Goal: Transaction & Acquisition: Subscribe to service/newsletter

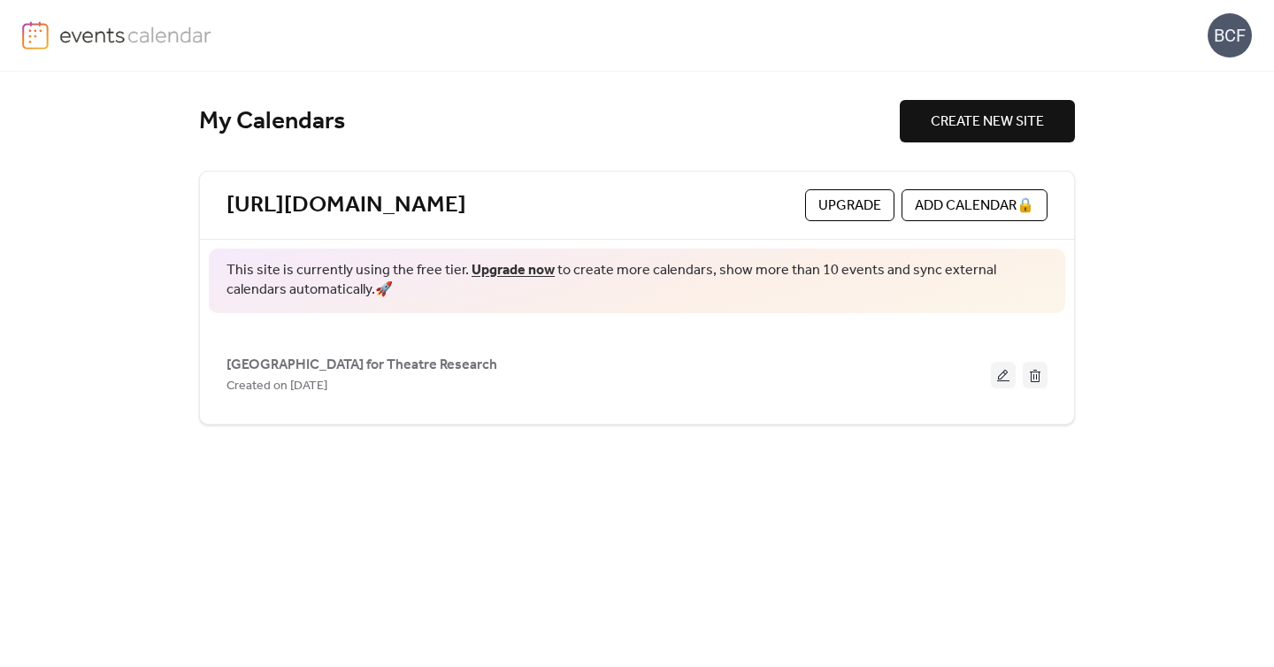
click at [843, 201] on span "Upgrade" at bounding box center [849, 205] width 63 height 21
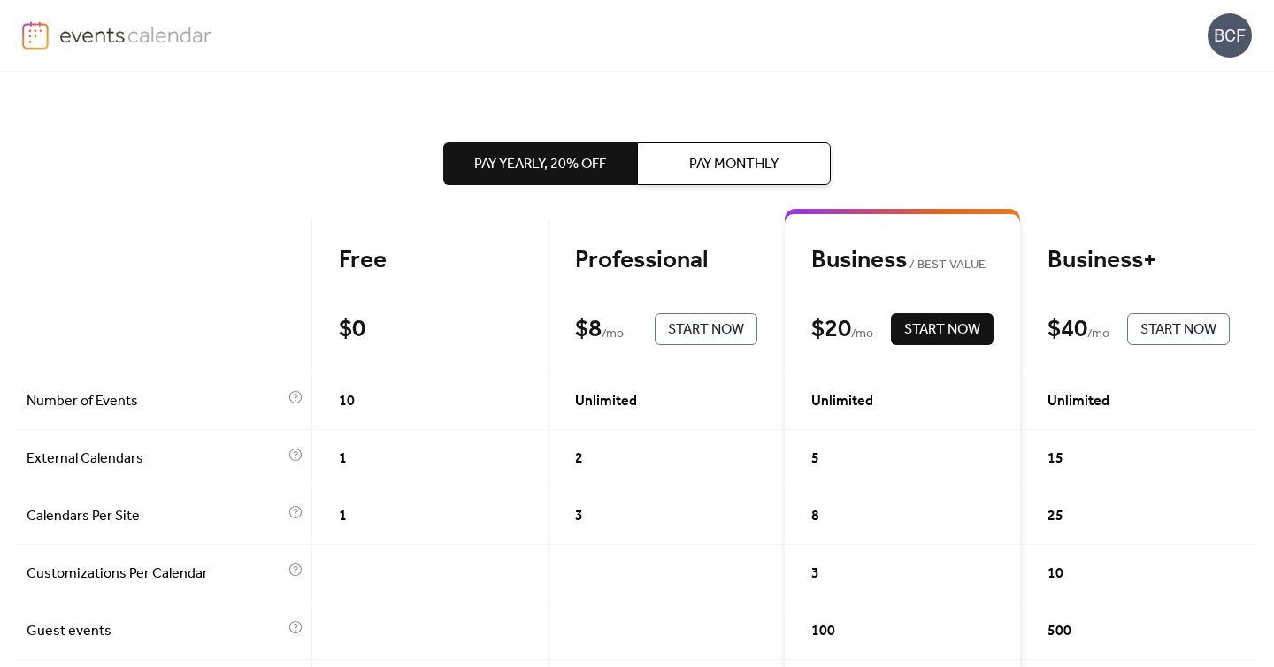
scroll to position [42, 0]
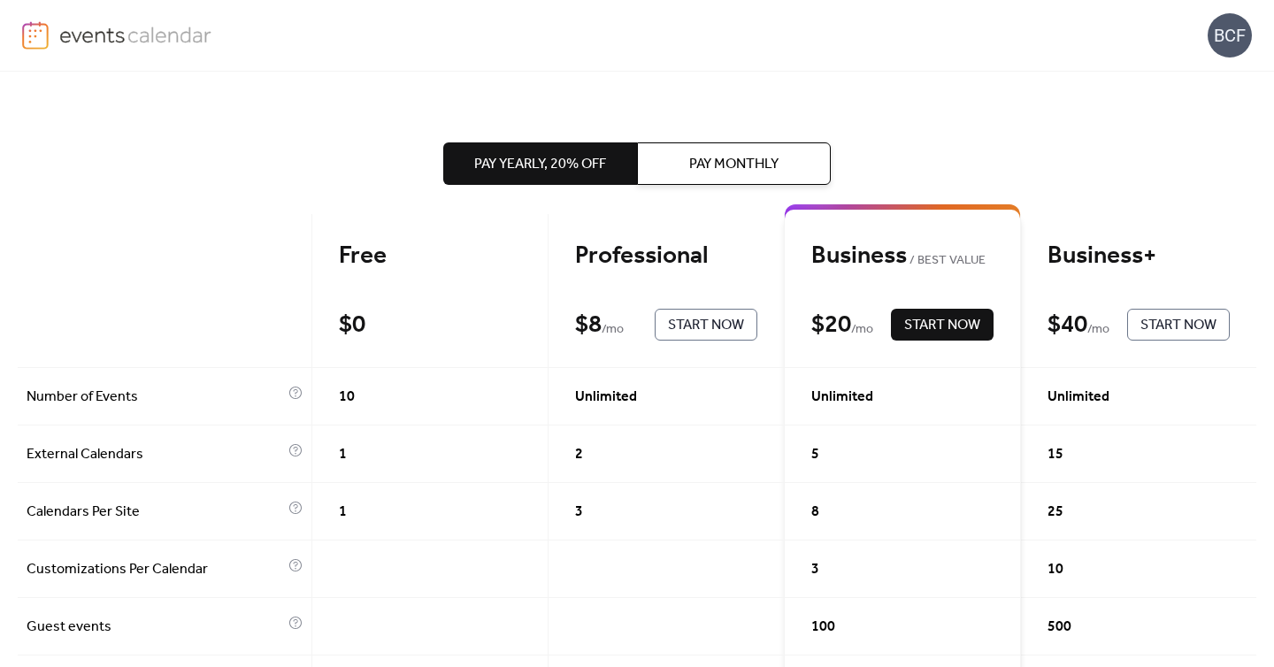
click at [659, 269] on div "Professional" at bounding box center [666, 256] width 182 height 31
click at [707, 162] on span "Pay Monthly" at bounding box center [733, 164] width 89 height 21
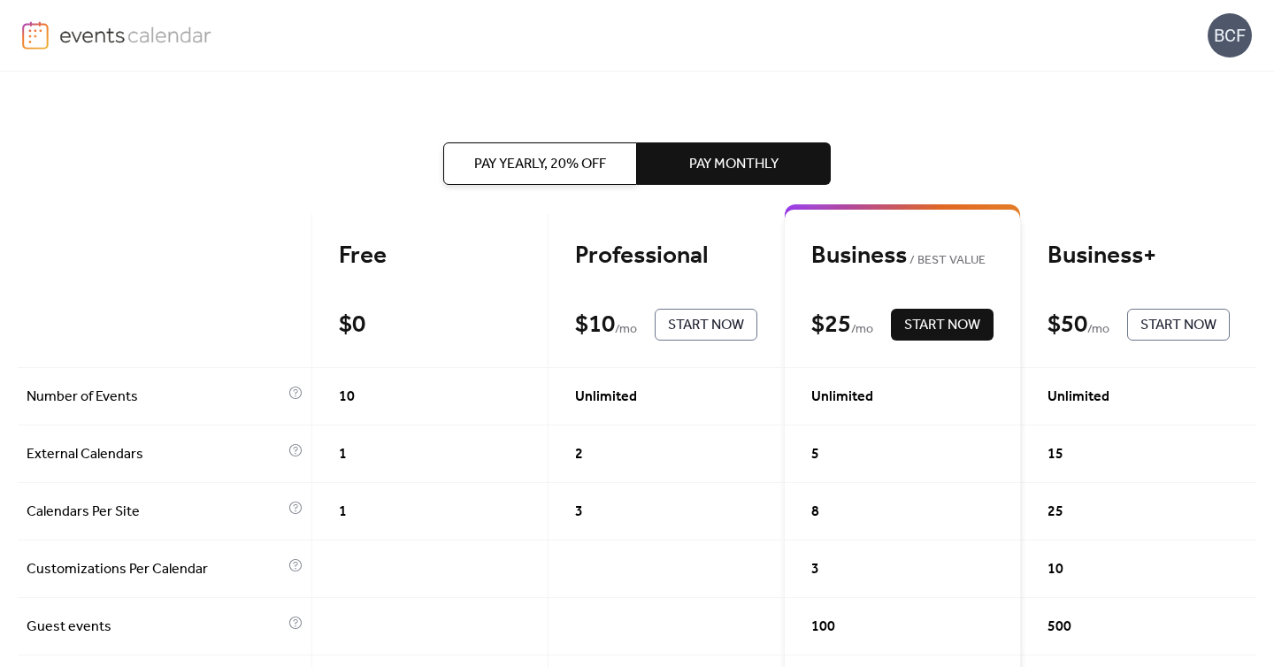
click at [553, 162] on span "Pay Yearly, 20% off" at bounding box center [540, 164] width 132 height 21
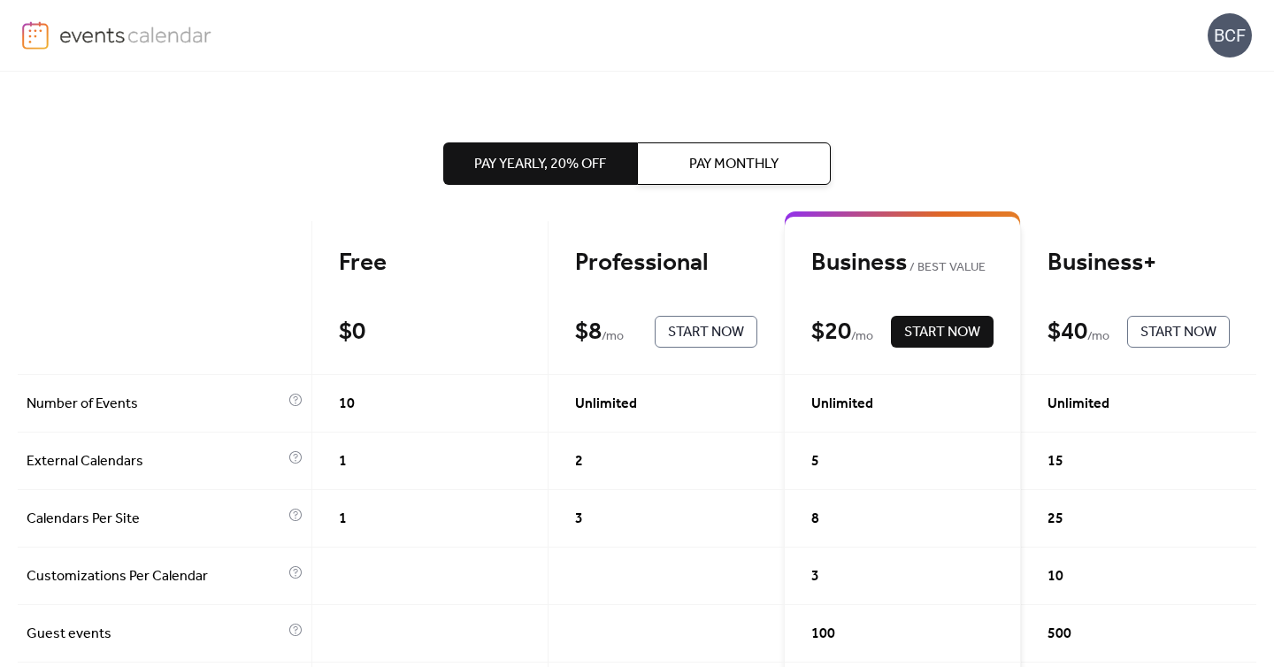
scroll to position [0, 0]
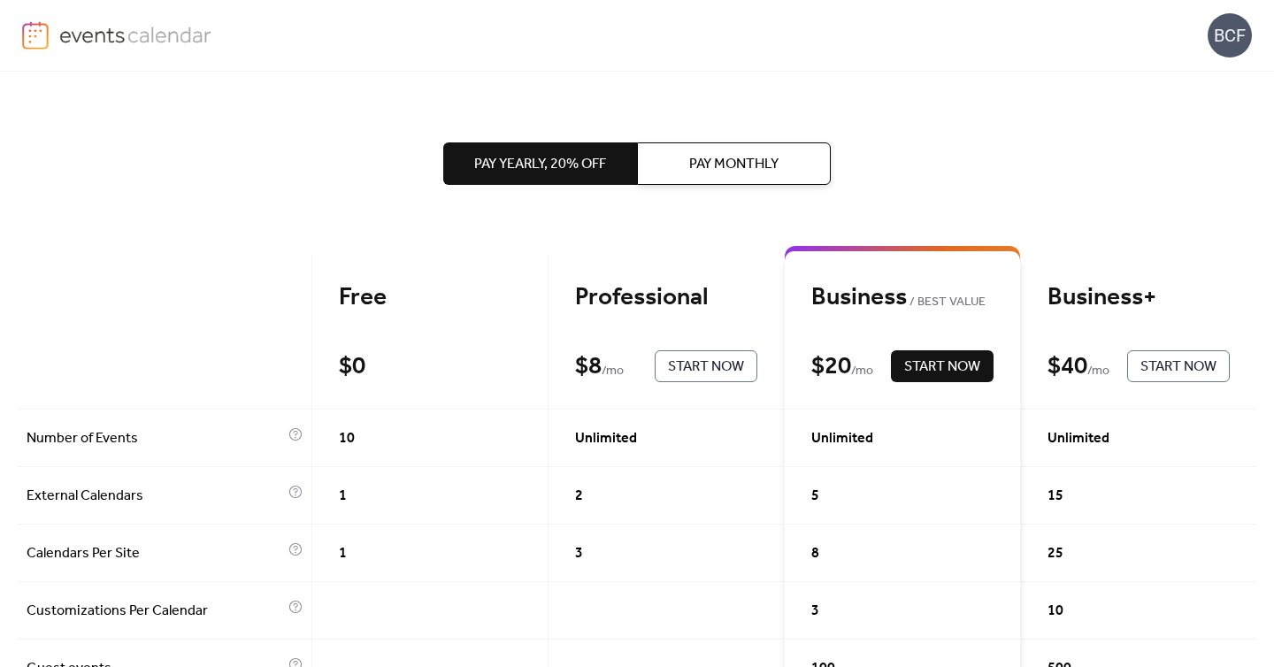
click at [700, 373] on span "Start Now" at bounding box center [706, 366] width 76 height 21
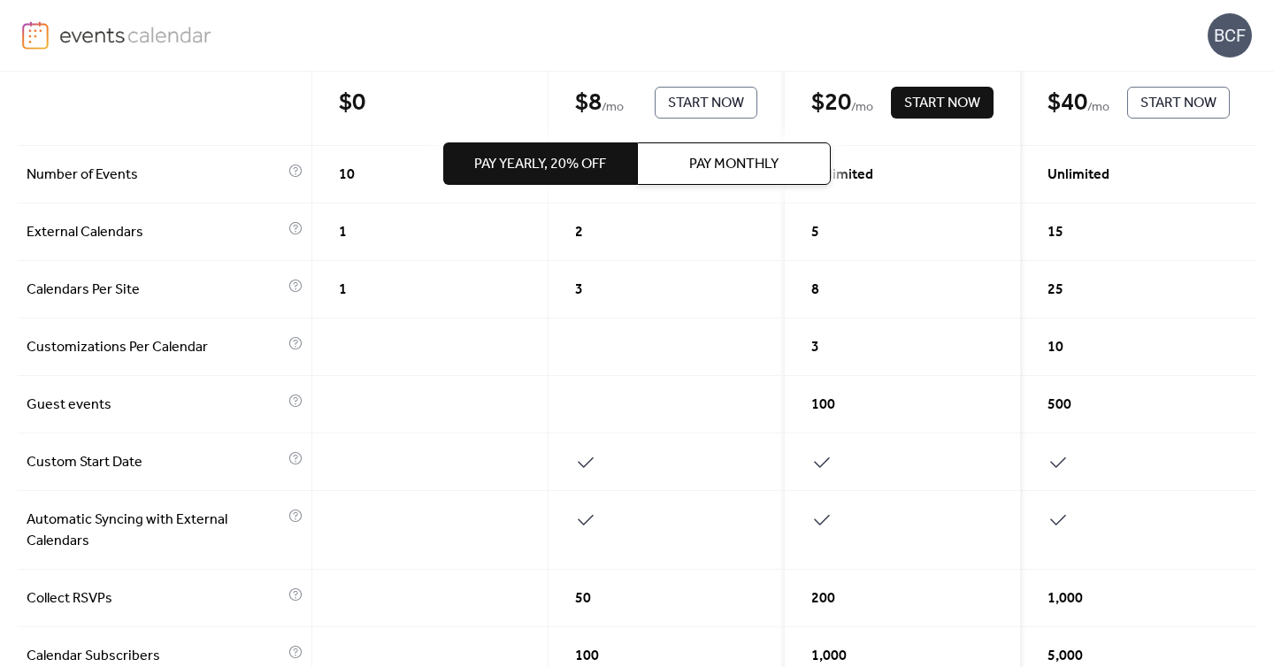
scroll to position [924, 0]
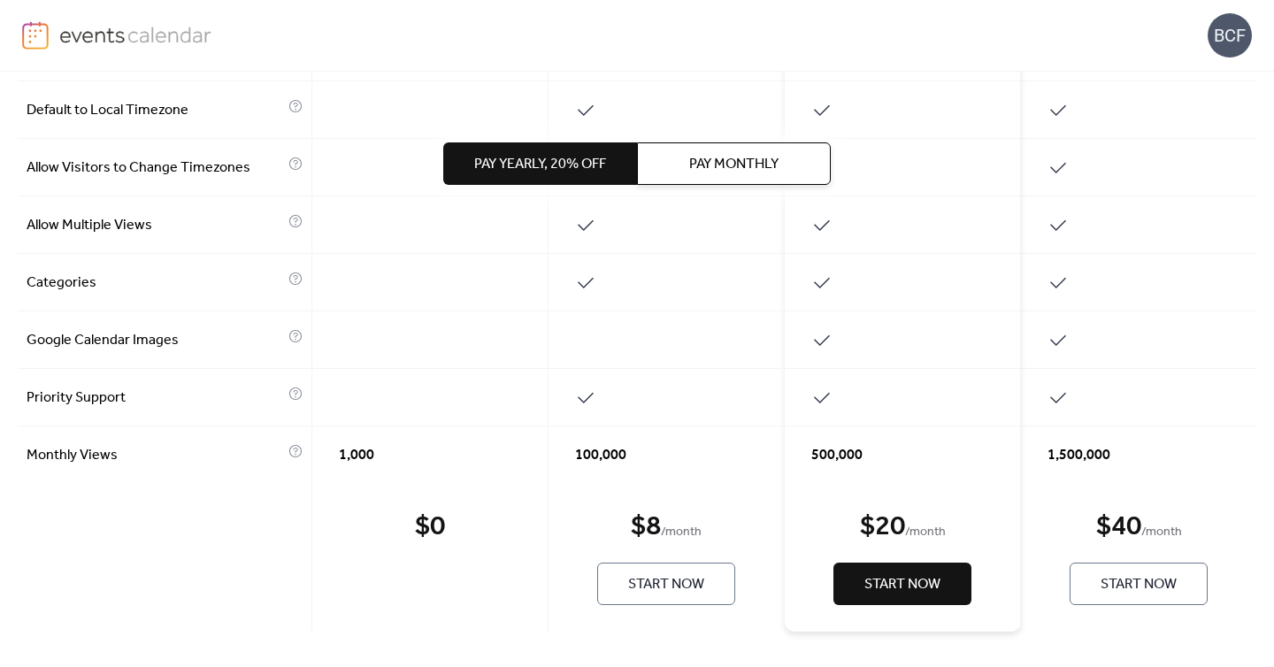
click at [647, 582] on span "Start Now" at bounding box center [666, 584] width 76 height 21
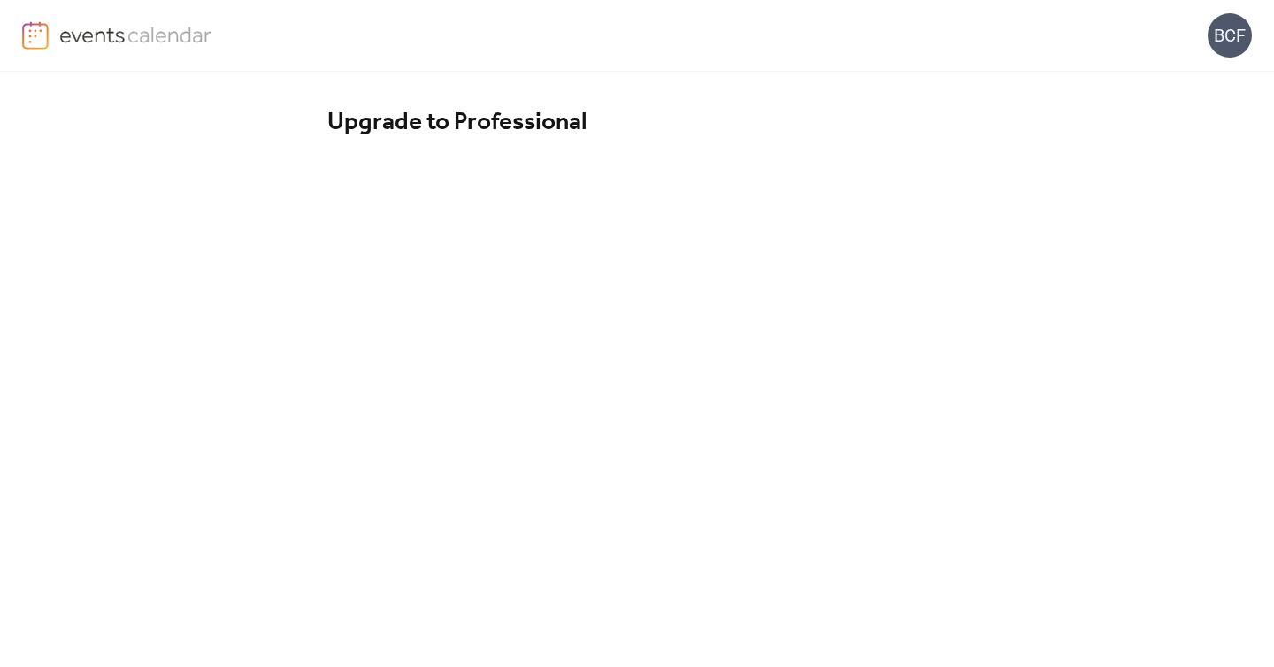
scroll to position [143, 0]
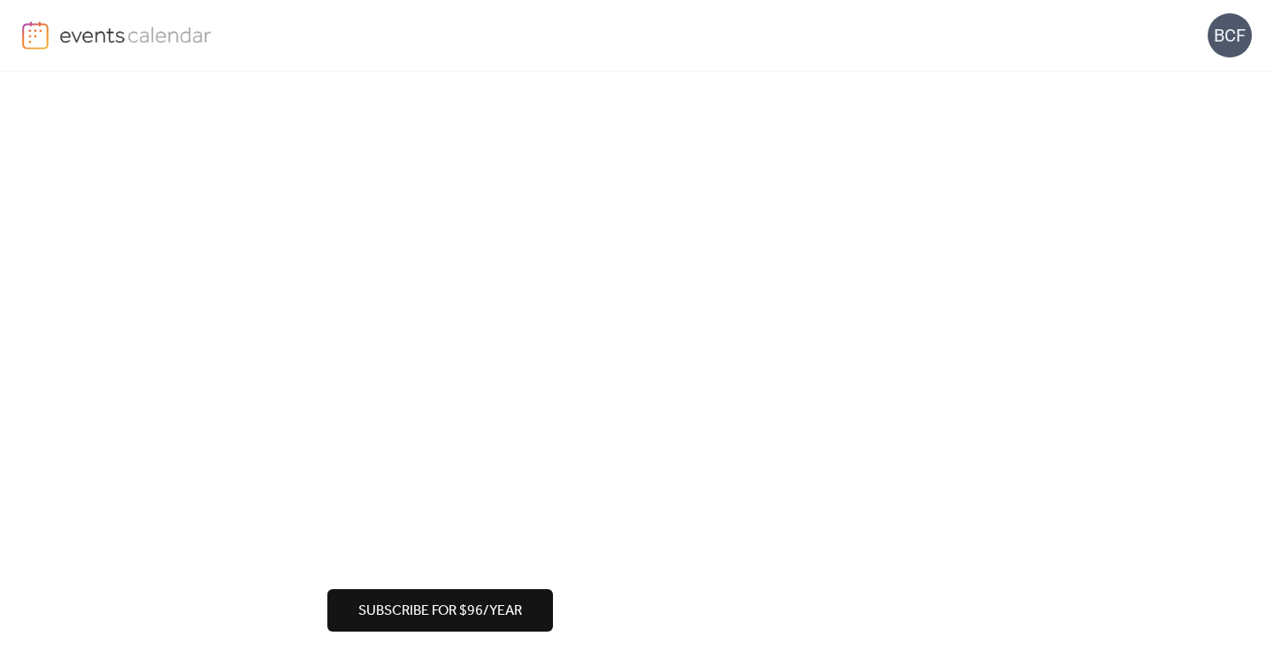
click at [446, 613] on span "Subscribe for $96/year" at bounding box center [440, 611] width 164 height 21
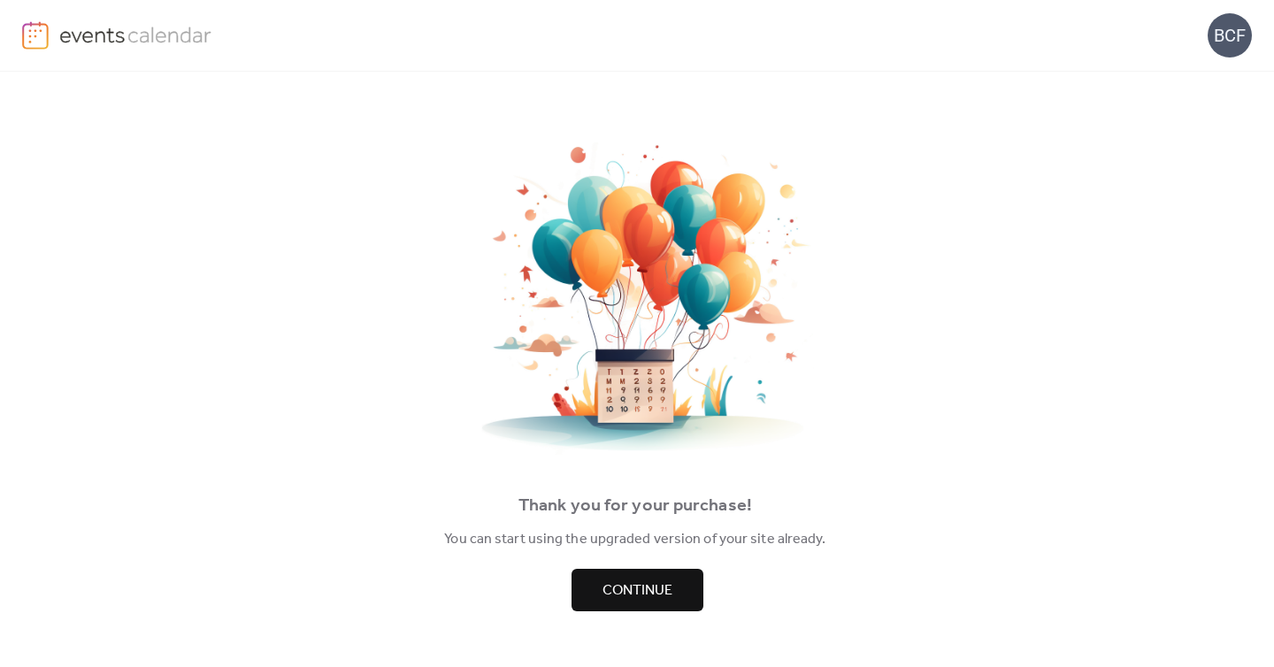
click at [638, 596] on span "Continue" at bounding box center [637, 590] width 70 height 21
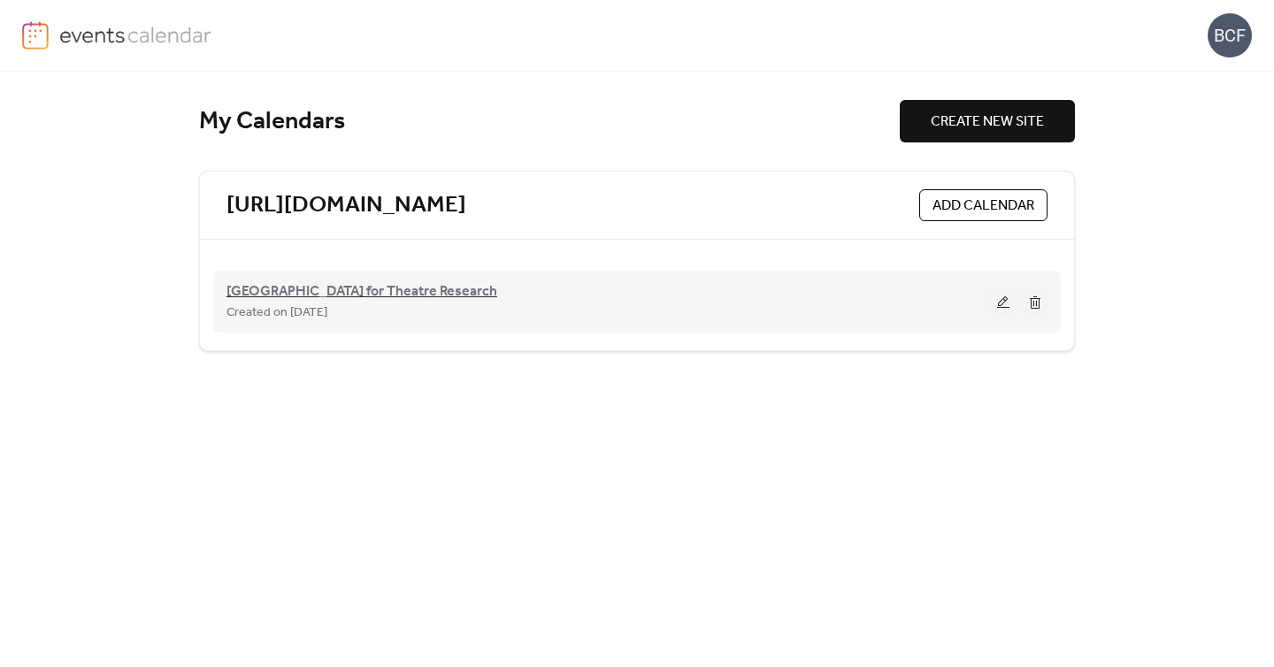
click at [304, 290] on span "[GEOGRAPHIC_DATA] for Theatre Research" at bounding box center [361, 291] width 271 height 21
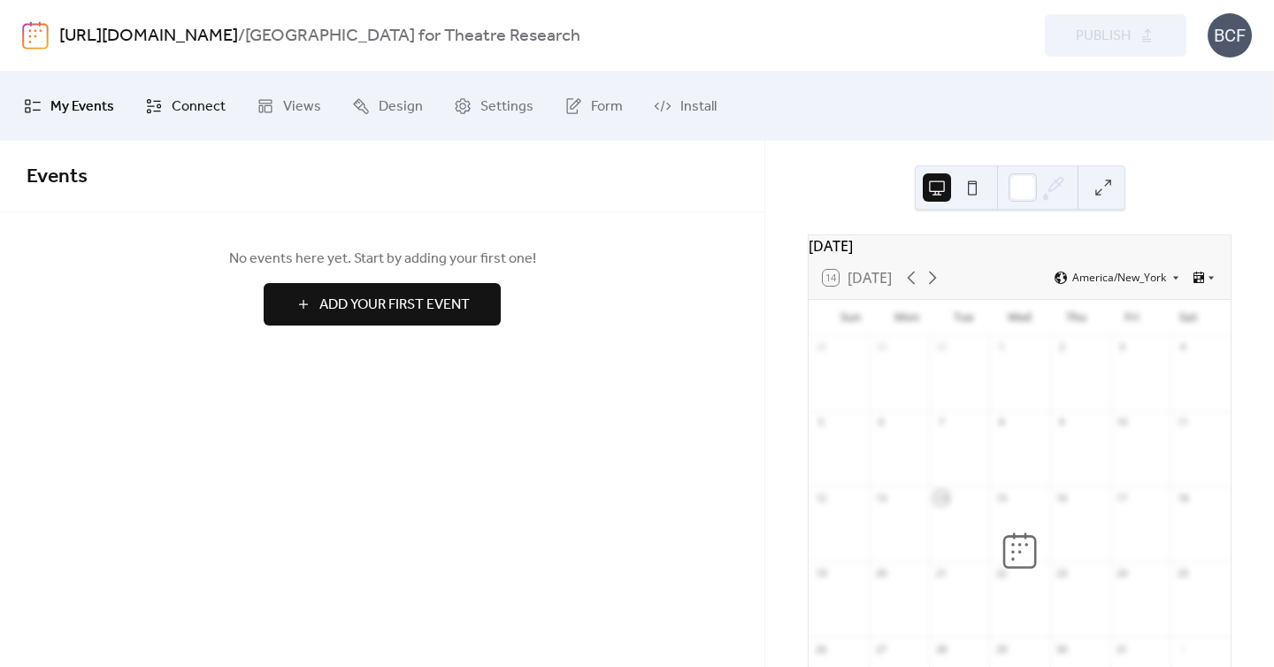
click at [189, 103] on span "Connect" at bounding box center [199, 107] width 54 height 28
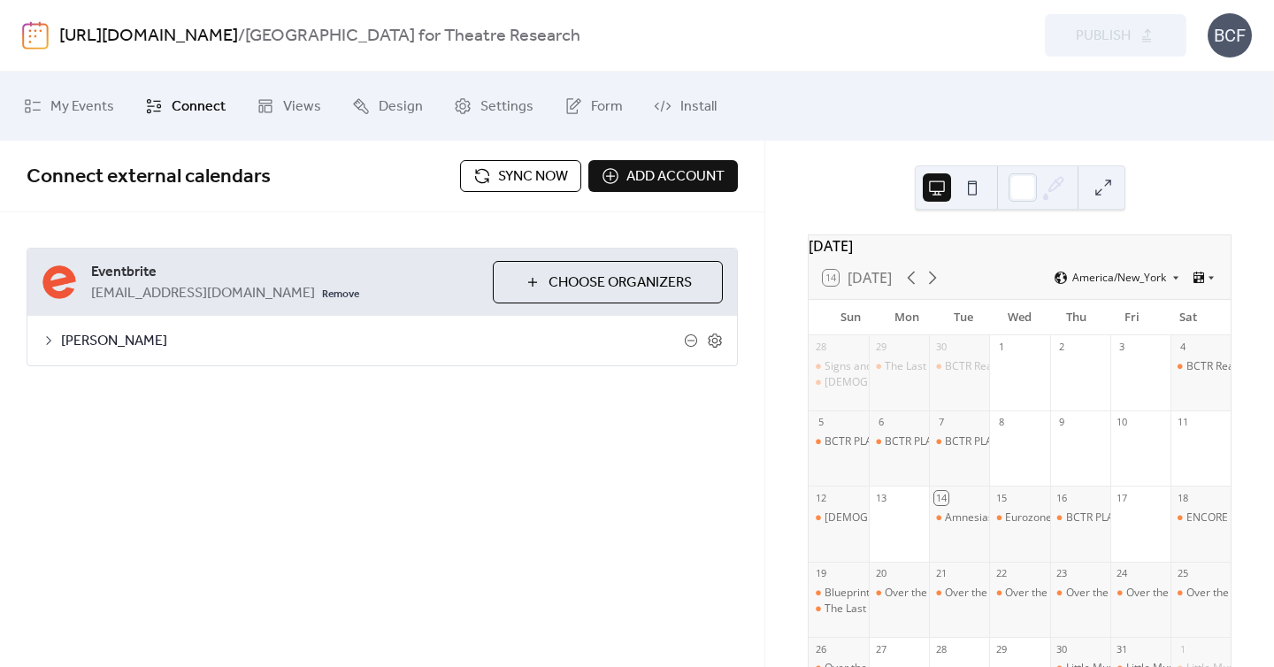
click at [539, 161] on button "Sync now" at bounding box center [520, 176] width 121 height 32
click at [509, 171] on span "Sync now" at bounding box center [533, 176] width 70 height 21
click at [494, 177] on button "Sync now" at bounding box center [520, 176] width 121 height 32
click at [1243, 49] on div "BCF" at bounding box center [1229, 35] width 44 height 44
click at [1190, 73] on span "Account" at bounding box center [1194, 79] width 52 height 21
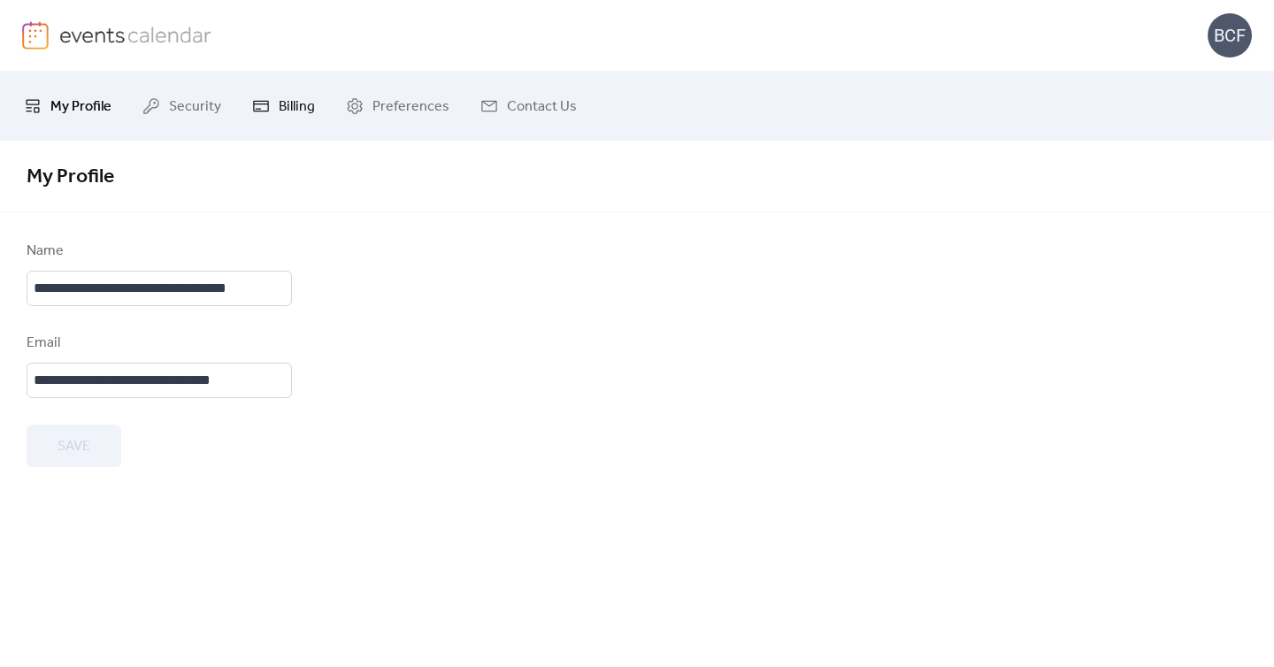
click at [310, 129] on link "Billing" at bounding box center [283, 106] width 89 height 55
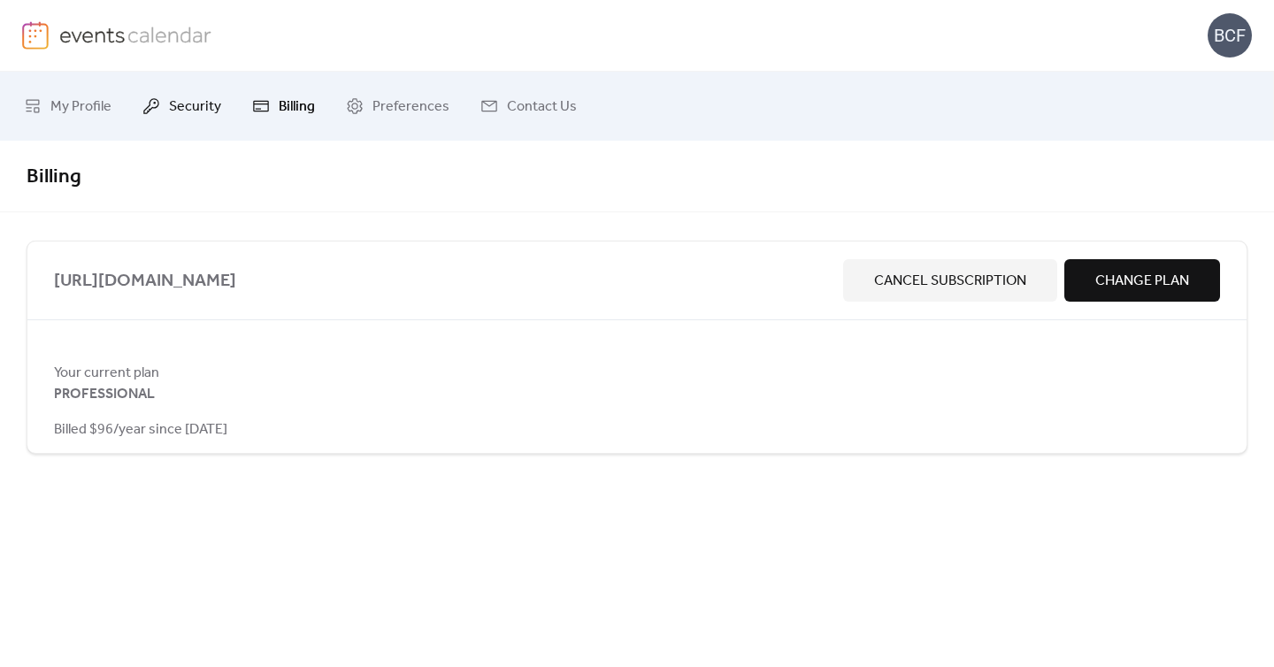
click at [189, 117] on span "Security" at bounding box center [195, 107] width 52 height 28
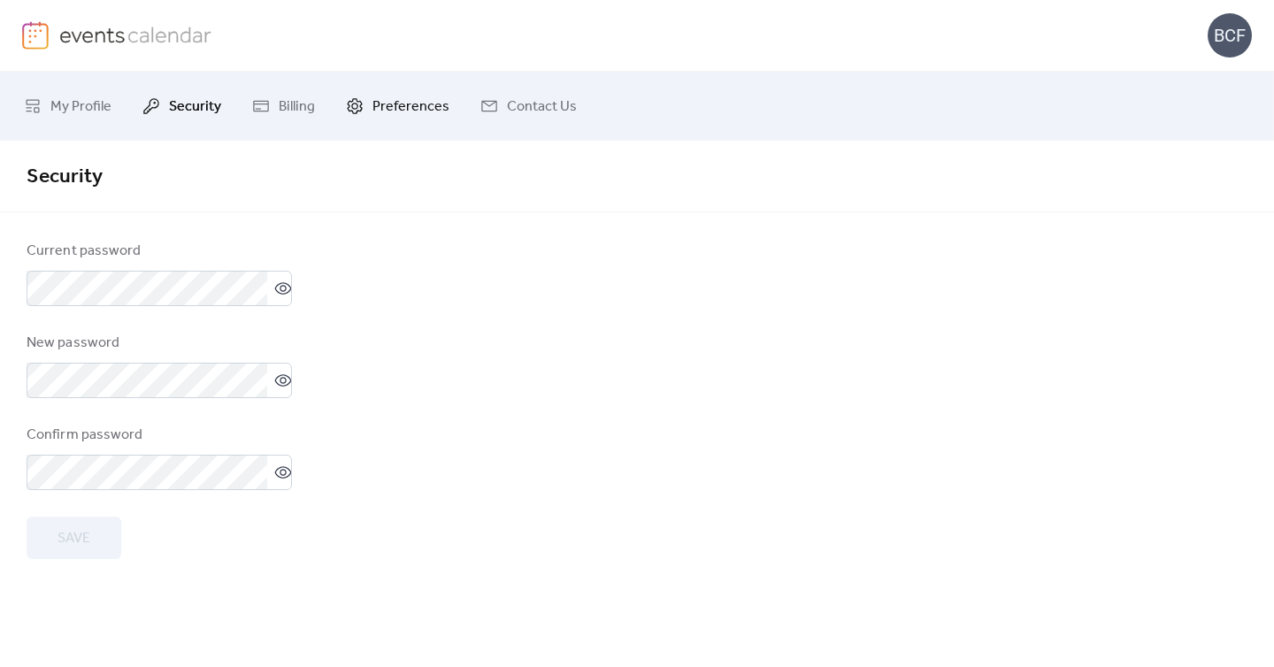
click at [418, 94] on span "Preferences" at bounding box center [410, 107] width 77 height 28
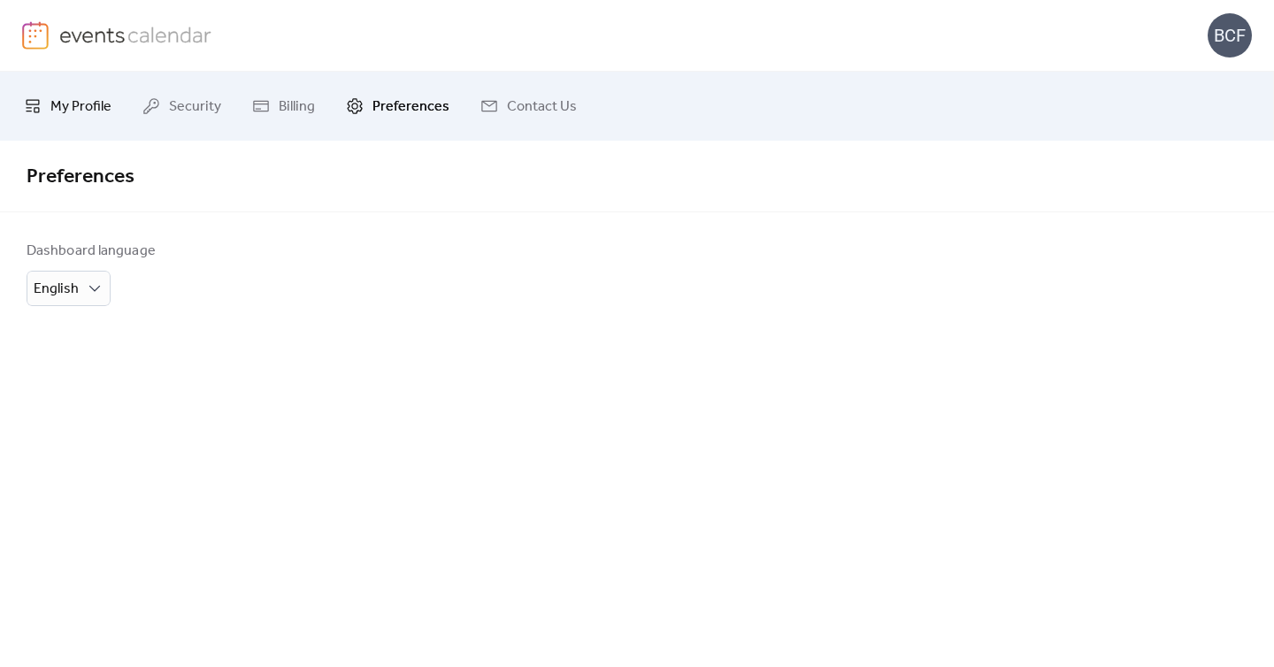
click at [87, 111] on span "My Profile" at bounding box center [80, 107] width 61 height 28
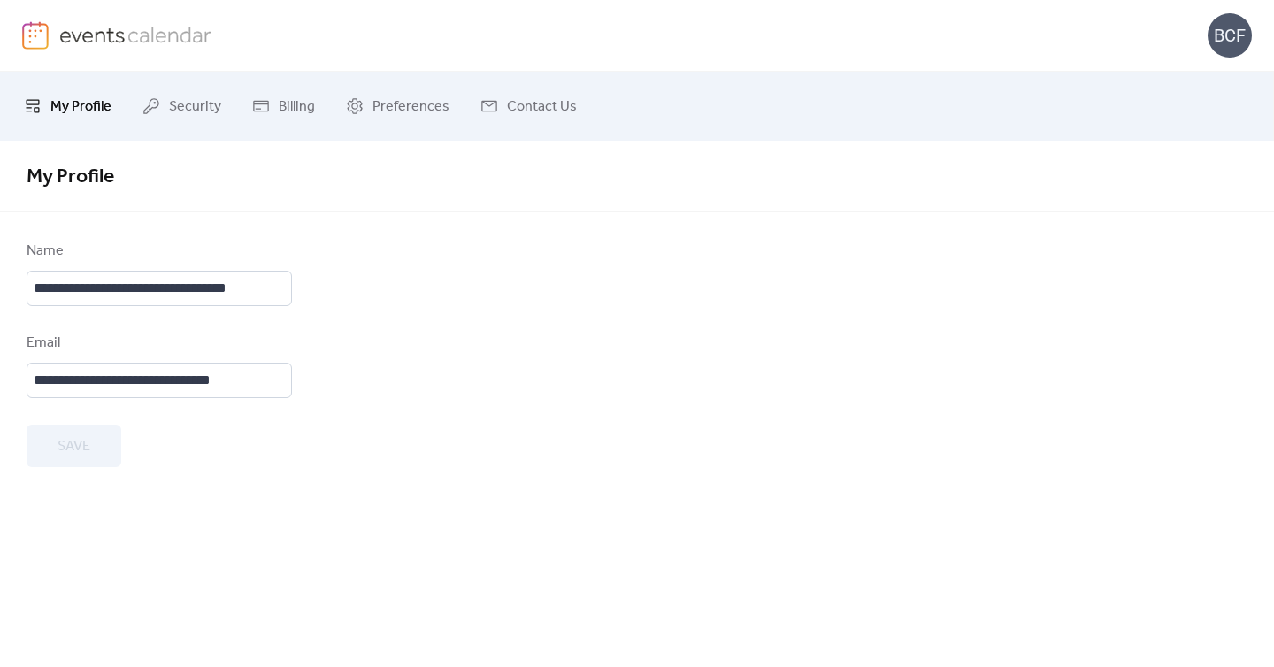
click at [86, 44] on img at bounding box center [135, 34] width 153 height 27
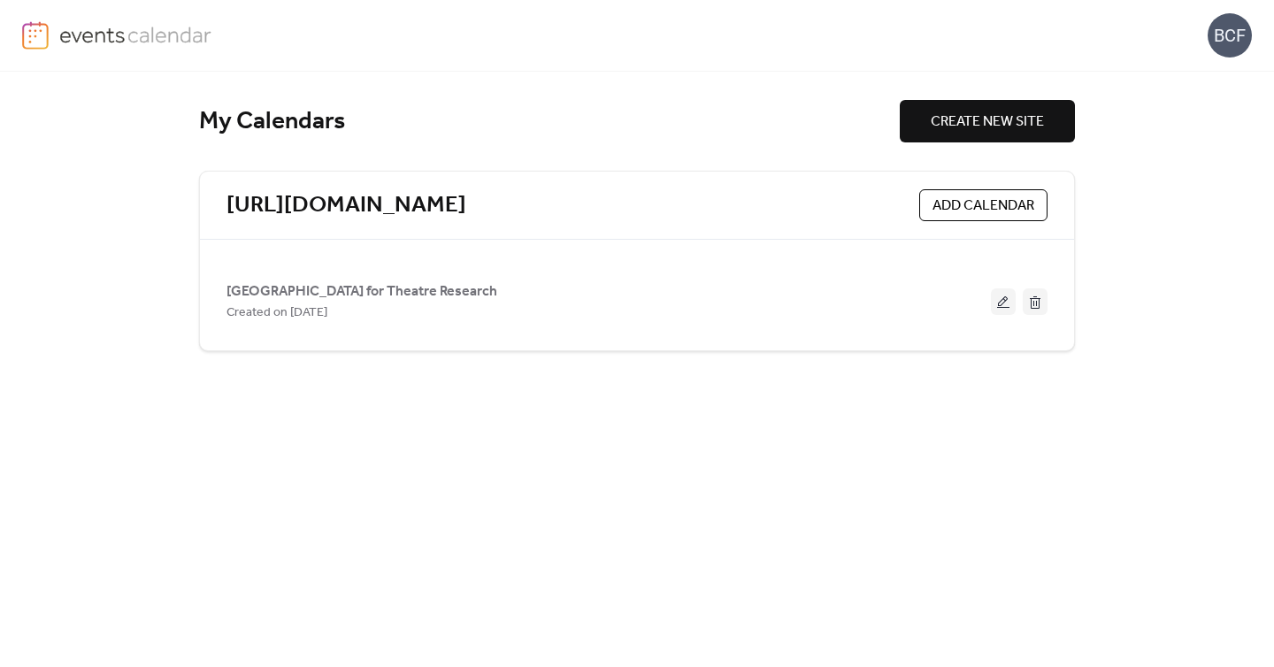
click at [55, 37] on link at bounding box center [117, 35] width 190 height 28
click at [1245, 42] on div "BCF" at bounding box center [1229, 35] width 44 height 44
click at [1134, 360] on div "My Calendars CREATE NEW SITE https://brooklyncenterfortheatreresearch.com/ ADD …" at bounding box center [637, 369] width 1274 height 595
click at [466, 205] on link "[URL][DOMAIN_NAME]" at bounding box center [346, 205] width 240 height 29
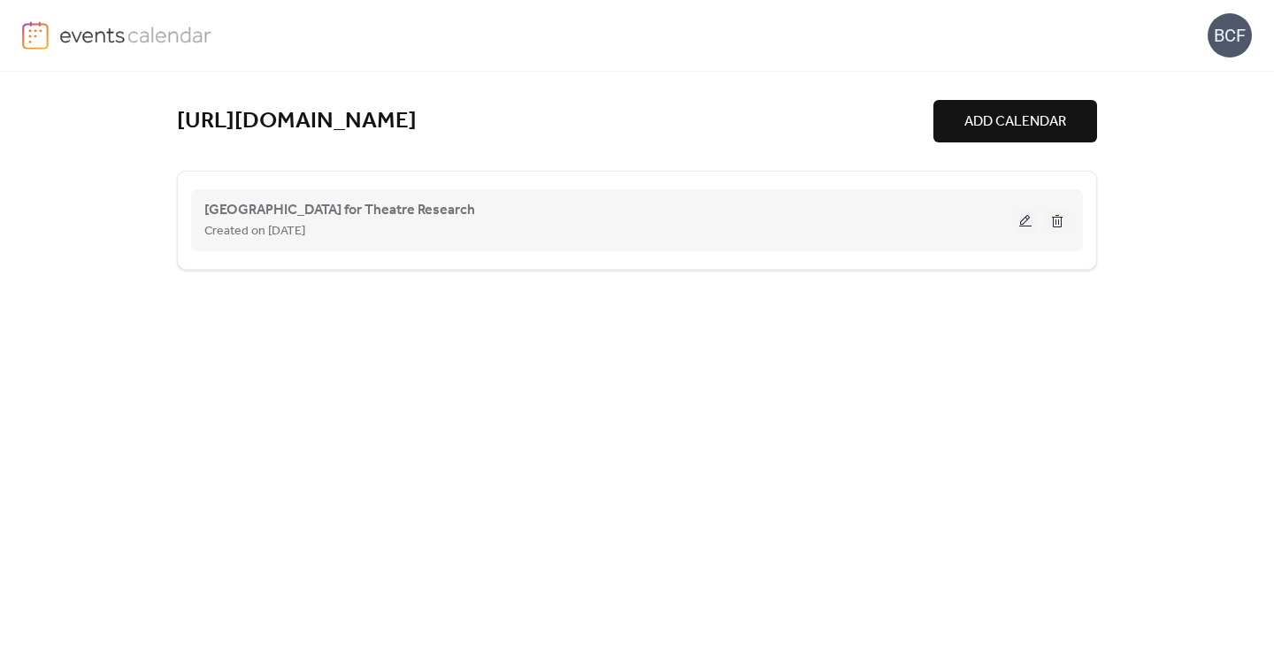
click at [601, 227] on div "Created on 14-Oct-2025" at bounding box center [608, 230] width 808 height 21
click at [380, 212] on span "[GEOGRAPHIC_DATA] for Theatre Research" at bounding box center [339, 210] width 271 height 21
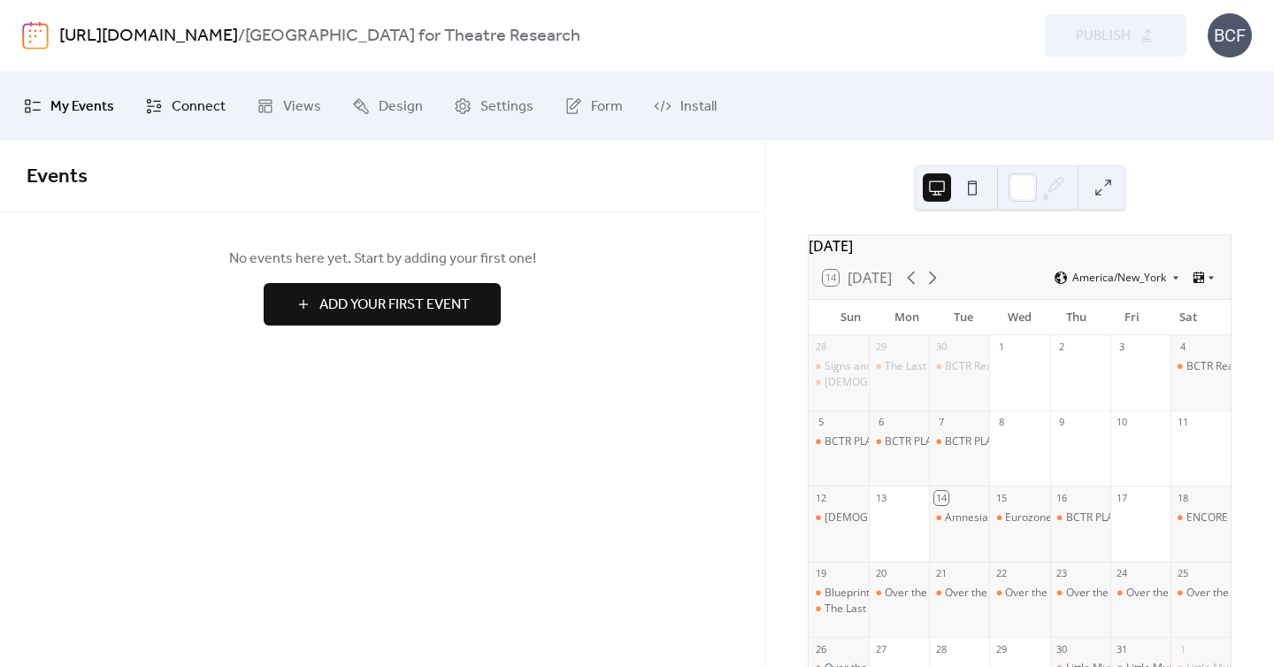
click at [195, 98] on span "Connect" at bounding box center [199, 107] width 54 height 28
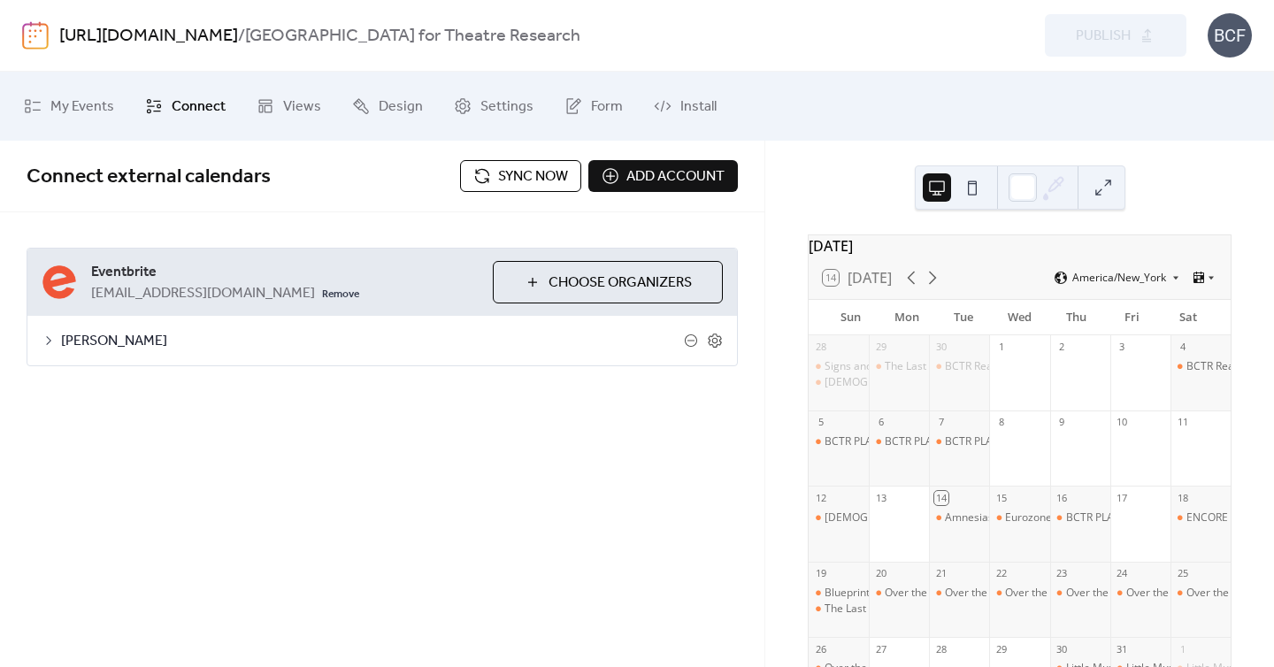
click at [50, 341] on icon at bounding box center [49, 340] width 14 height 14
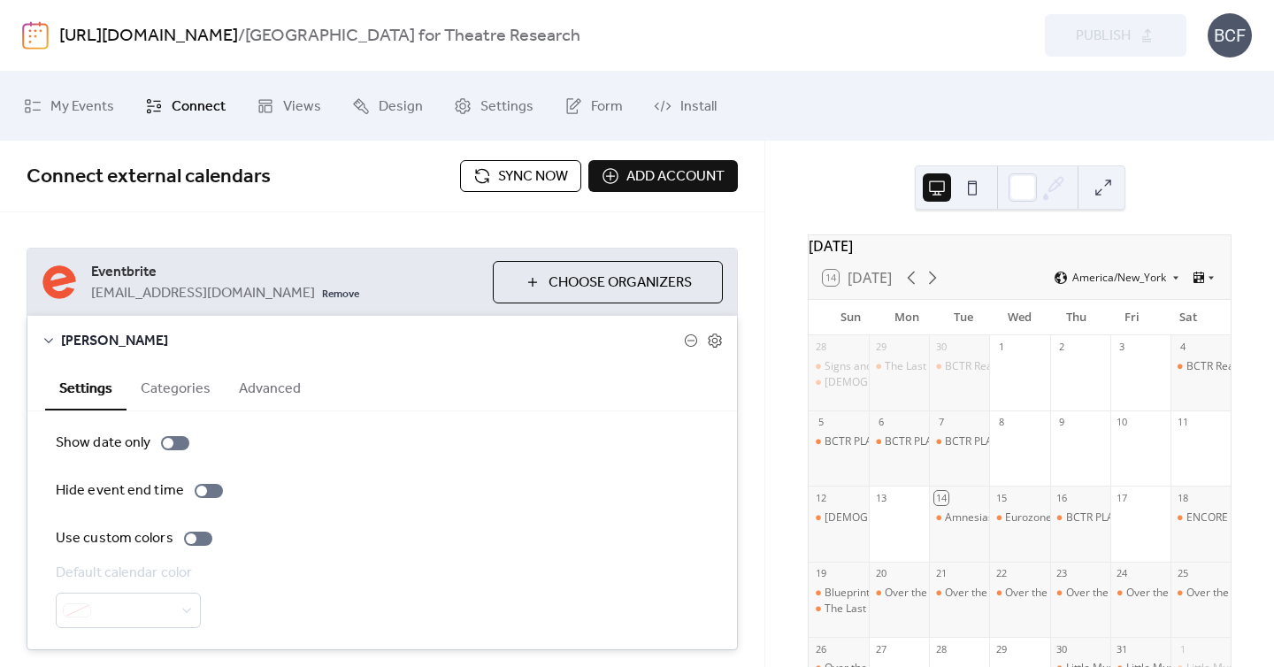
scroll to position [54, 0]
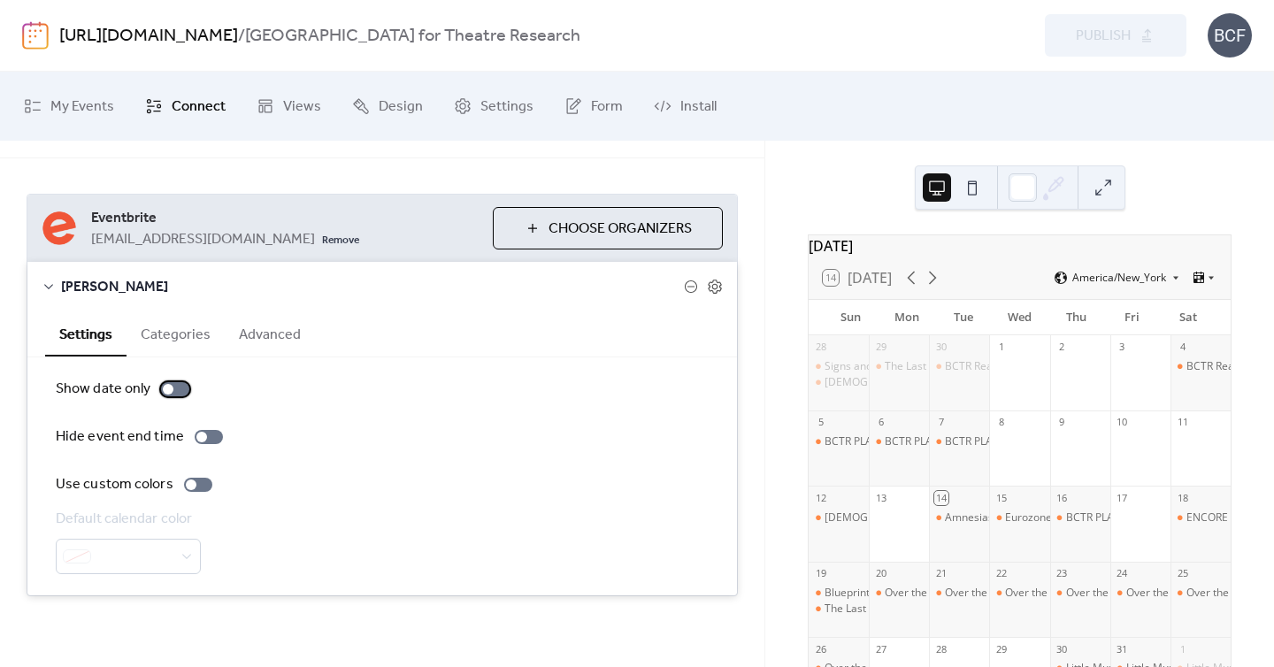
click at [183, 392] on div at bounding box center [175, 389] width 28 height 14
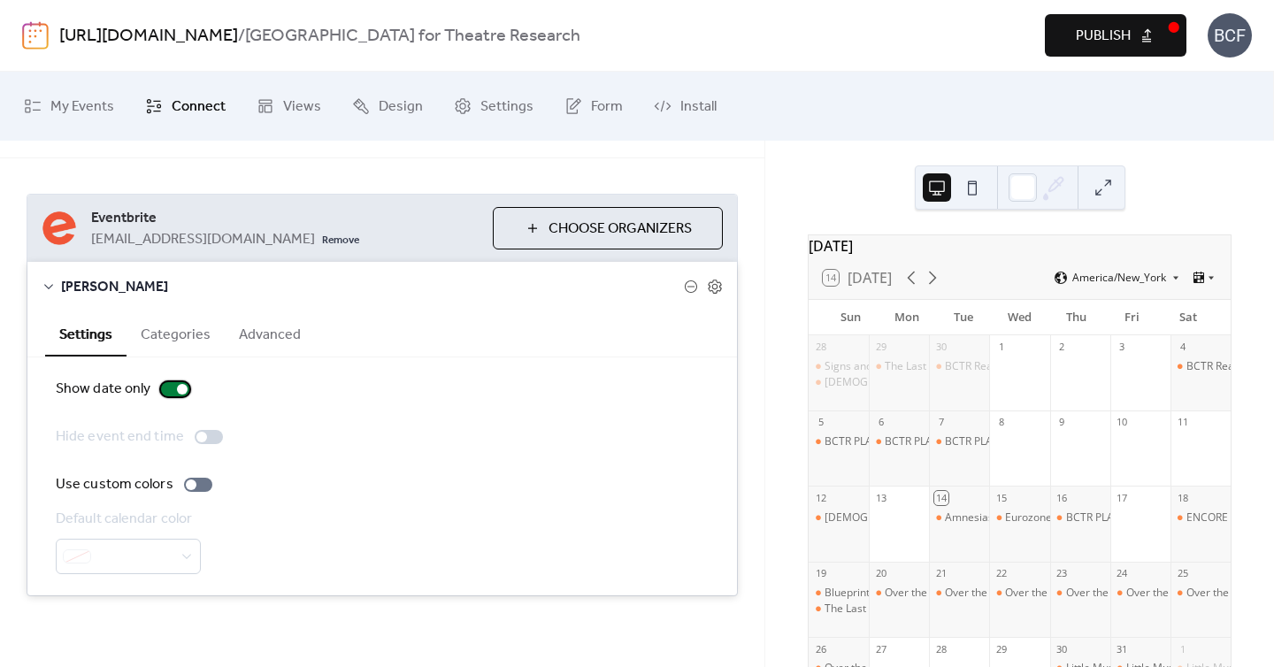
click at [167, 394] on div at bounding box center [175, 389] width 28 height 14
click at [182, 393] on div at bounding box center [175, 389] width 28 height 14
click at [166, 391] on div at bounding box center [175, 389] width 28 height 14
click at [158, 323] on button "Categories" at bounding box center [175, 332] width 98 height 43
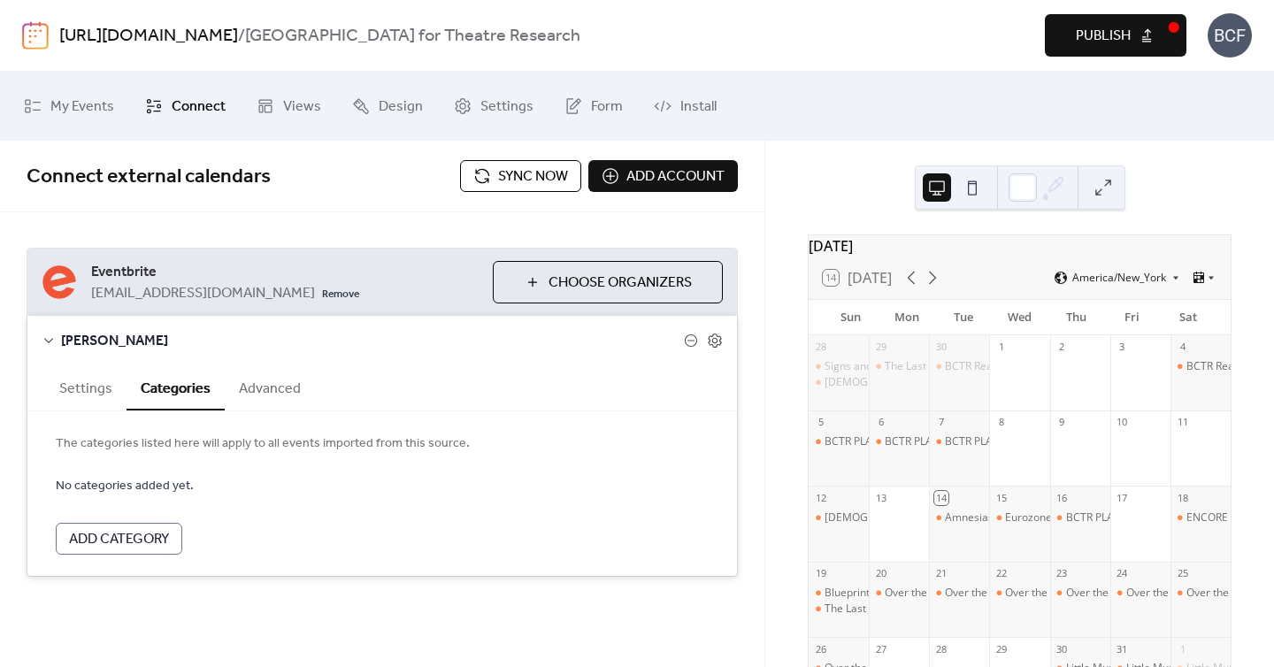
scroll to position [0, 0]
click at [287, 394] on button "Advanced" at bounding box center [270, 386] width 90 height 43
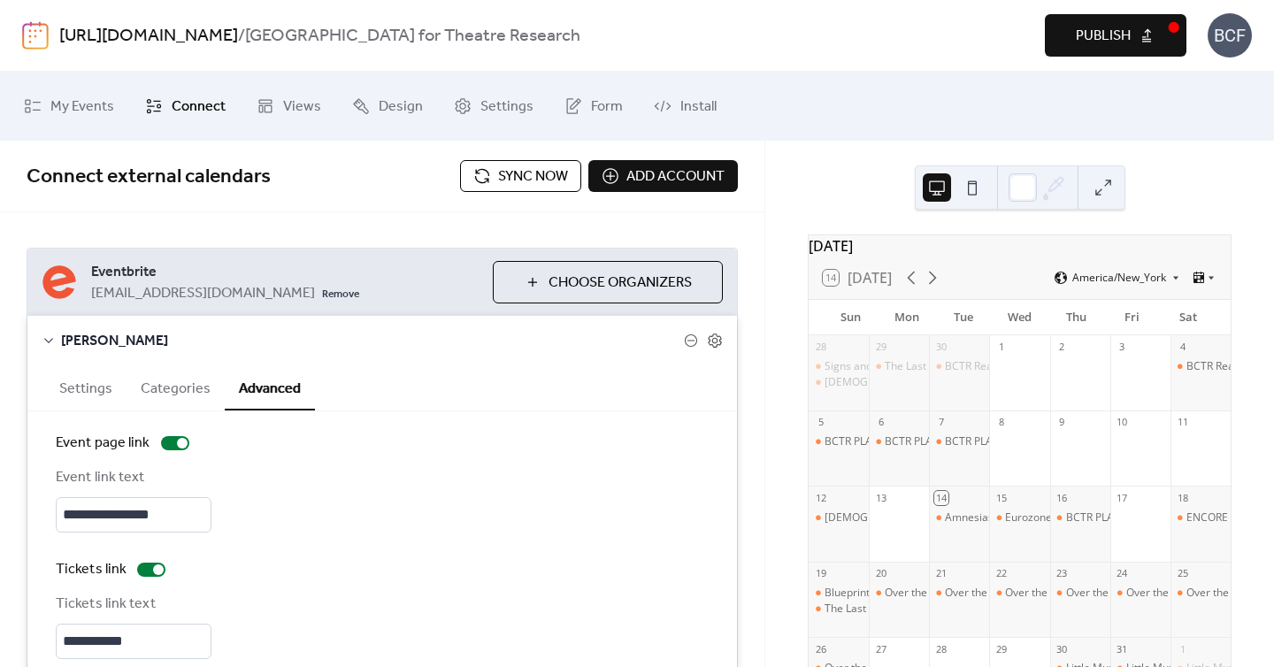
click at [100, 380] on button "Settings" at bounding box center [85, 386] width 81 height 43
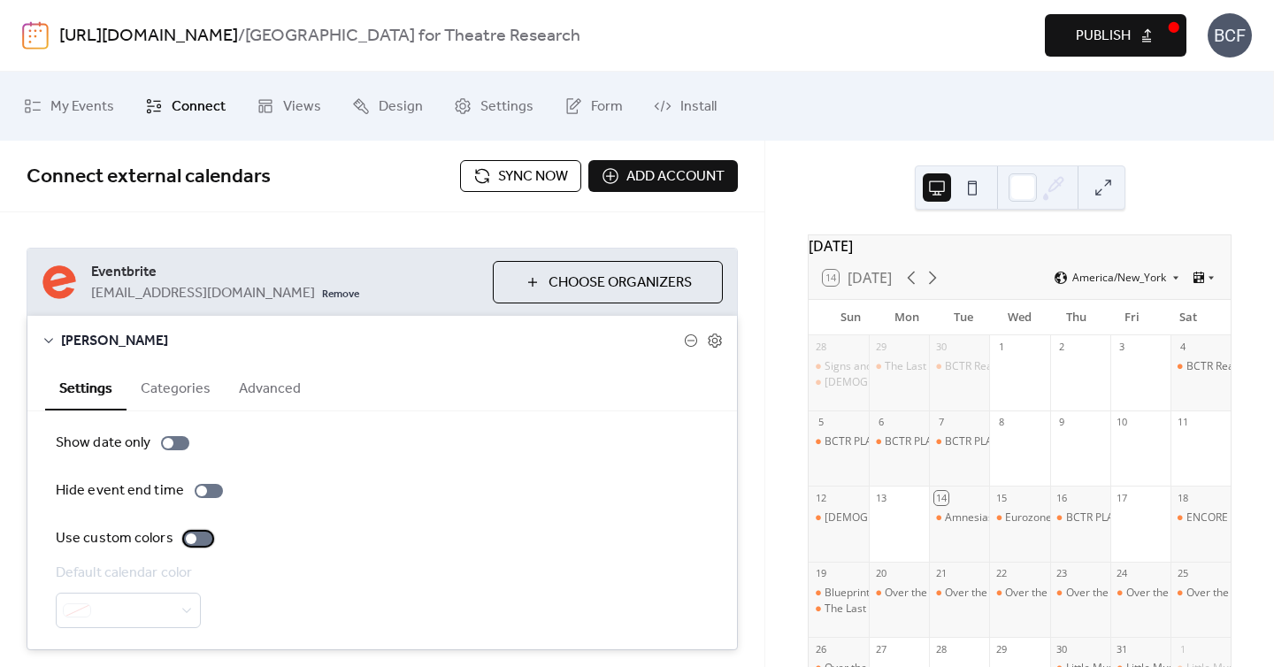
click at [205, 533] on div at bounding box center [198, 539] width 28 height 14
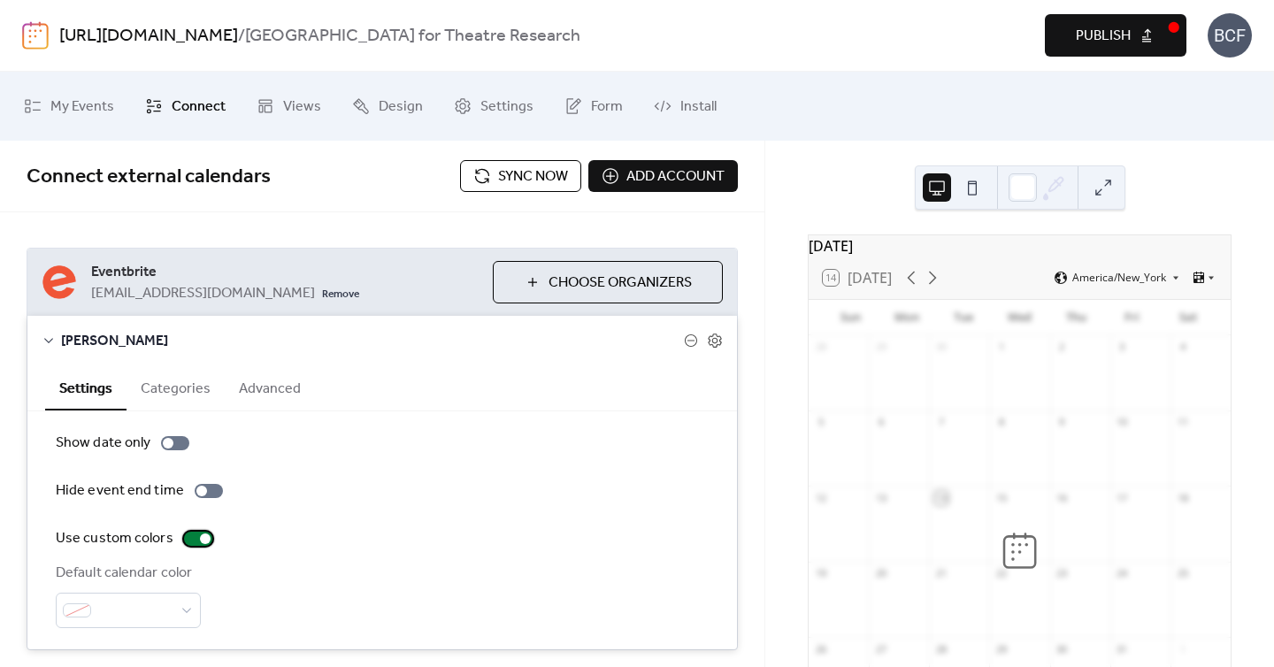
scroll to position [54, 0]
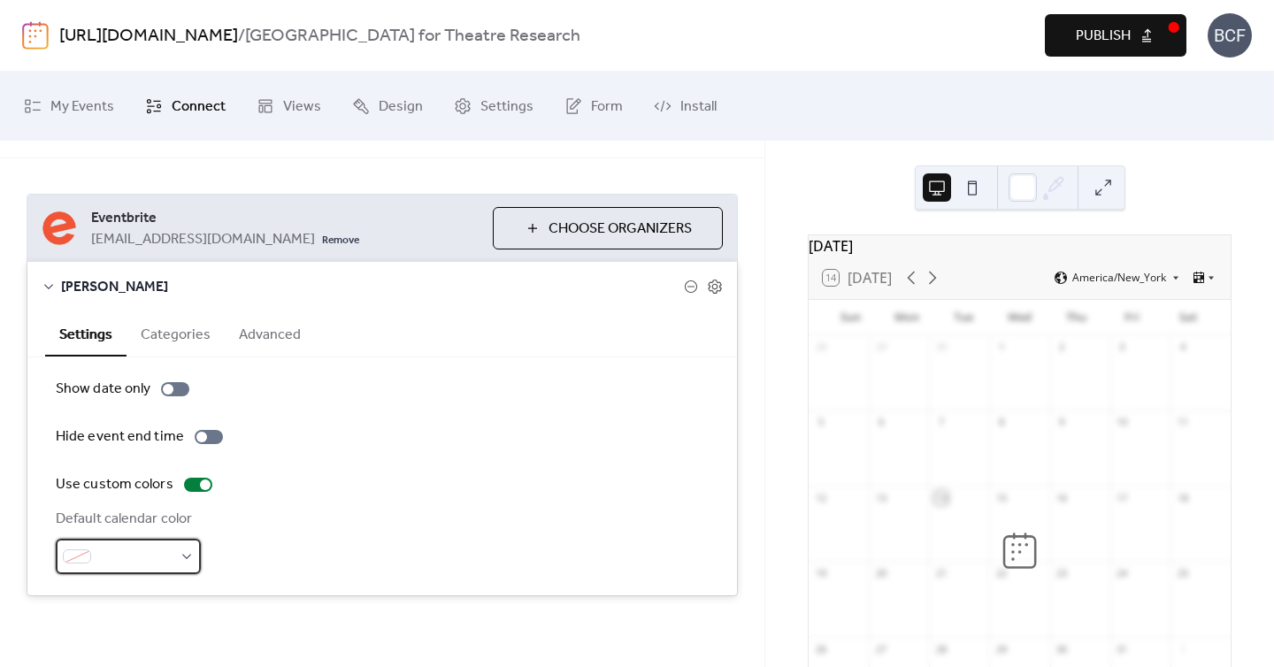
click at [168, 557] on span at bounding box center [135, 557] width 74 height 21
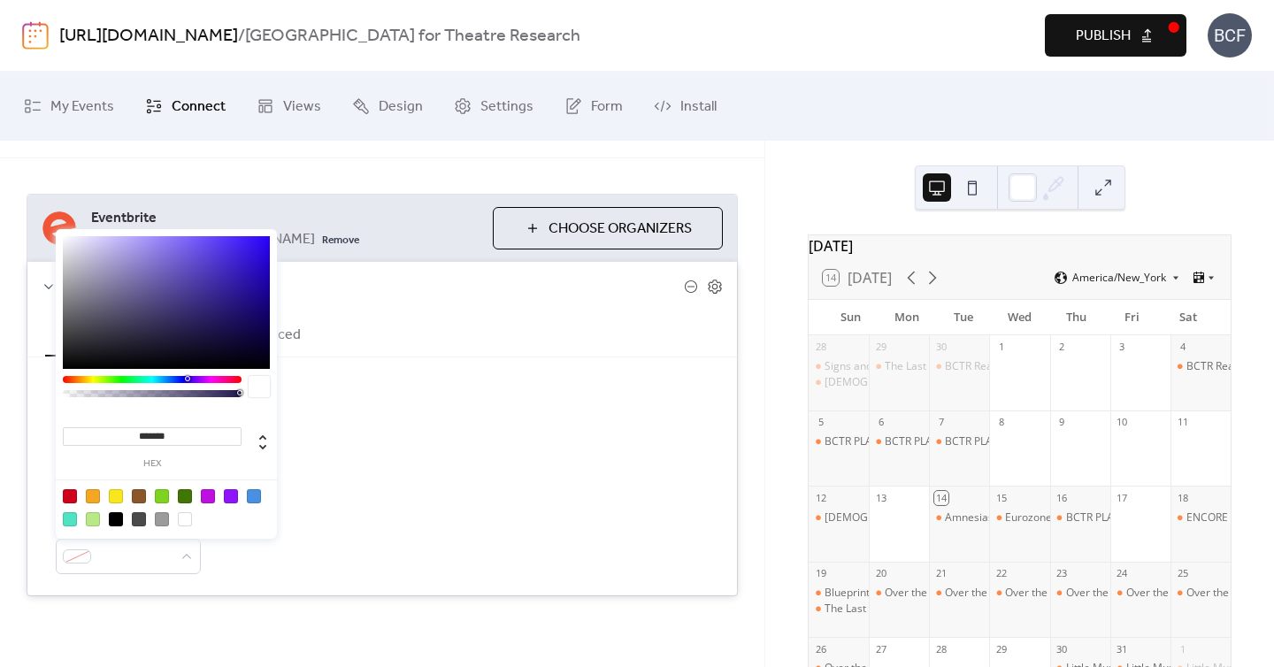
click at [388, 498] on div "Show date only Hide event end time Use custom colors Default calendar color" at bounding box center [382, 476] width 653 height 195
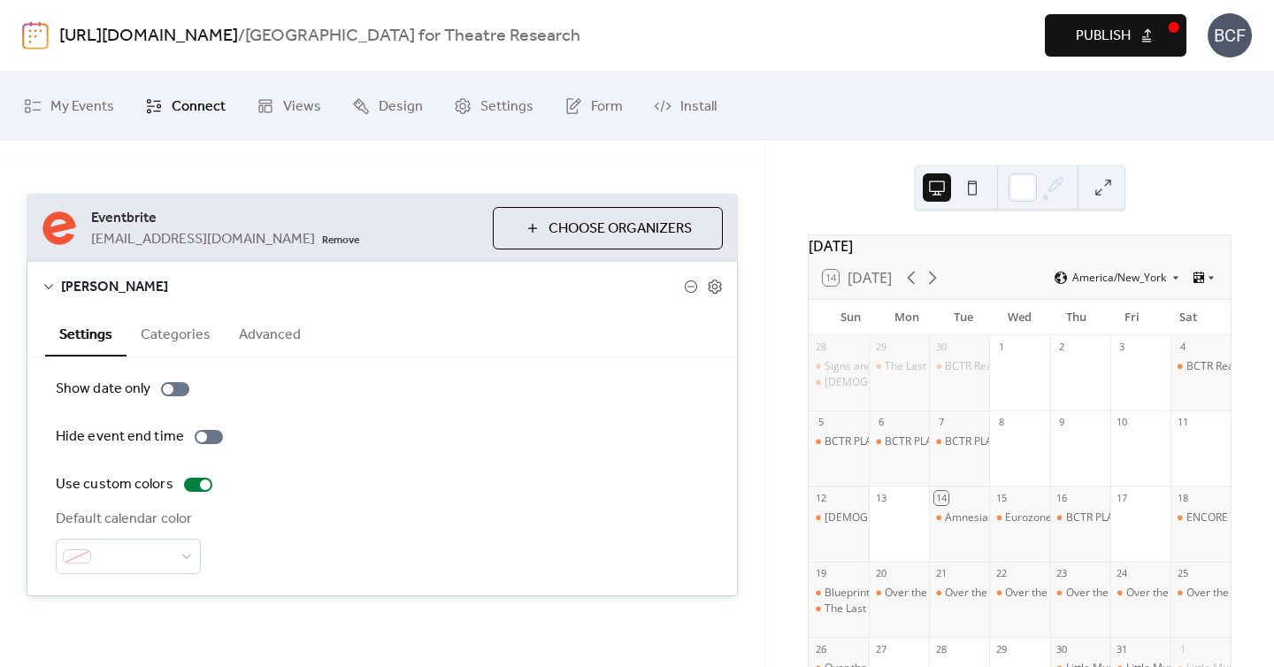
click at [970, 188] on button at bounding box center [972, 187] width 28 height 28
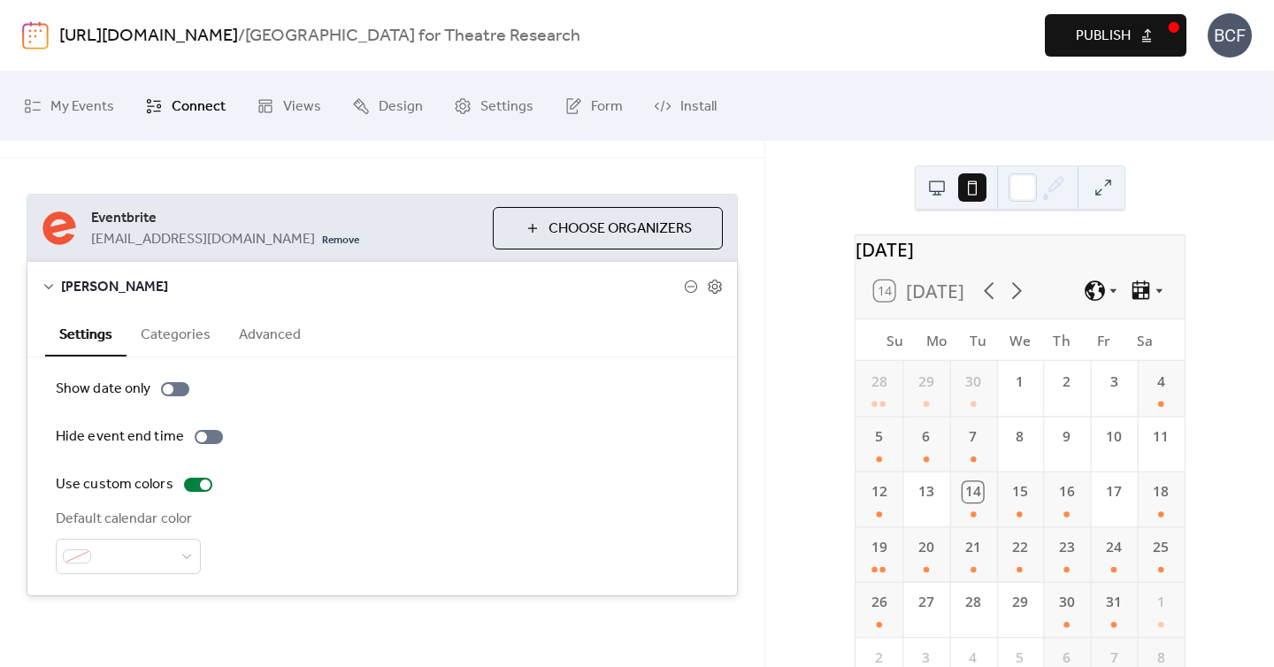
click at [949, 188] on button at bounding box center [936, 187] width 28 height 28
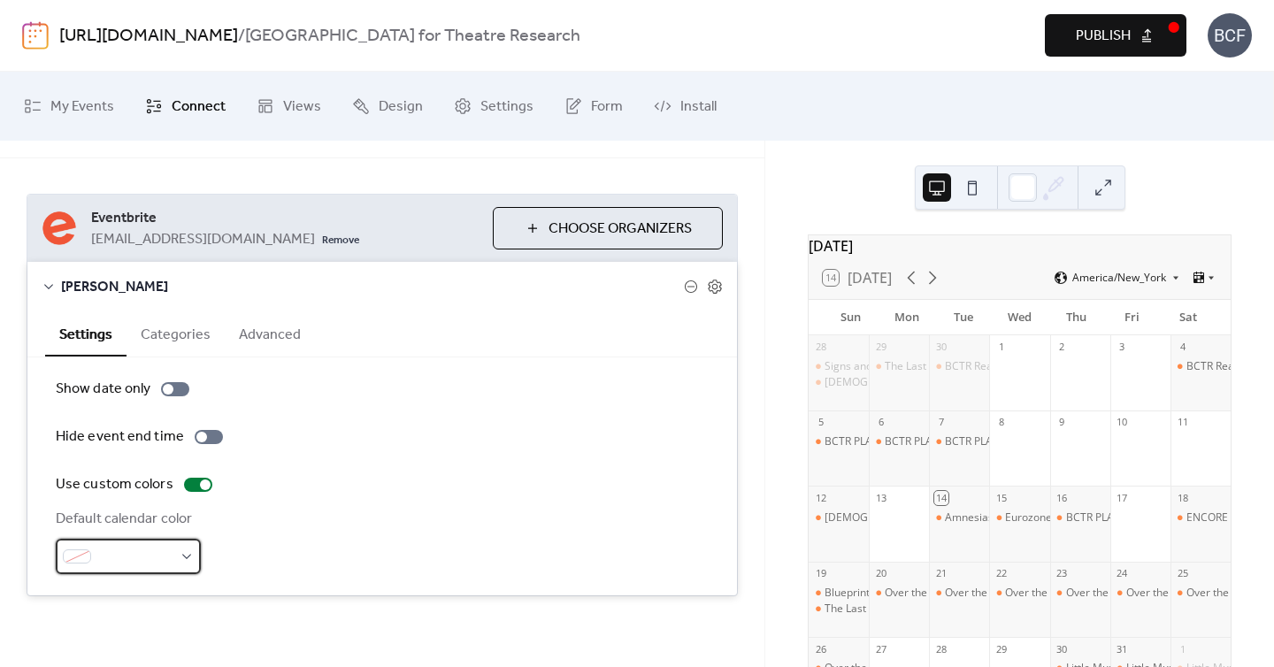
click at [170, 548] on span at bounding box center [135, 557] width 74 height 21
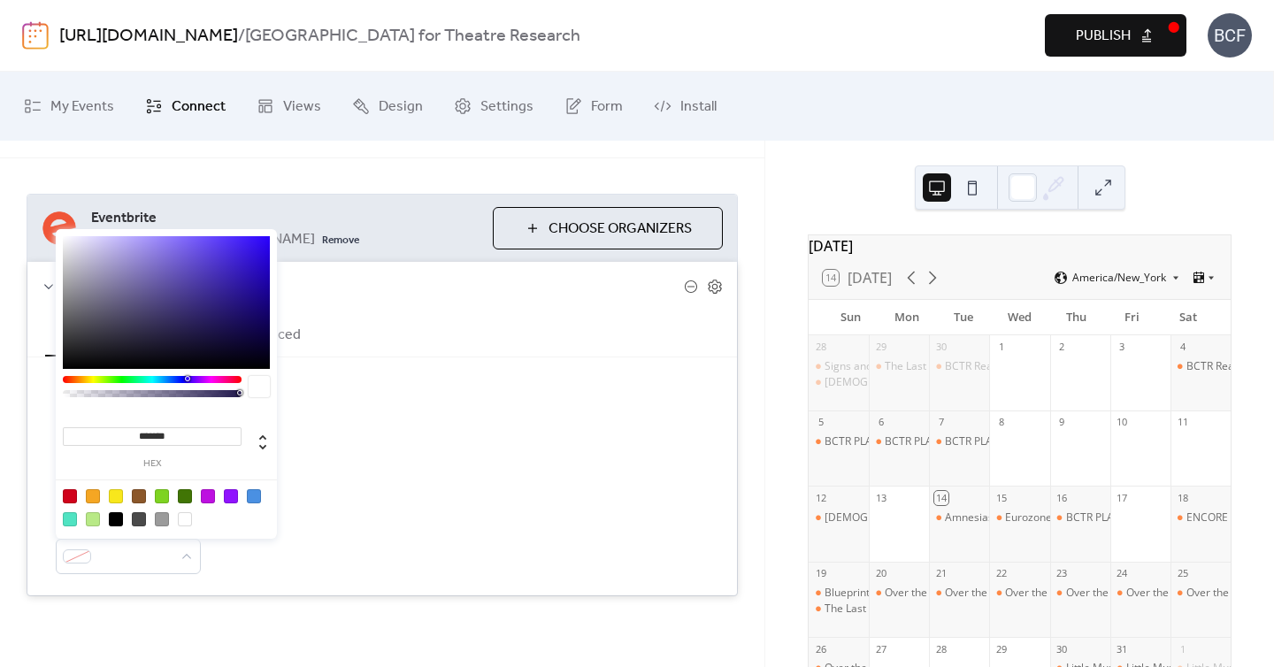
click at [162, 516] on div at bounding box center [162, 519] width 14 height 14
click at [181, 525] on div at bounding box center [185, 519] width 14 height 14
type input "*******"
click at [361, 526] on div "Default calendar color #FFFFFFFF" at bounding box center [382, 541] width 653 height 65
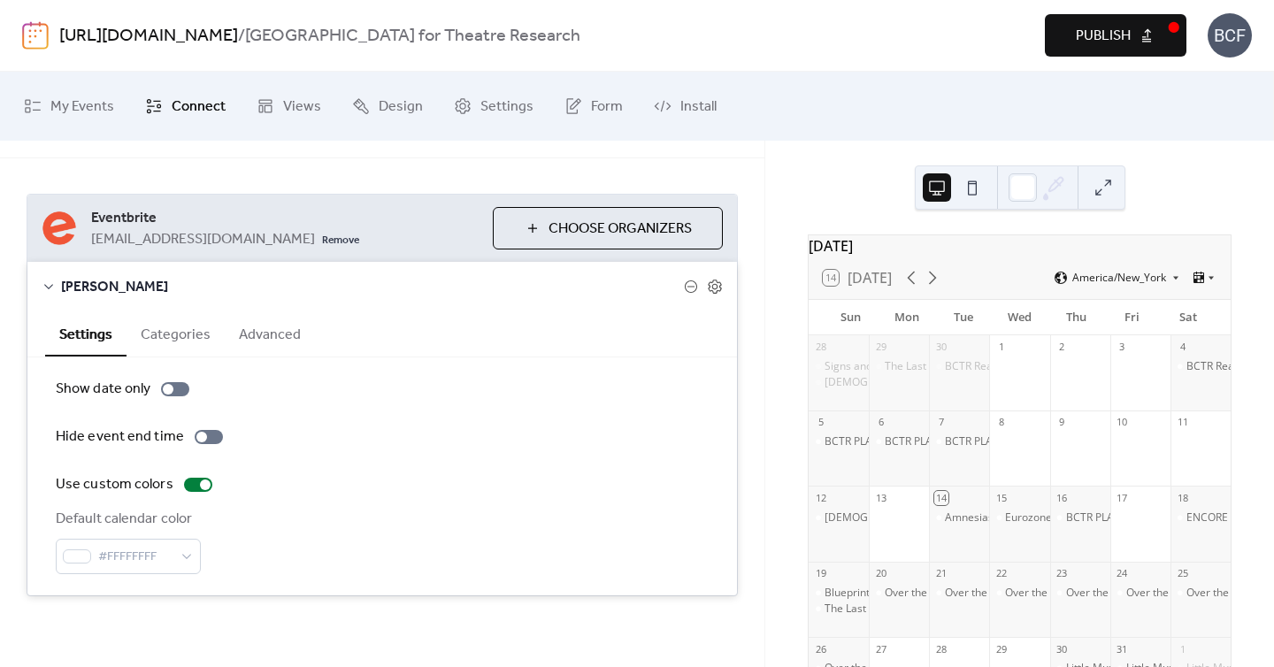
click at [1120, 42] on span "Publish" at bounding box center [1103, 36] width 55 height 21
click at [183, 391] on div at bounding box center [175, 389] width 28 height 14
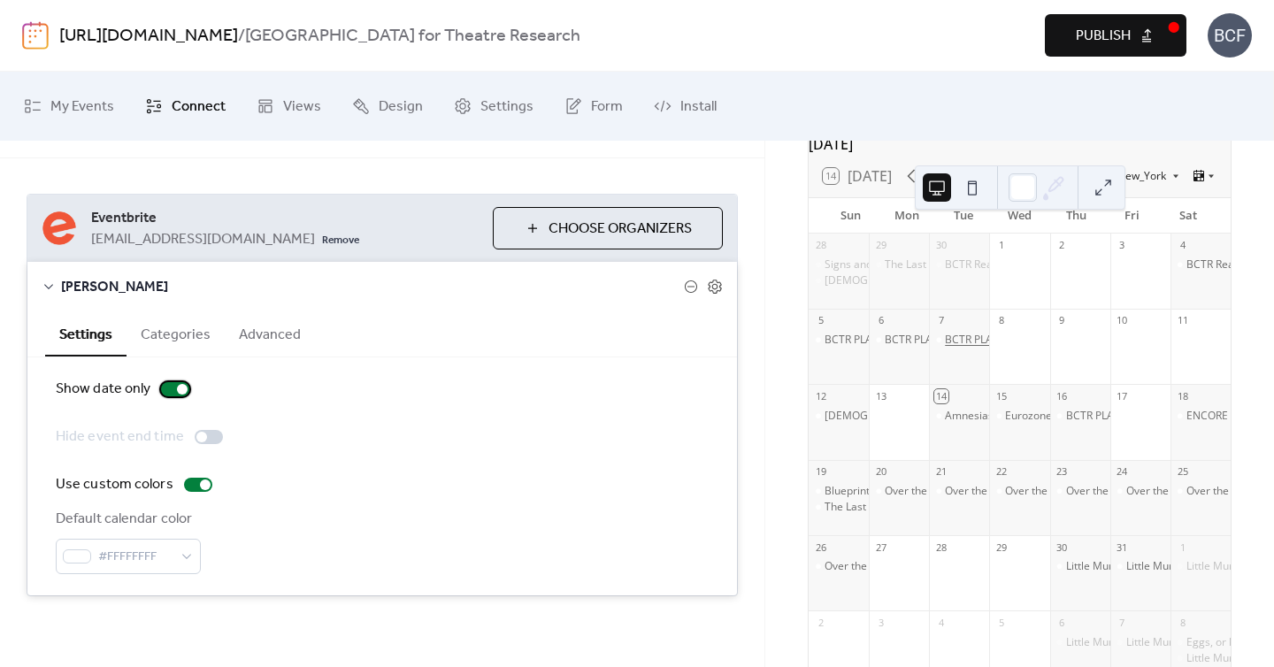
scroll to position [0, 0]
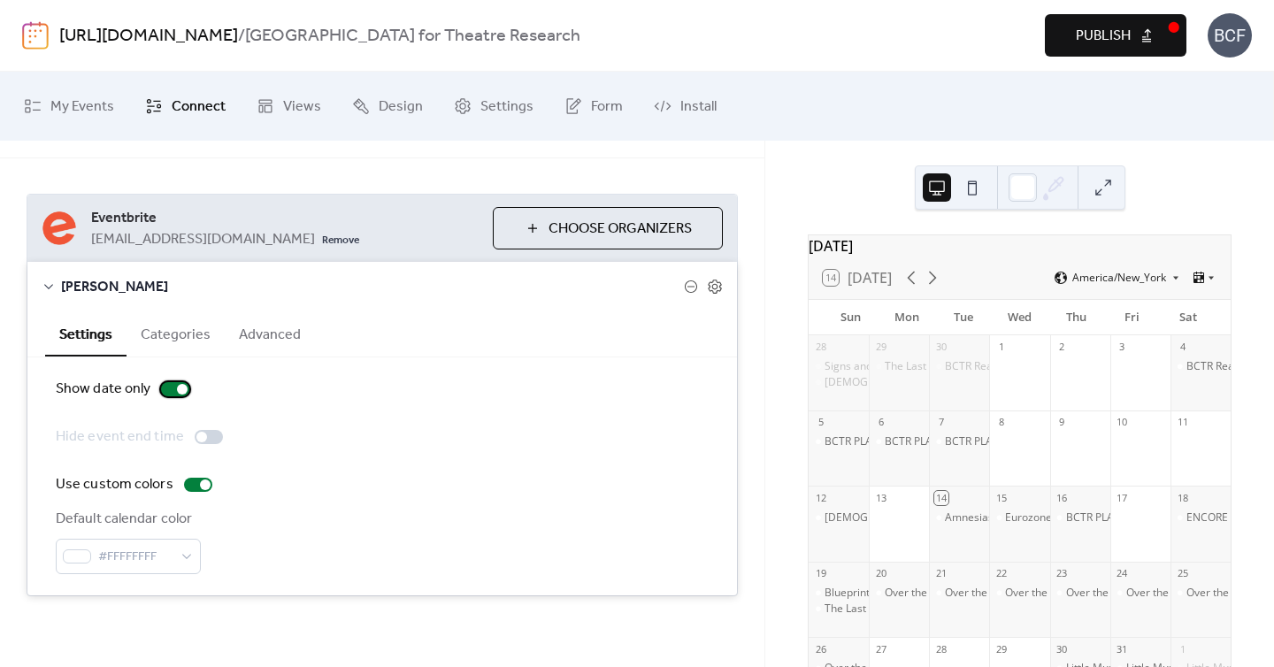
click at [168, 393] on div at bounding box center [175, 389] width 28 height 14
click at [168, 524] on div "Default calendar color" at bounding box center [127, 519] width 142 height 21
click at [188, 546] on div "#FFFFFFFF" at bounding box center [128, 556] width 145 height 35
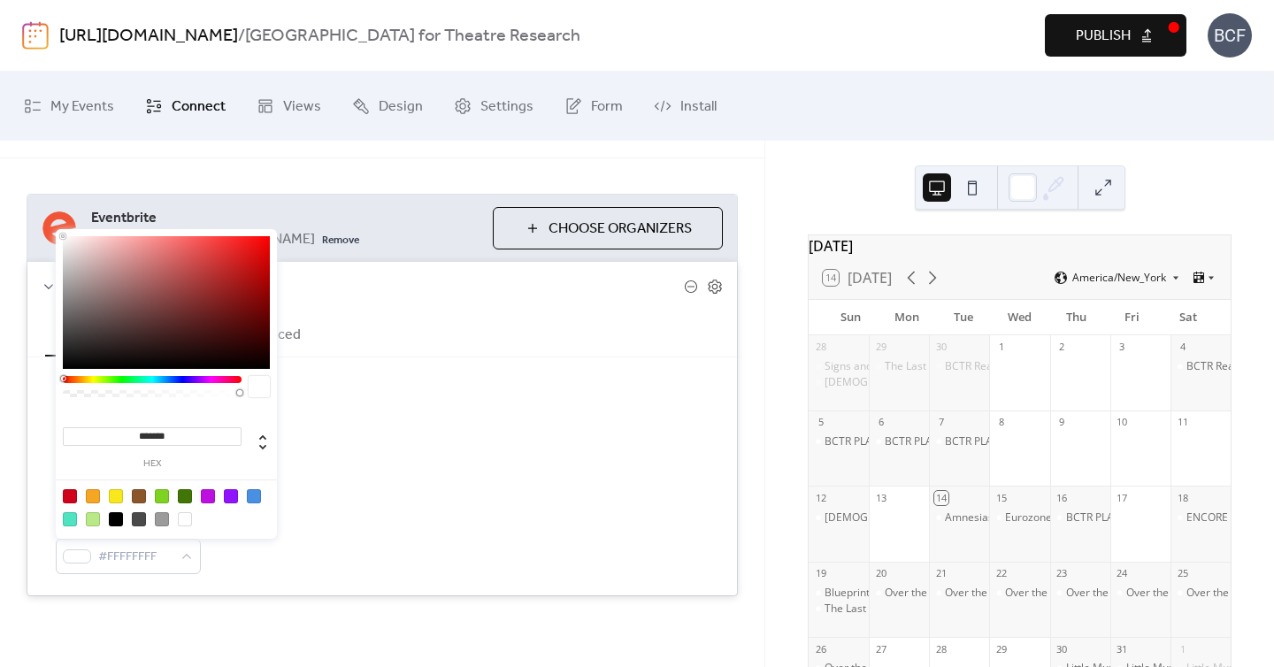
click at [390, 415] on div "Show date only Hide event end time Use custom colors Default calendar color #FF…" at bounding box center [382, 476] width 653 height 195
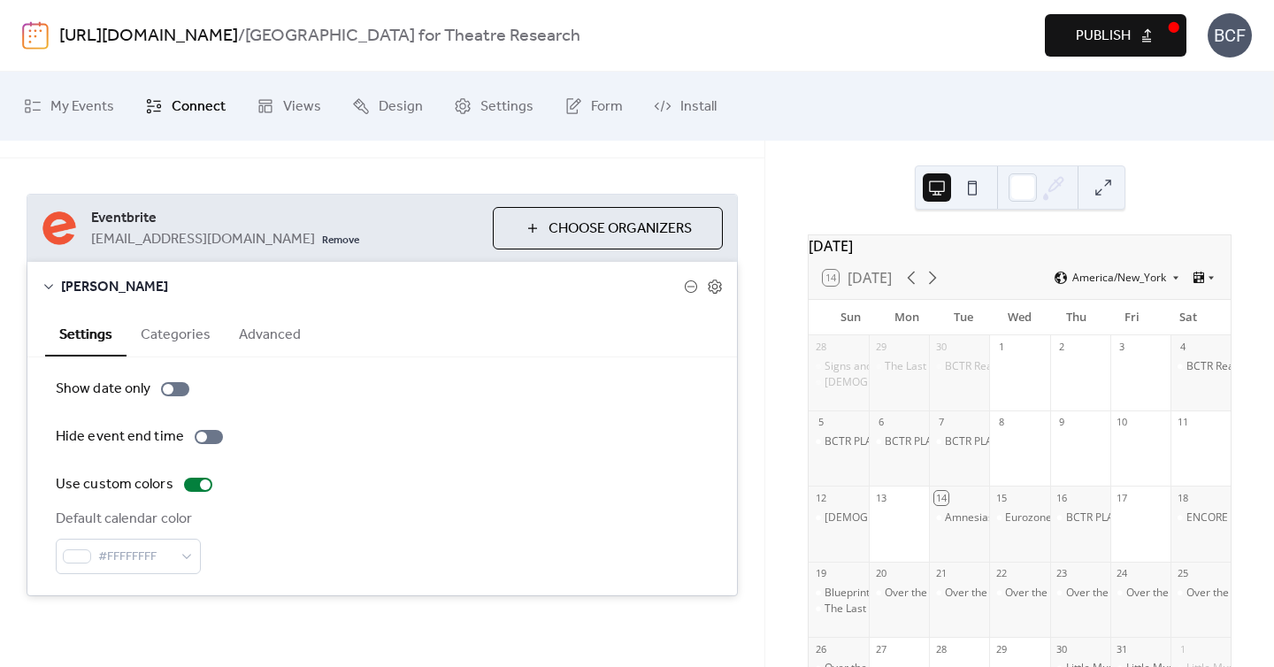
click at [162, 345] on button "Categories" at bounding box center [175, 332] width 98 height 43
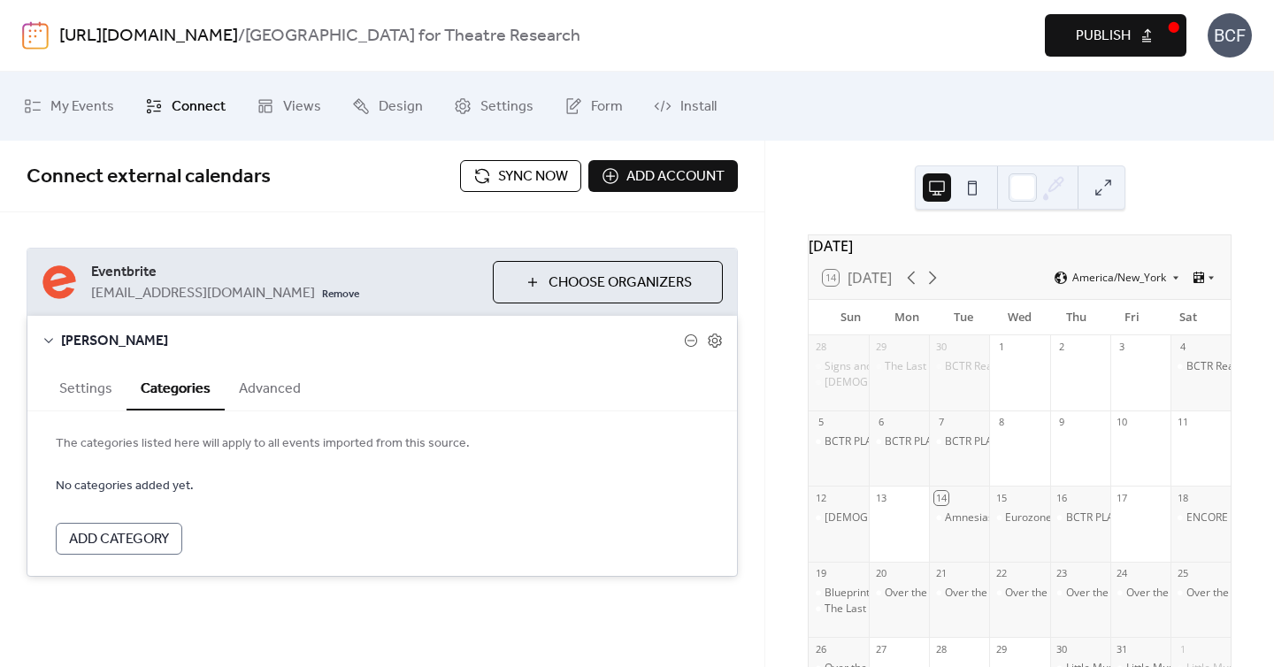
click at [272, 387] on button "Advanced" at bounding box center [270, 386] width 90 height 43
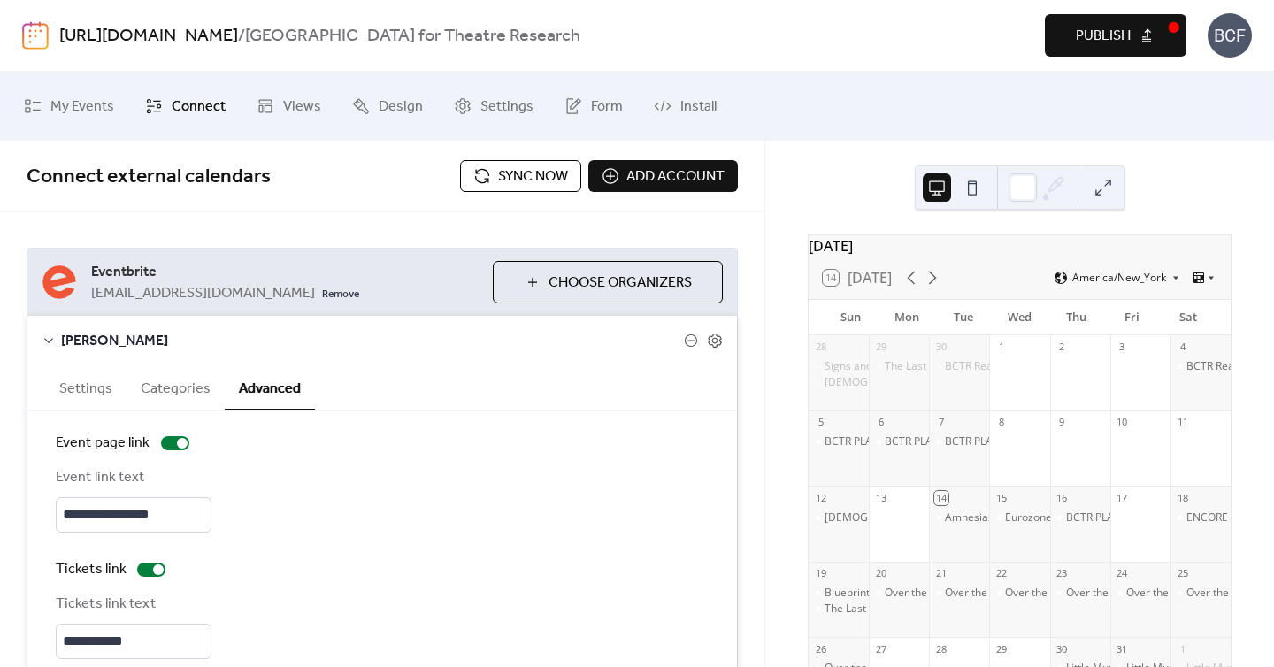
click at [103, 387] on button "Settings" at bounding box center [85, 386] width 81 height 43
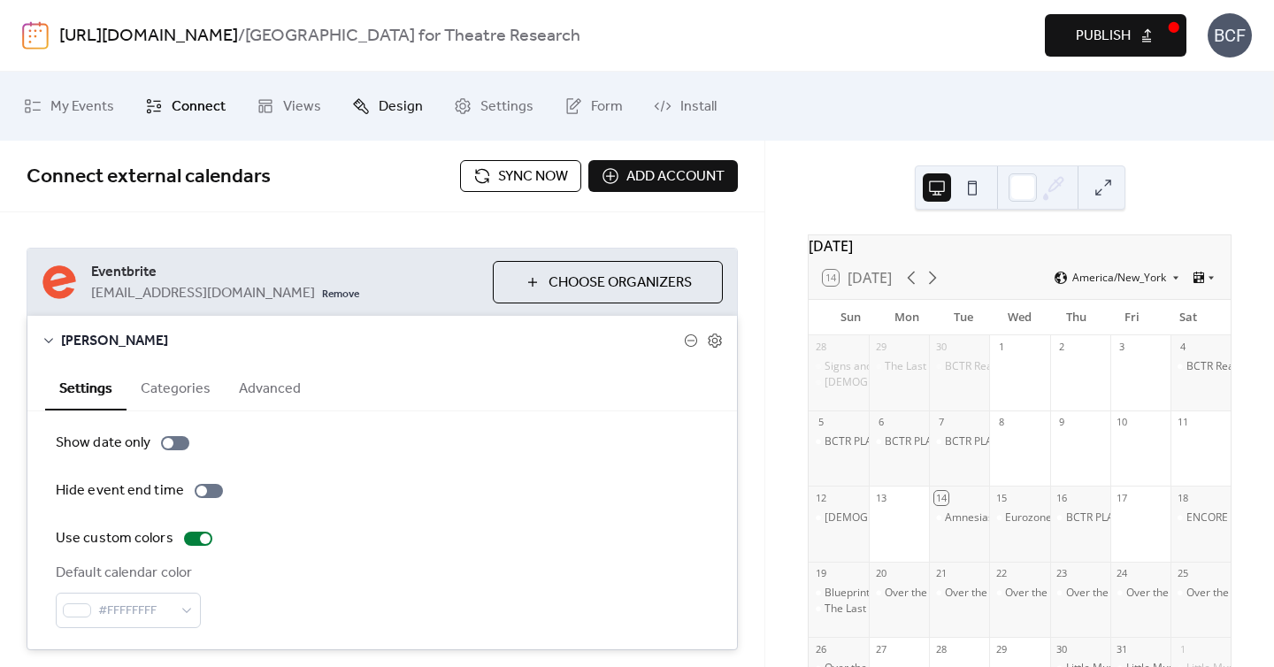
click at [389, 110] on span "Design" at bounding box center [401, 107] width 44 height 28
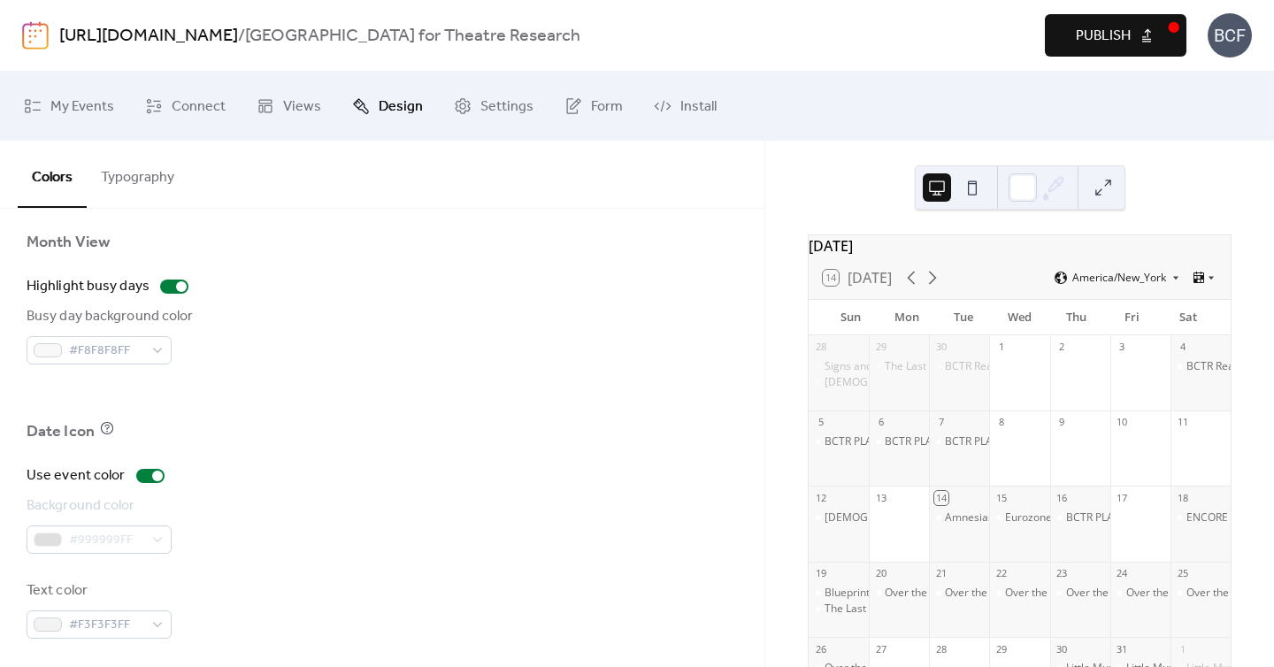
scroll to position [1256, 0]
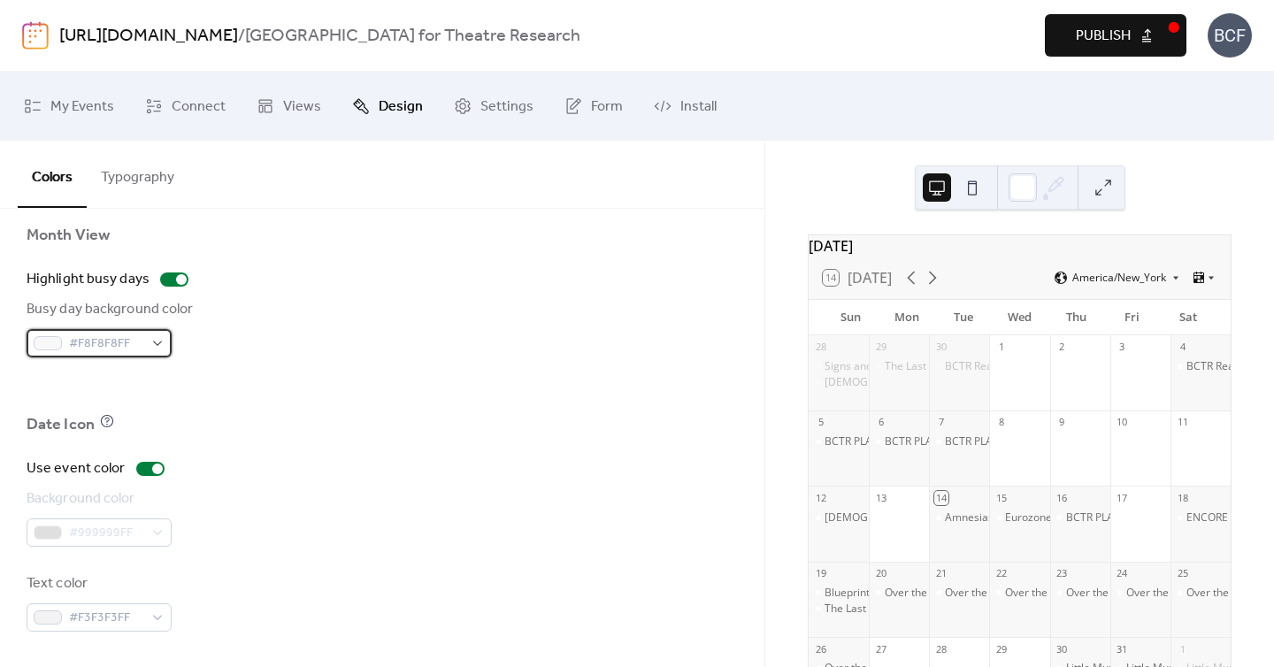
click at [157, 339] on div "#F8F8F8FF" at bounding box center [99, 343] width 145 height 28
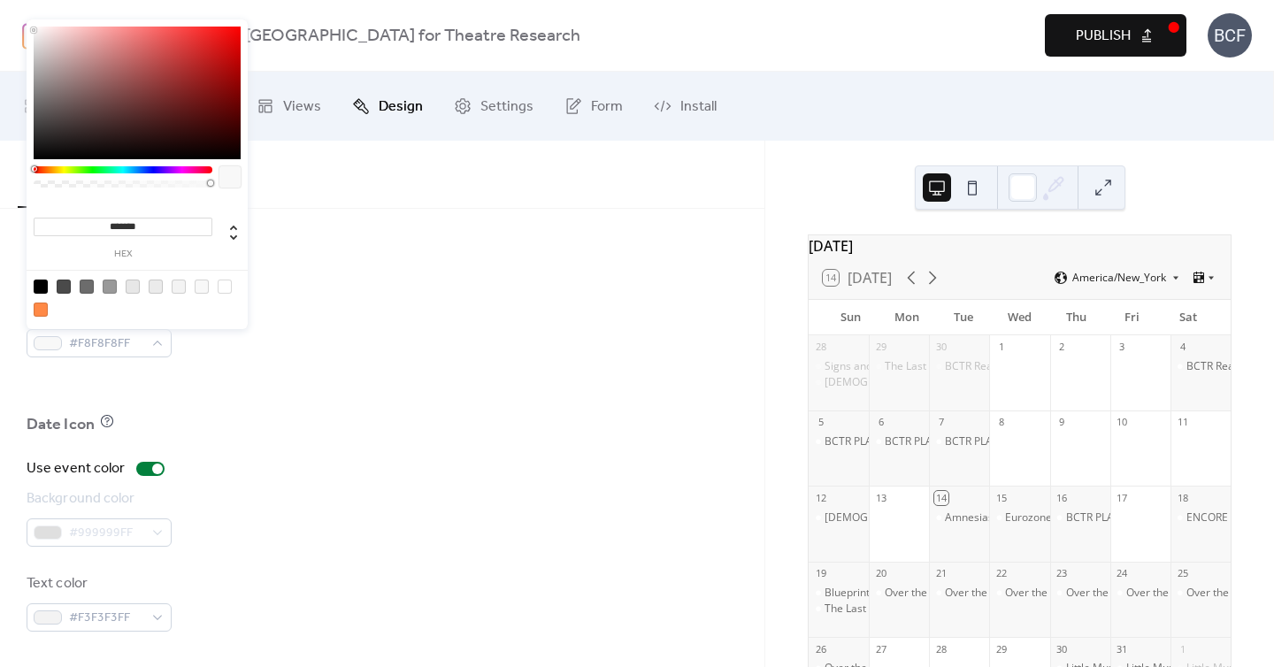
click at [56, 170] on div at bounding box center [123, 169] width 179 height 7
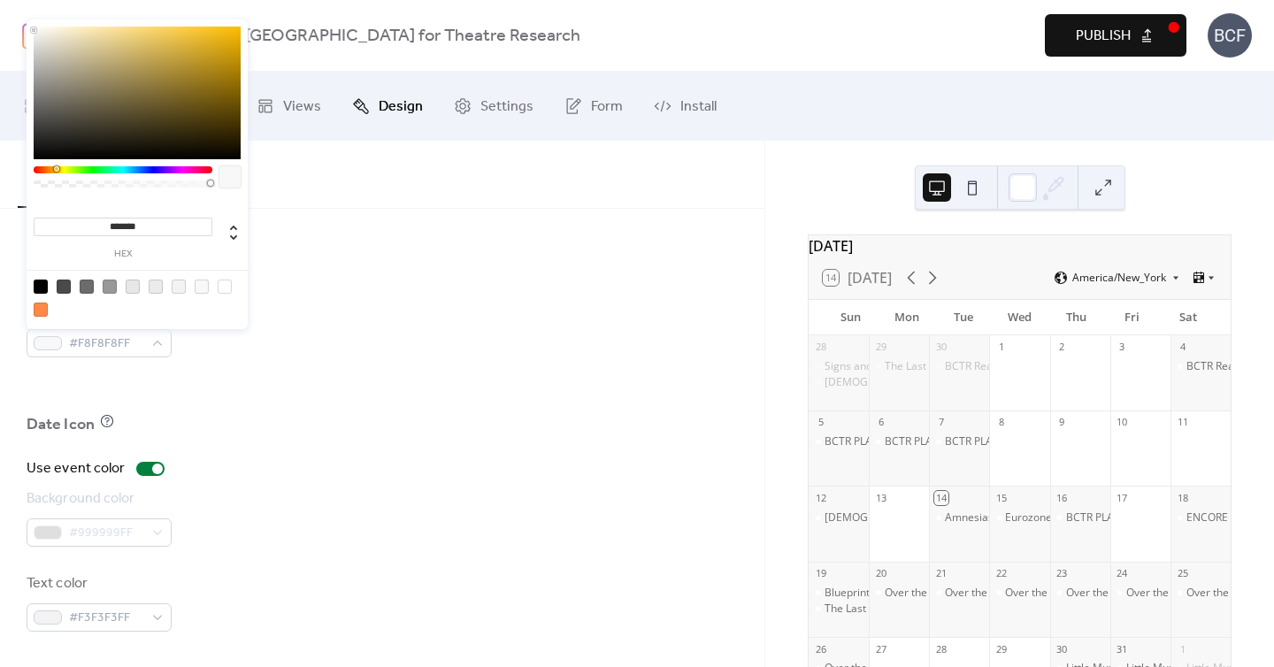
click at [54, 170] on div at bounding box center [123, 169] width 179 height 7
click at [54, 30] on div at bounding box center [137, 93] width 207 height 133
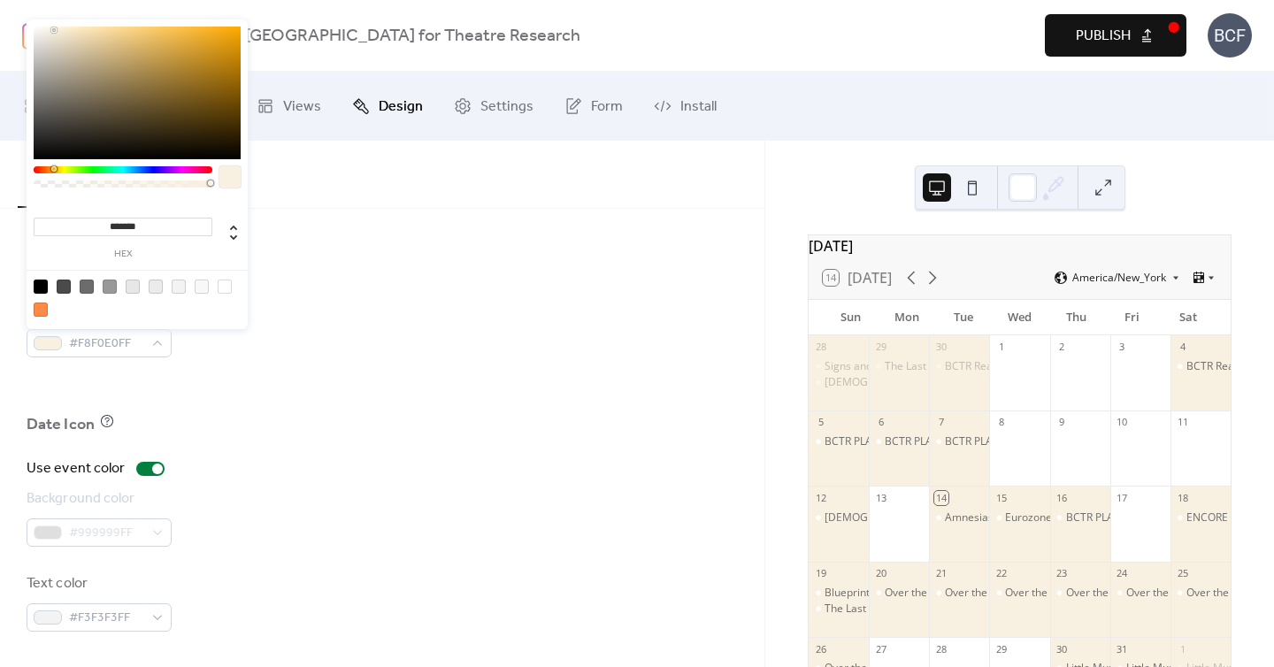
type input "*******"
click at [57, 32] on div at bounding box center [137, 93] width 207 height 133
click at [286, 455] on div at bounding box center [382, 451] width 711 height 14
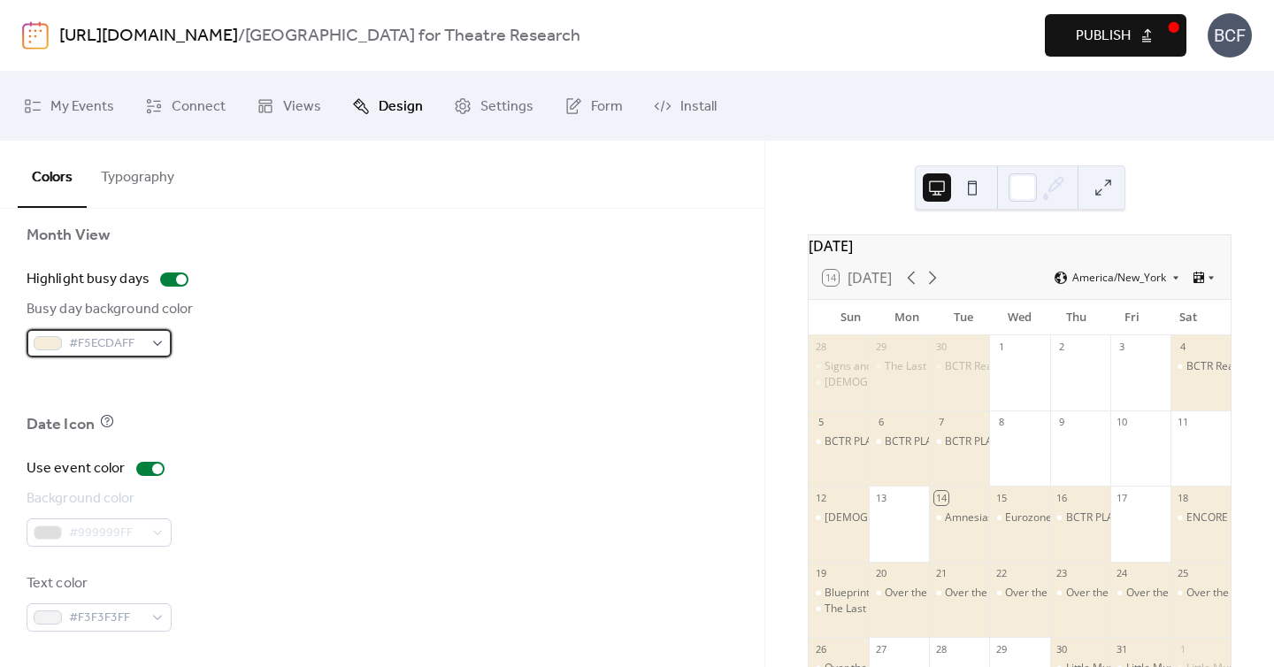
click at [160, 349] on div "#F5ECDAFF" at bounding box center [99, 343] width 145 height 28
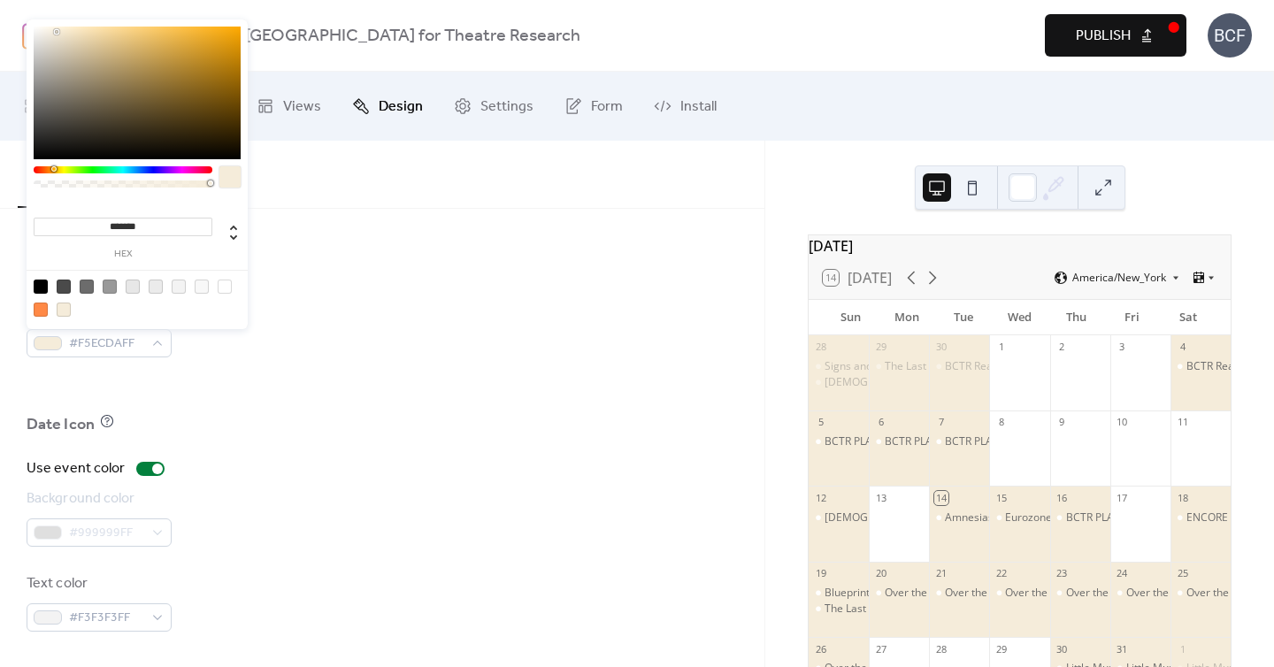
click at [196, 287] on div at bounding box center [202, 286] width 14 height 14
type input "*******"
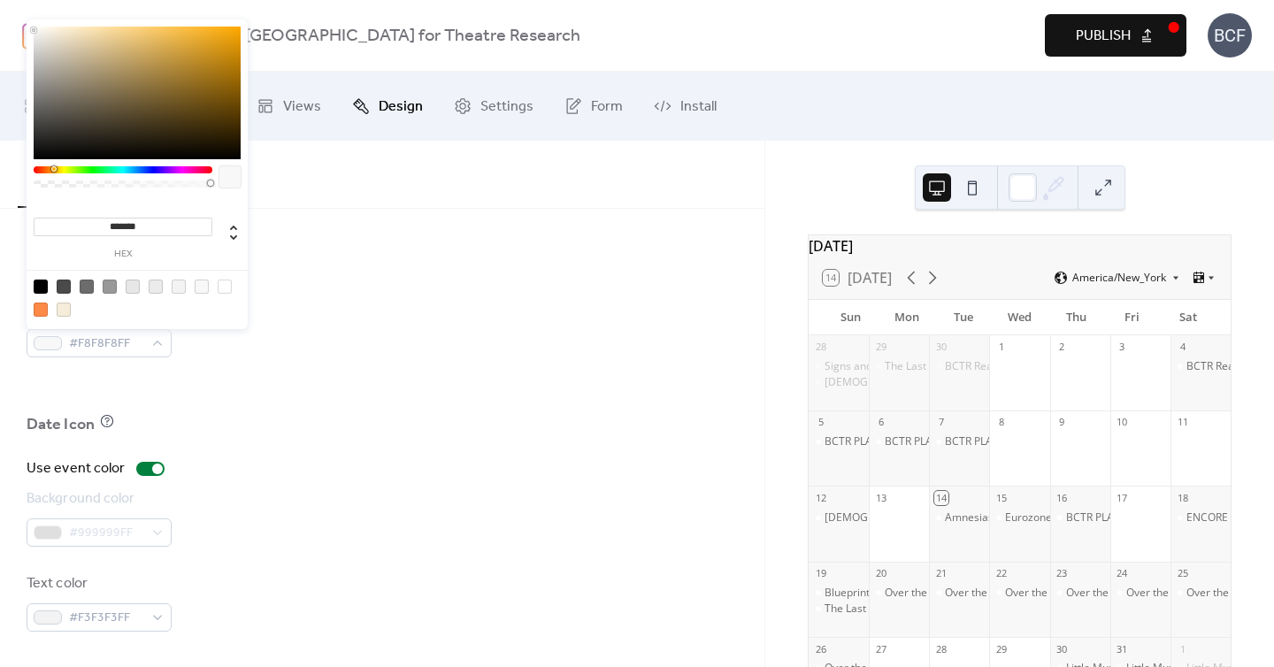
click at [216, 378] on div at bounding box center [382, 385] width 711 height 57
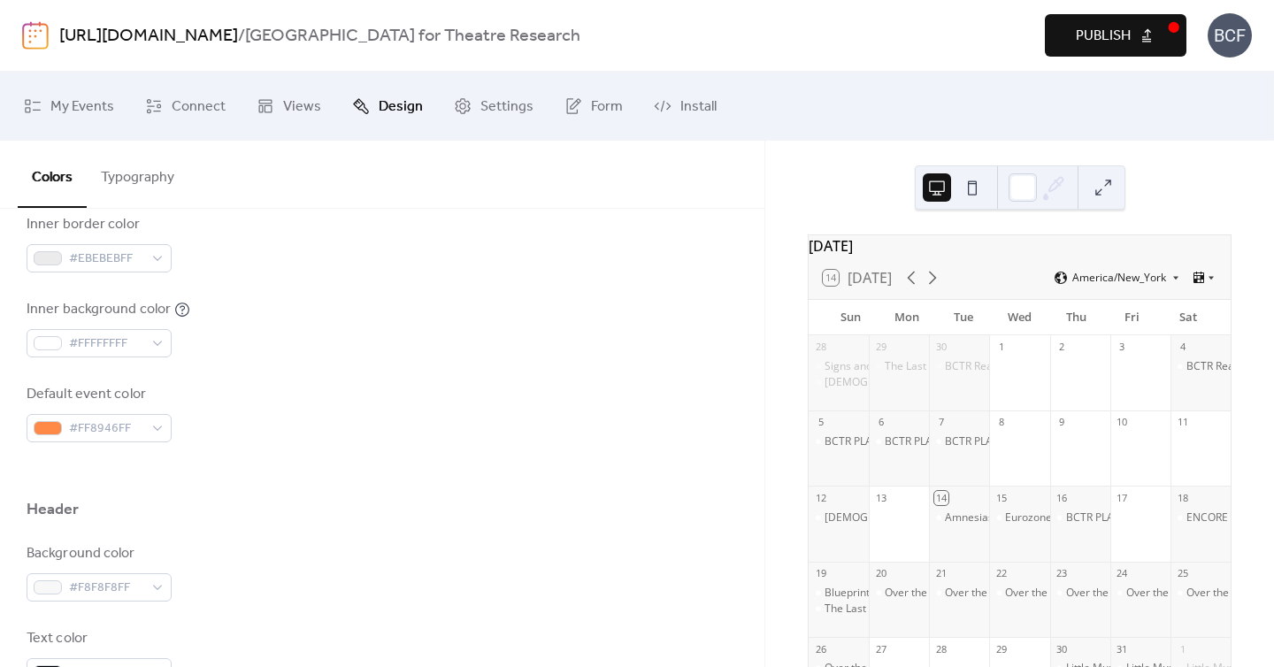
scroll to position [474, 0]
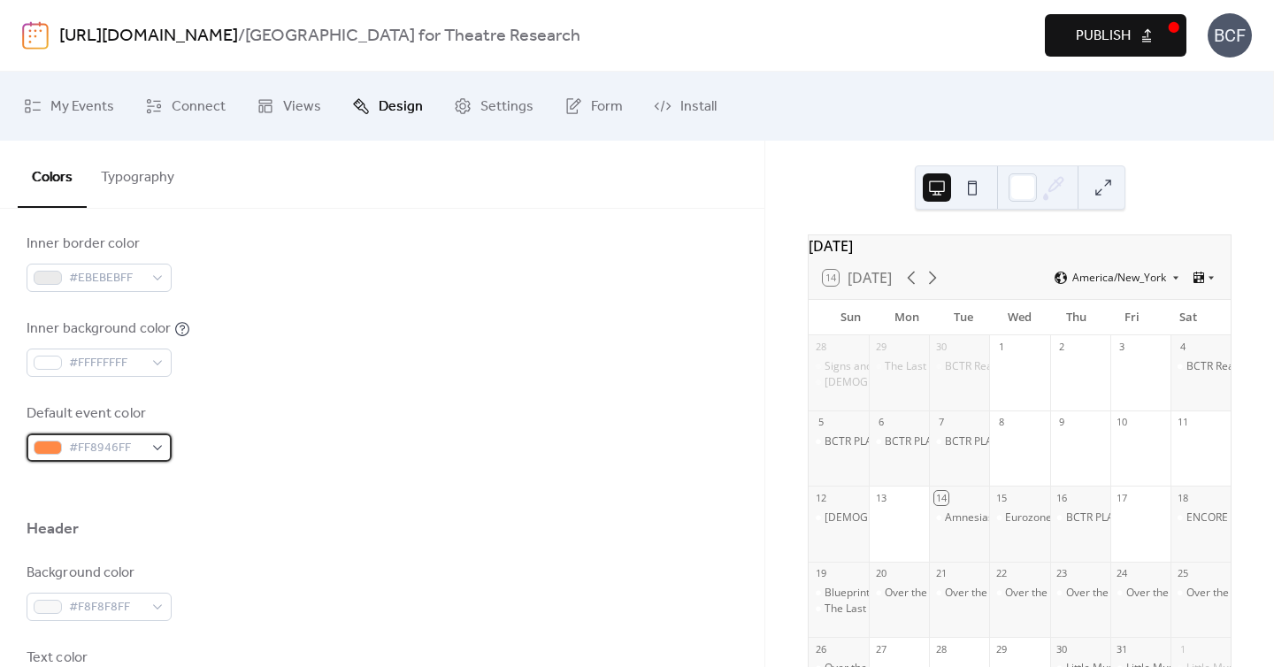
click at [142, 448] on span "#FF8946FF" at bounding box center [106, 448] width 74 height 21
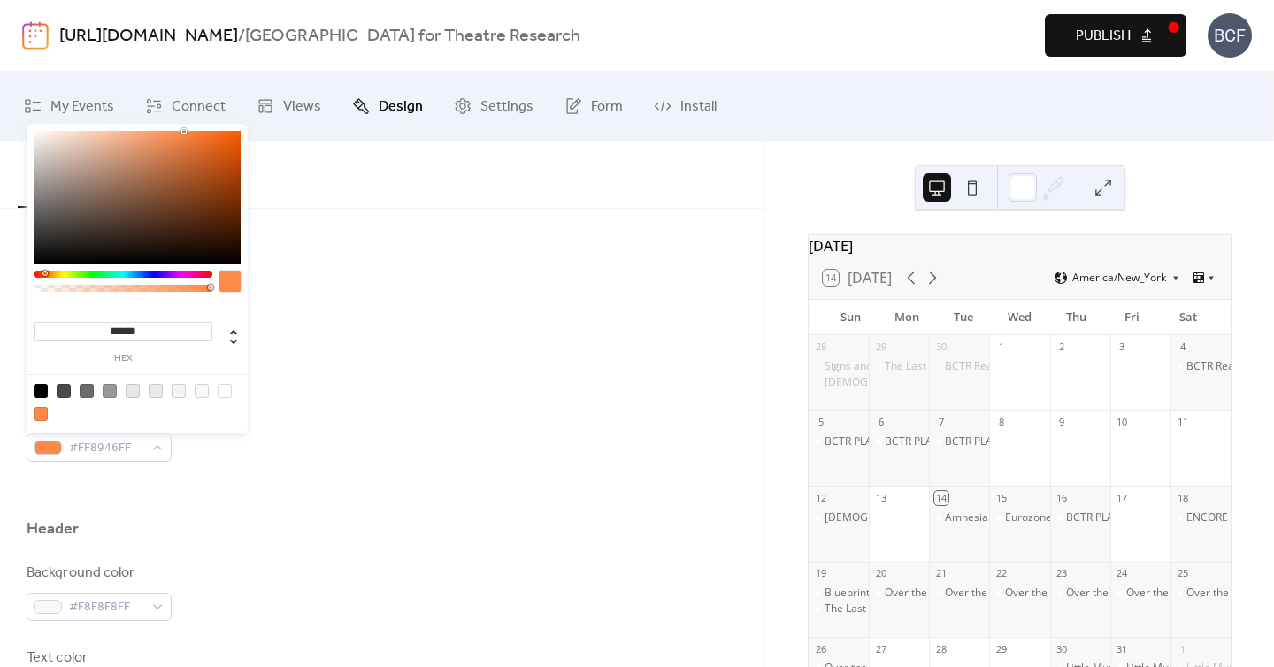
click at [37, 417] on div at bounding box center [41, 414] width 14 height 14
click at [364, 443] on div "Default event color #FF8946FF" at bounding box center [382, 432] width 711 height 58
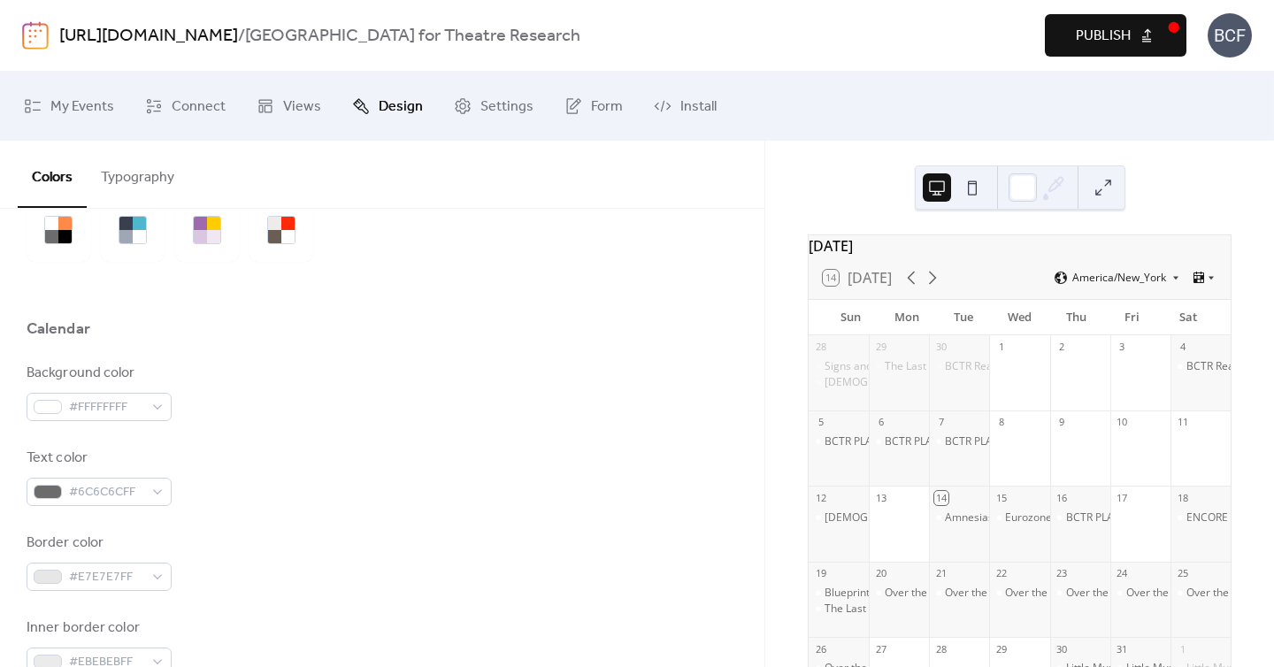
scroll to position [0, 0]
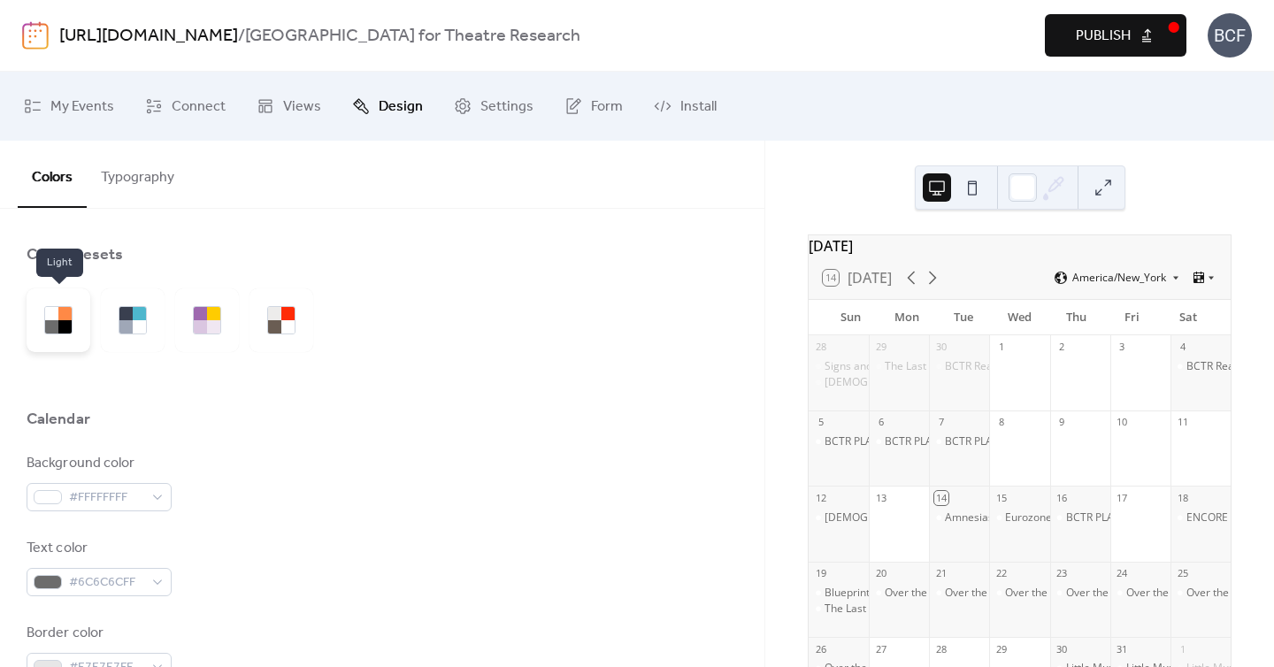
click at [63, 325] on div at bounding box center [64, 326] width 13 height 13
click at [158, 373] on div at bounding box center [382, 380] width 711 height 57
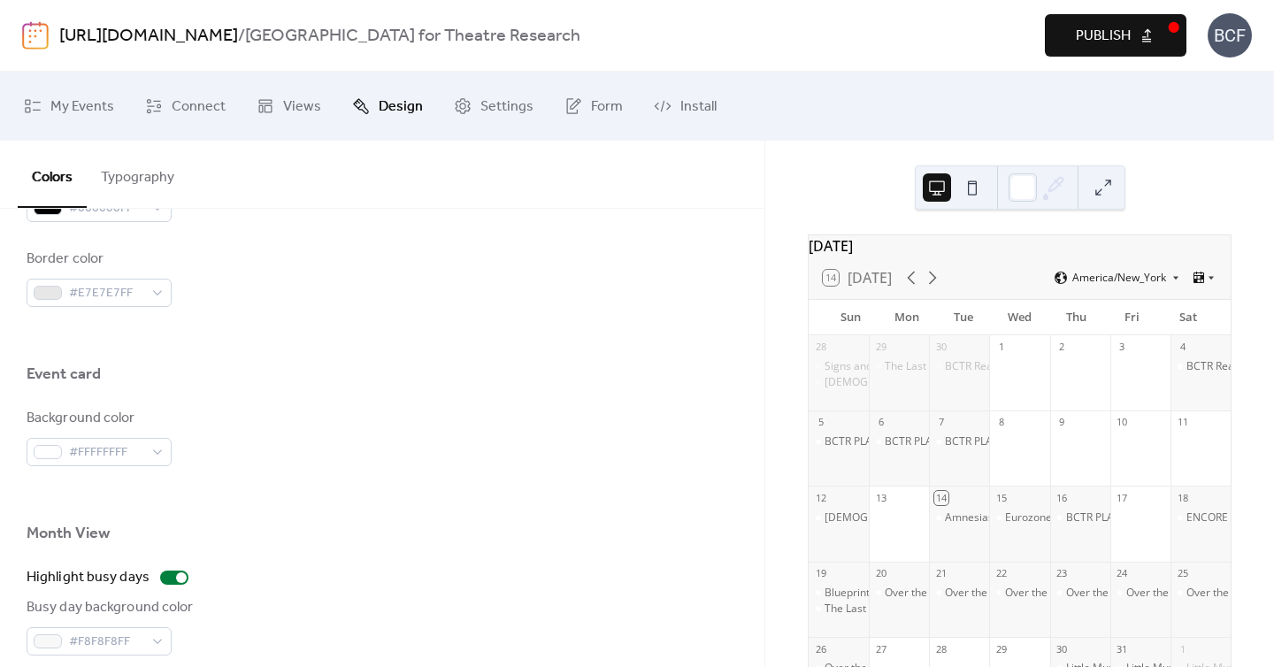
scroll to position [1256, 0]
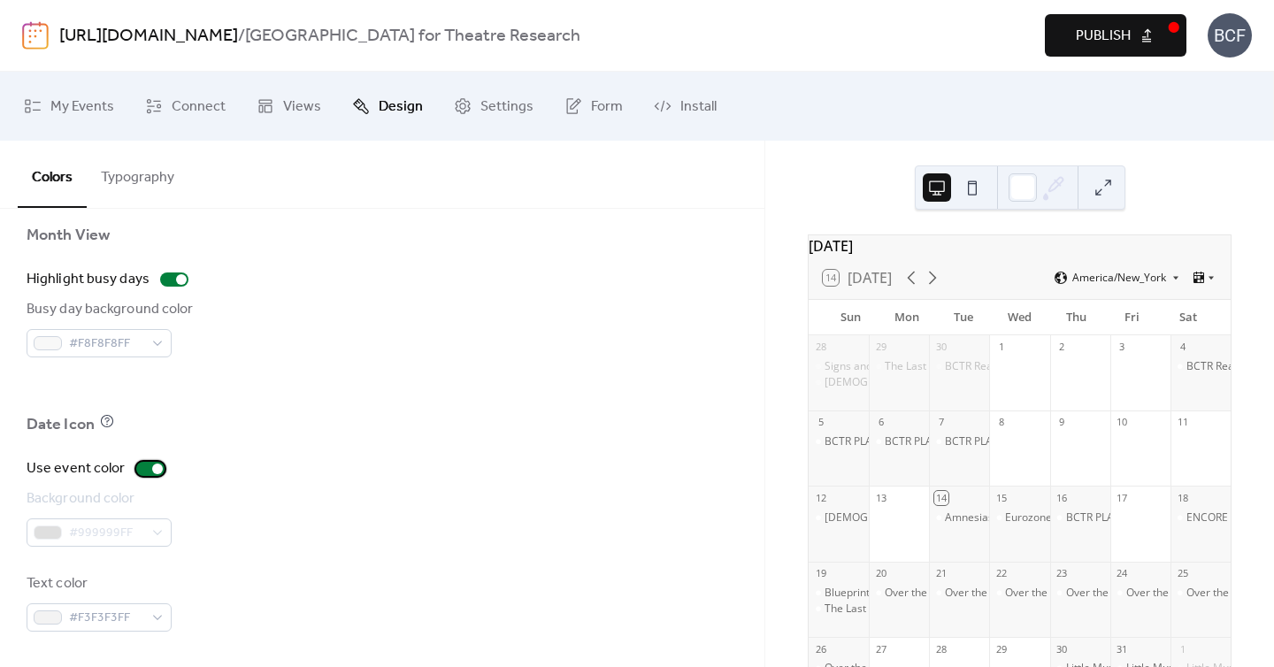
click at [140, 471] on div at bounding box center [150, 469] width 28 height 14
click at [149, 470] on div at bounding box center [150, 469] width 28 height 14
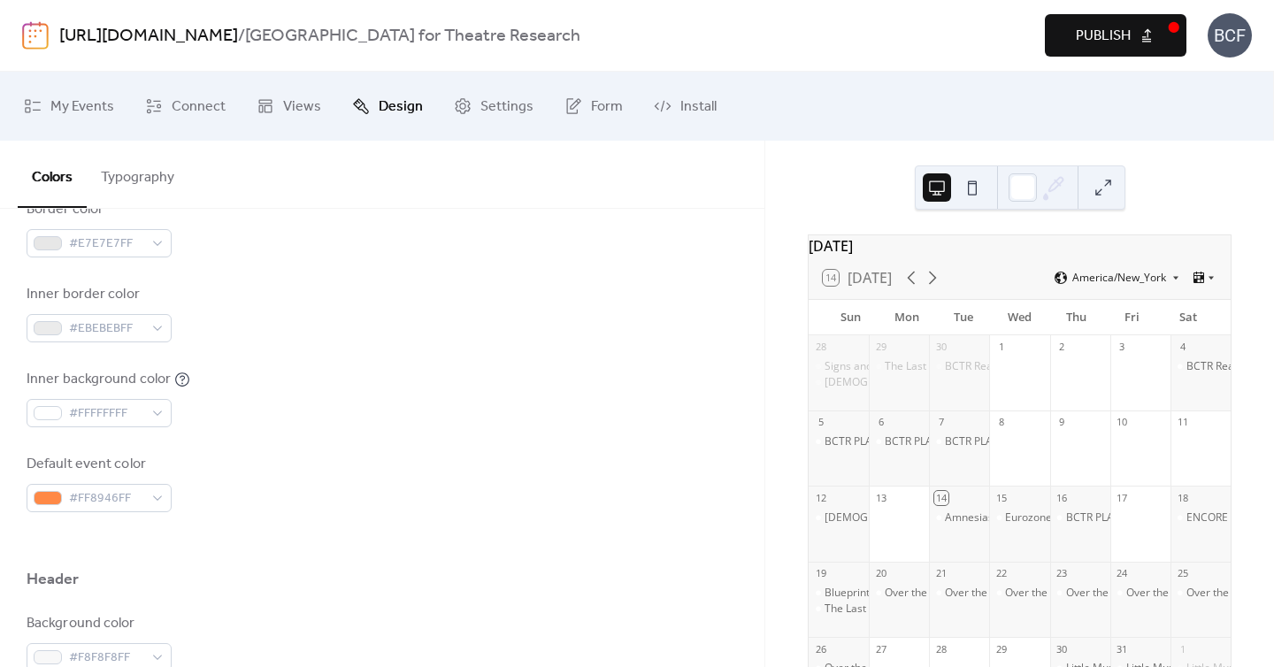
scroll to position [0, 0]
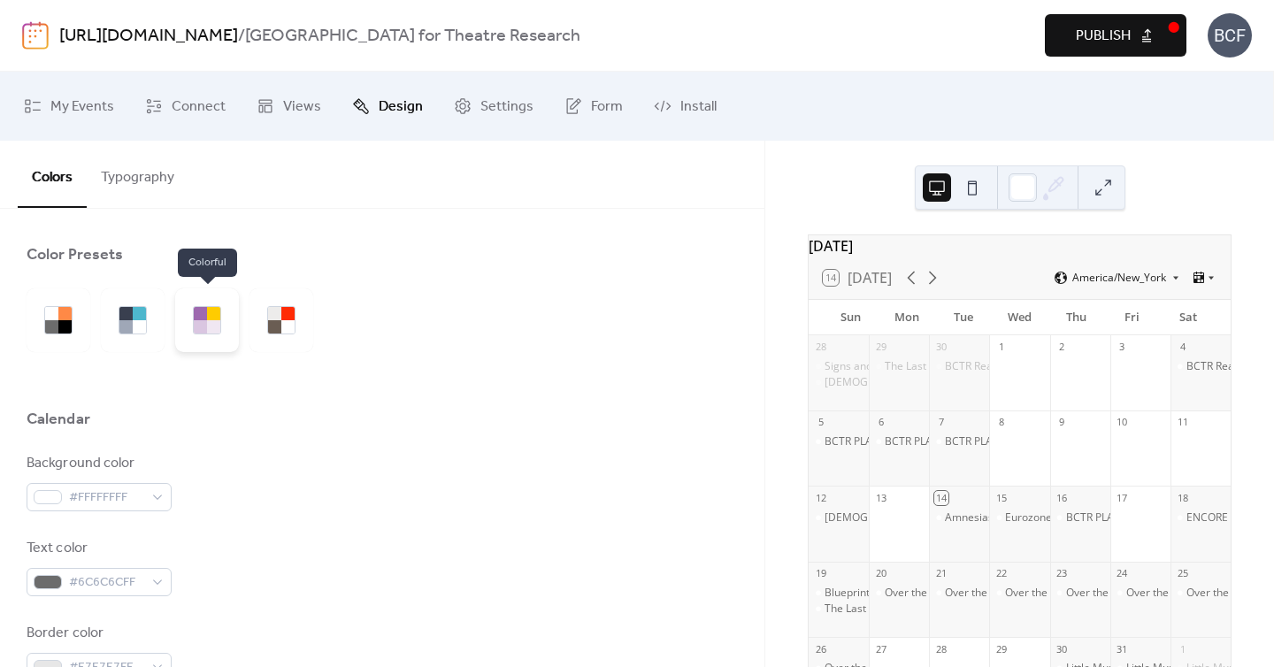
click at [206, 307] on div at bounding box center [200, 313] width 13 height 13
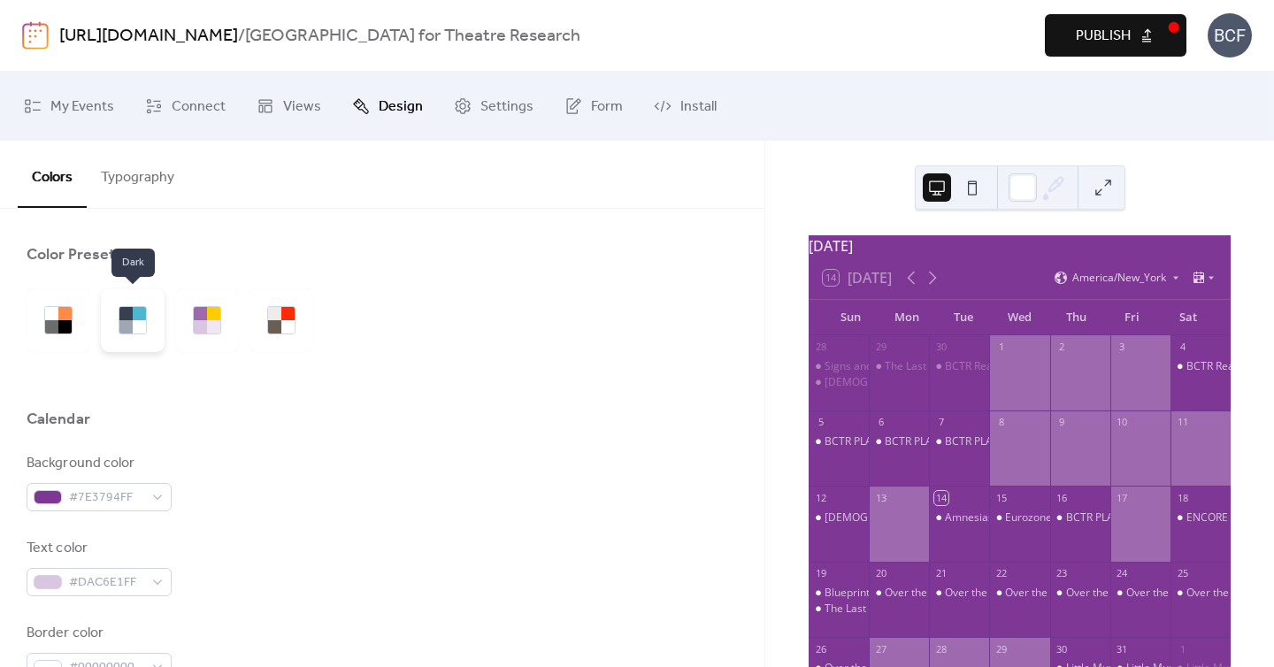
click at [150, 323] on div at bounding box center [133, 320] width 64 height 64
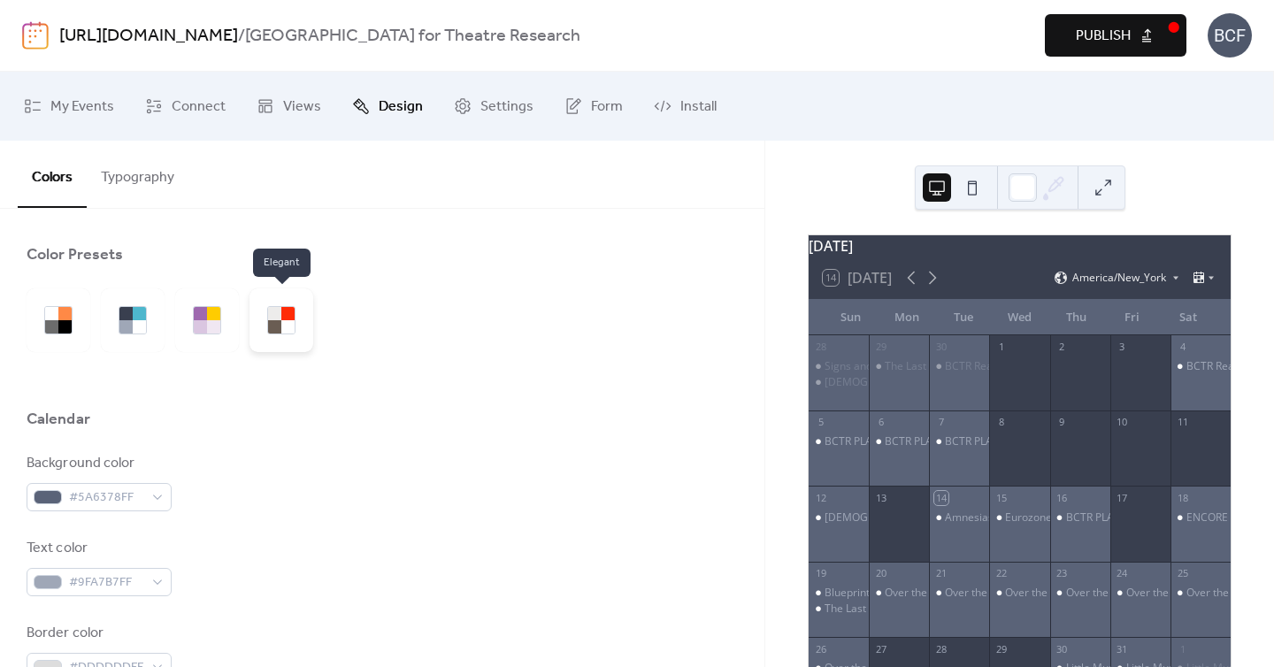
click at [292, 310] on div at bounding box center [287, 313] width 13 height 13
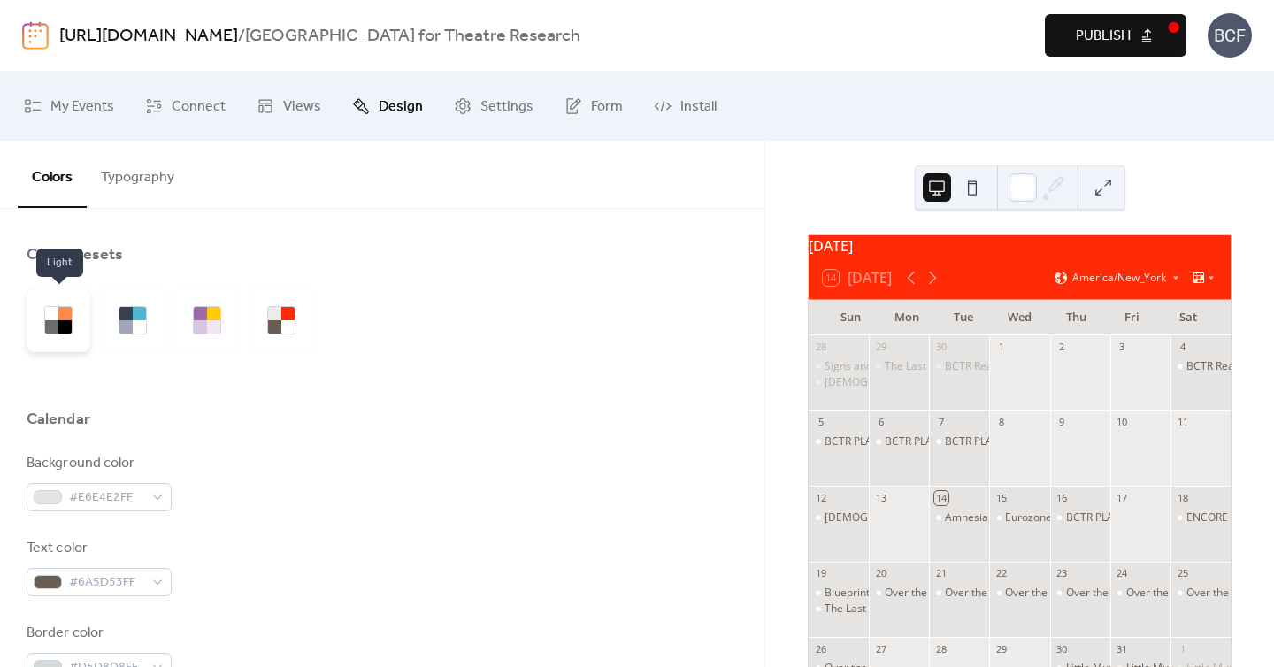
click at [56, 330] on div at bounding box center [51, 326] width 13 height 13
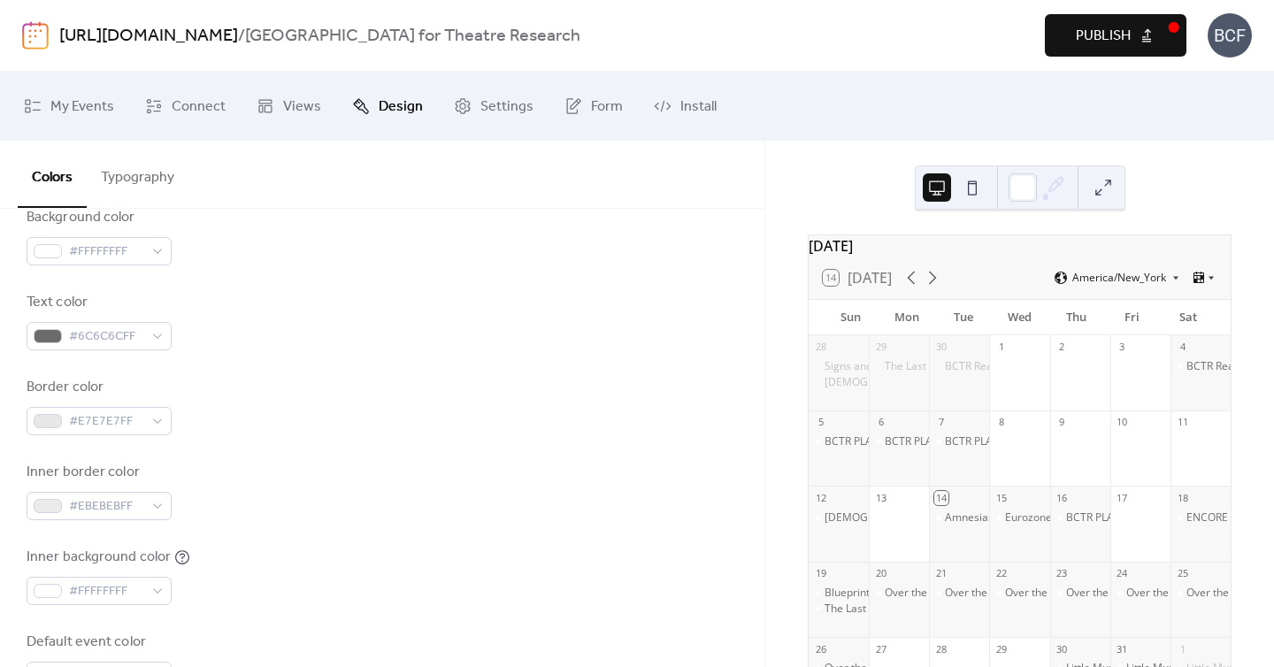
scroll to position [247, 0]
click at [159, 425] on div "#E7E7E7FF" at bounding box center [99, 420] width 145 height 28
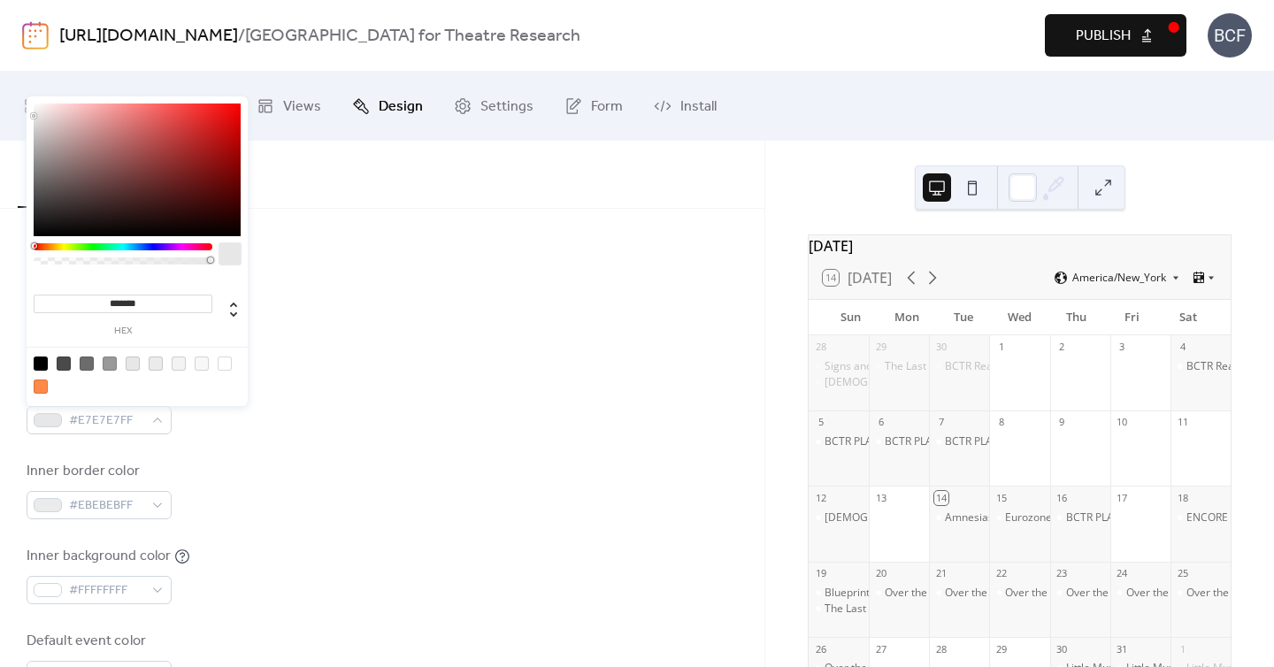
click at [54, 246] on div at bounding box center [123, 246] width 179 height 7
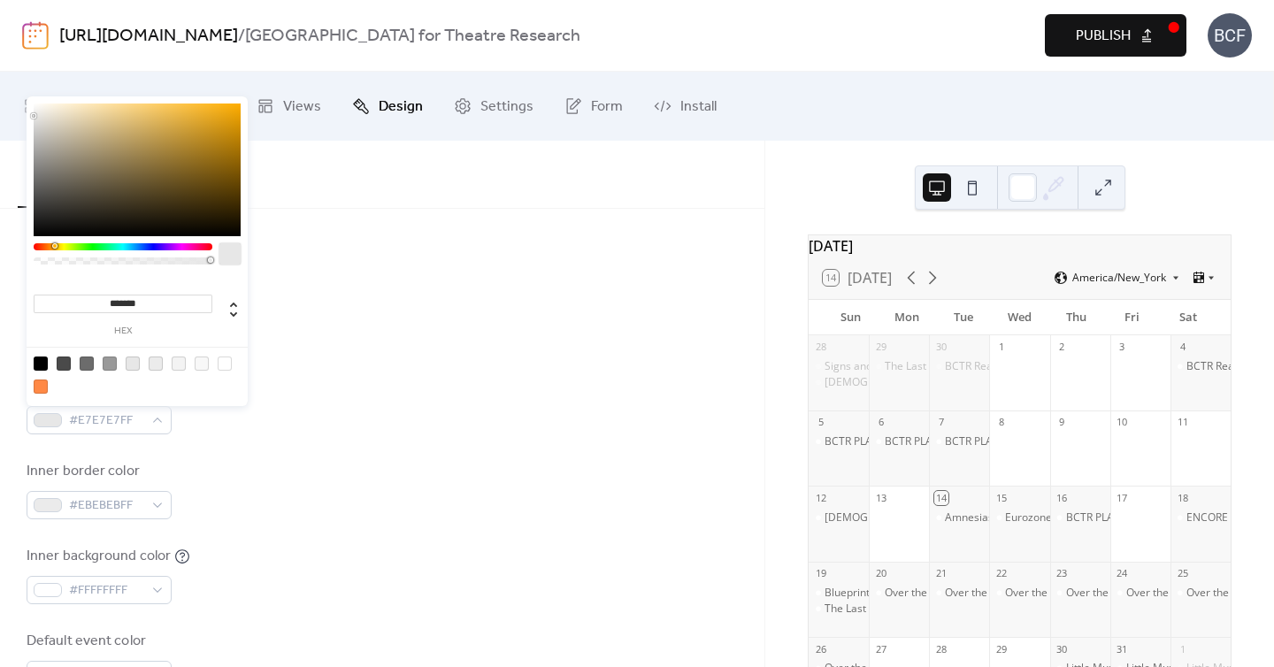
type input "*******"
click at [133, 110] on div at bounding box center [137, 169] width 207 height 133
click at [264, 253] on div "Background color #FFFFFFFF" at bounding box center [382, 235] width 711 height 58
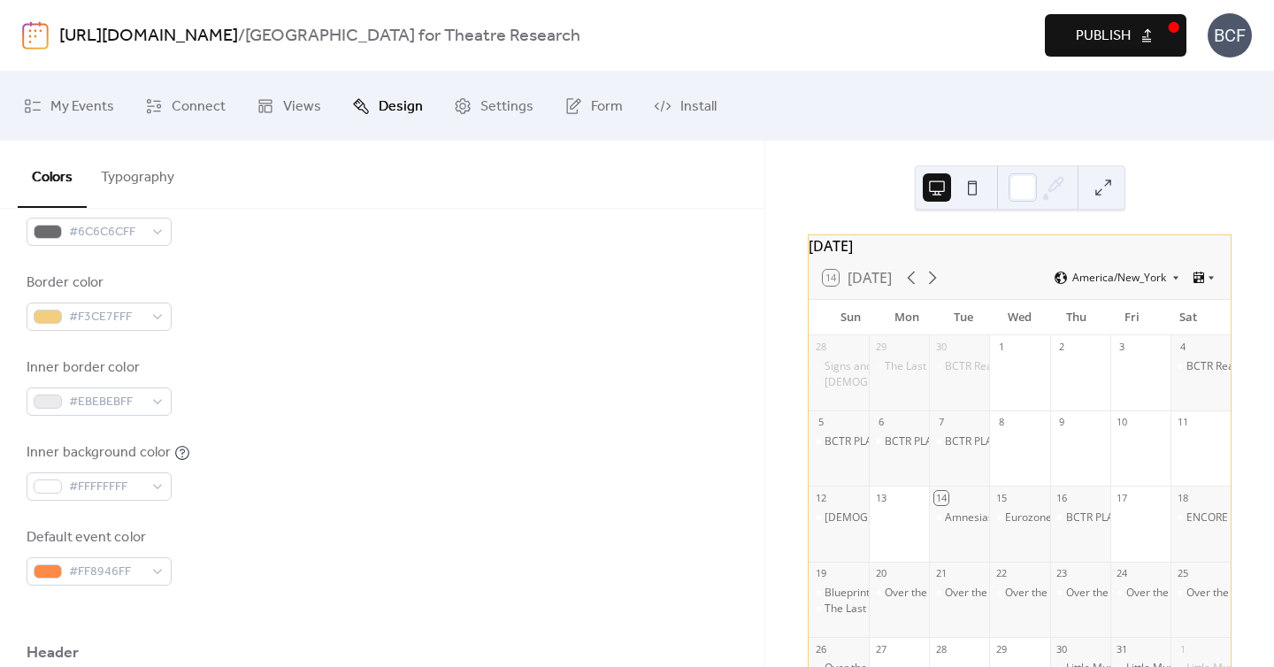
scroll to position [214, 0]
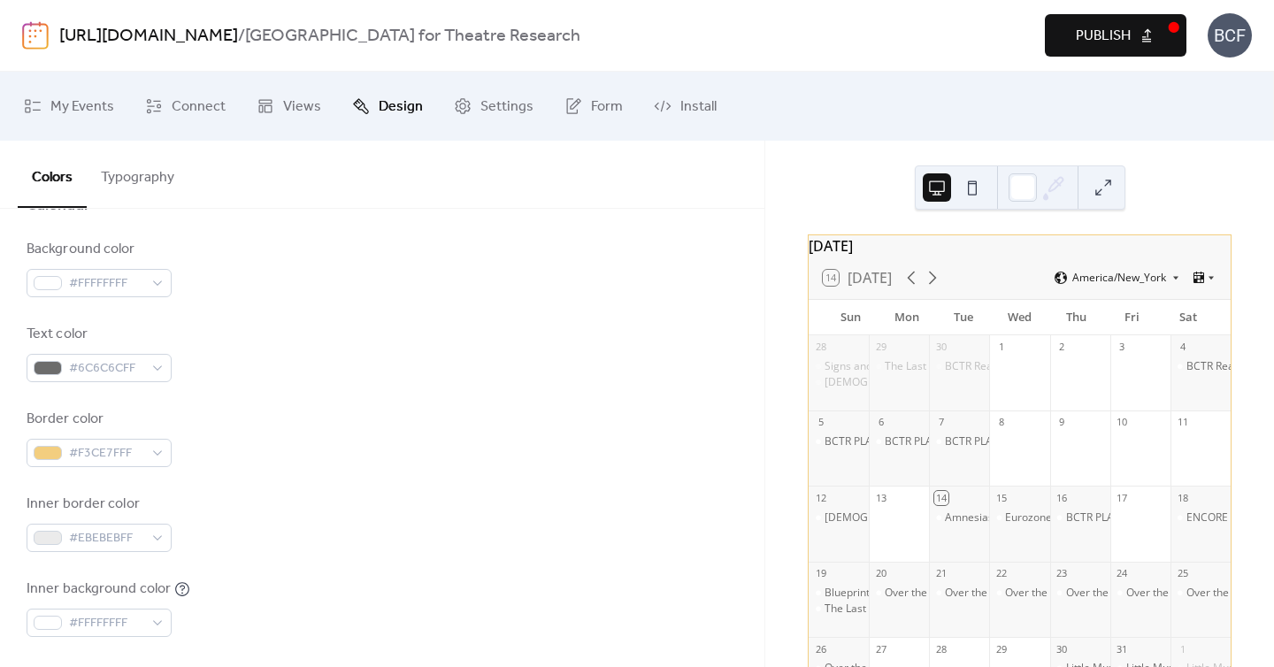
click at [153, 467] on div "Background color #FFFFFFFF Text color #6C6C6CFF Border color #F3CE7FFF Inner bo…" at bounding box center [382, 480] width 711 height 483
click at [159, 449] on div "#F3CE7FFF" at bounding box center [99, 453] width 145 height 28
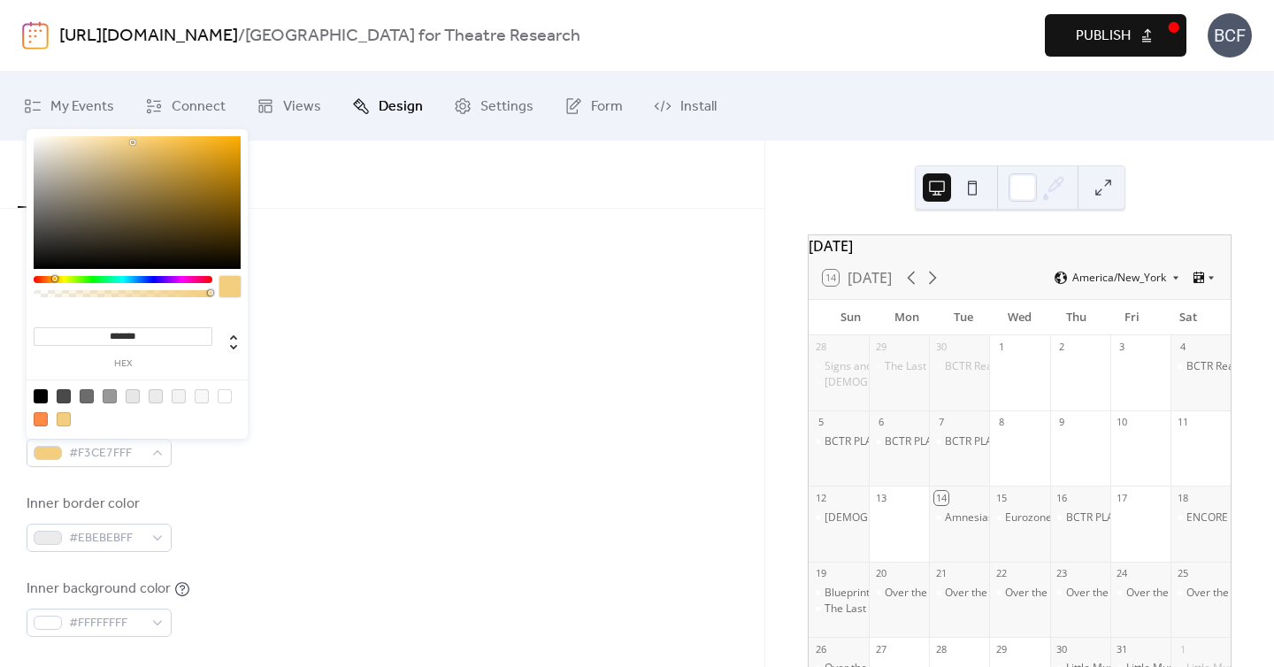
click at [400, 317] on div "Background color #FFFFFFFF Text color #6C6C6CFF Border color #F3CE7FFF Inner bo…" at bounding box center [382, 480] width 711 height 483
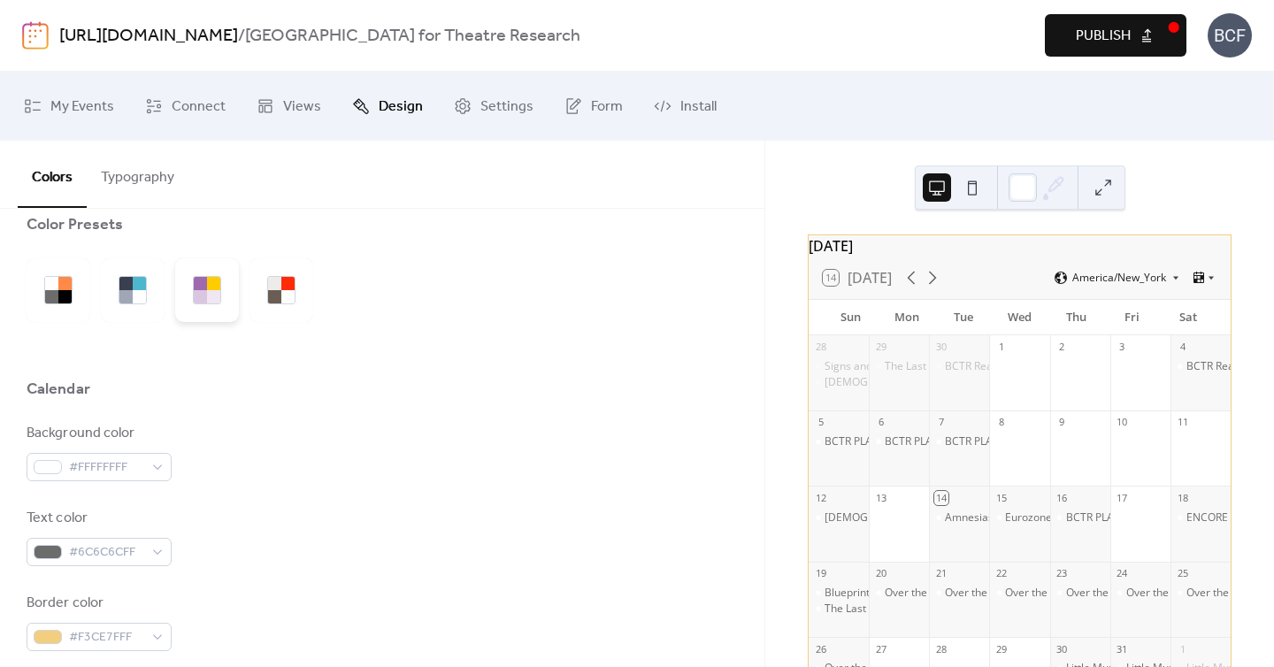
scroll to position [0, 0]
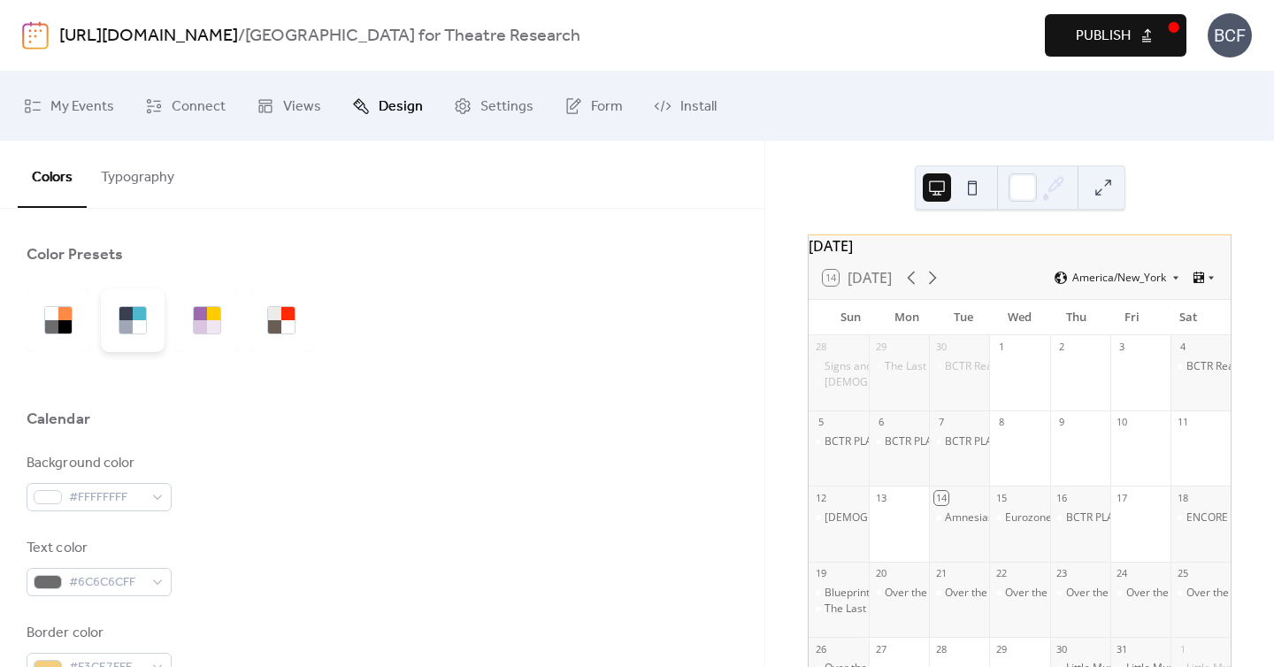
click at [126, 316] on div at bounding box center [125, 313] width 13 height 13
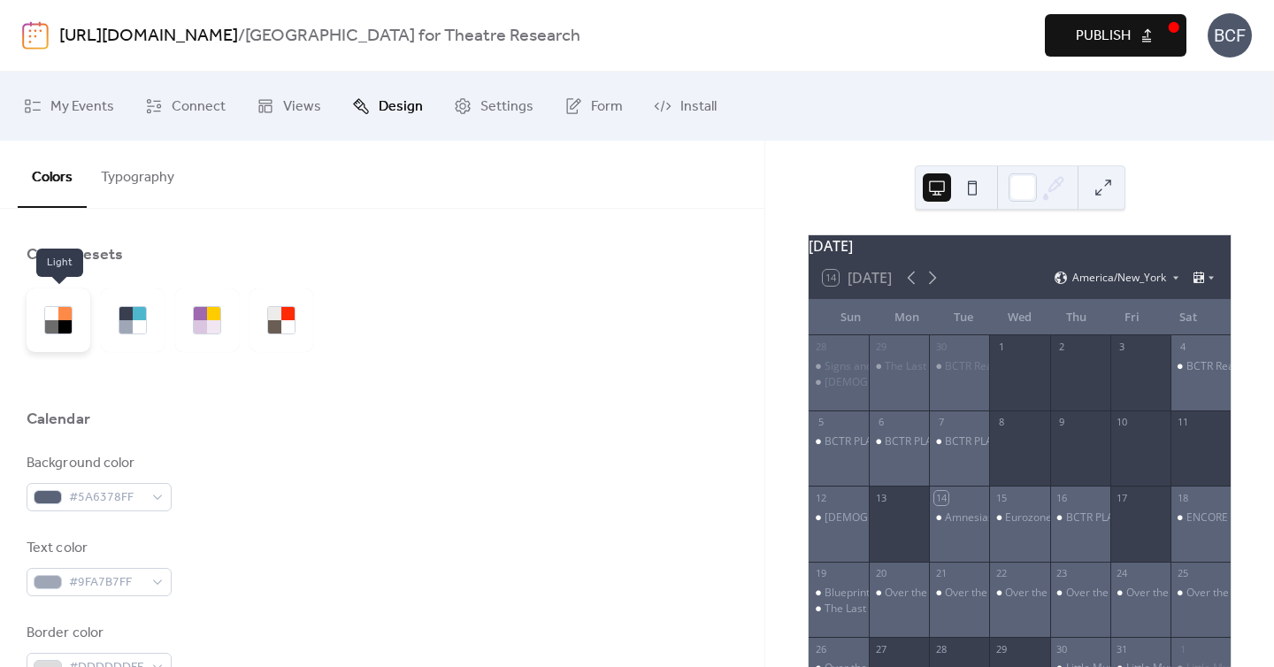
click at [45, 320] on div at bounding box center [51, 326] width 13 height 13
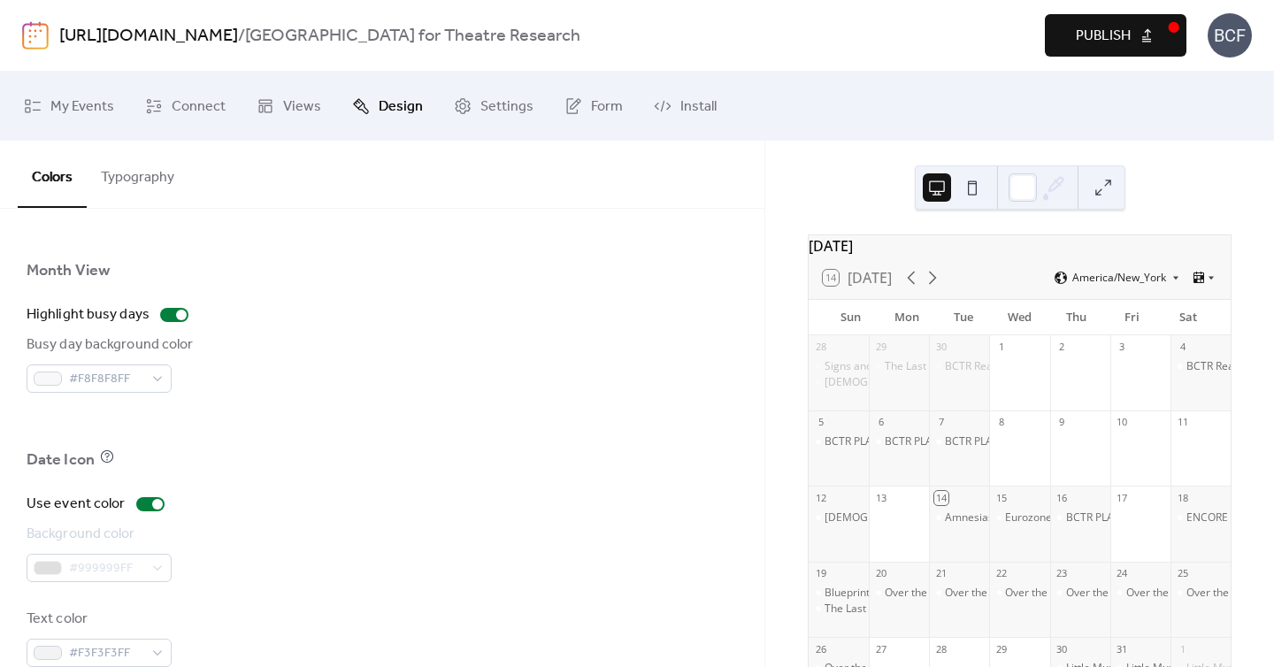
scroll to position [1256, 0]
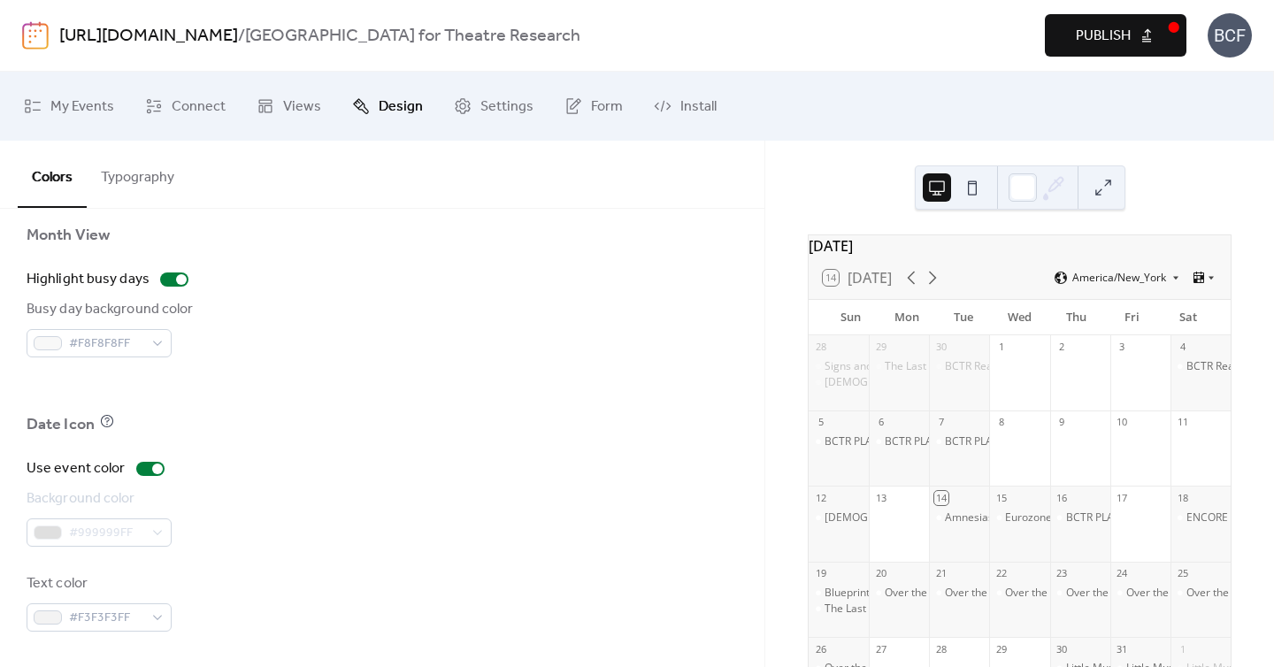
click at [144, 191] on button "Typography" at bounding box center [138, 173] width 102 height 65
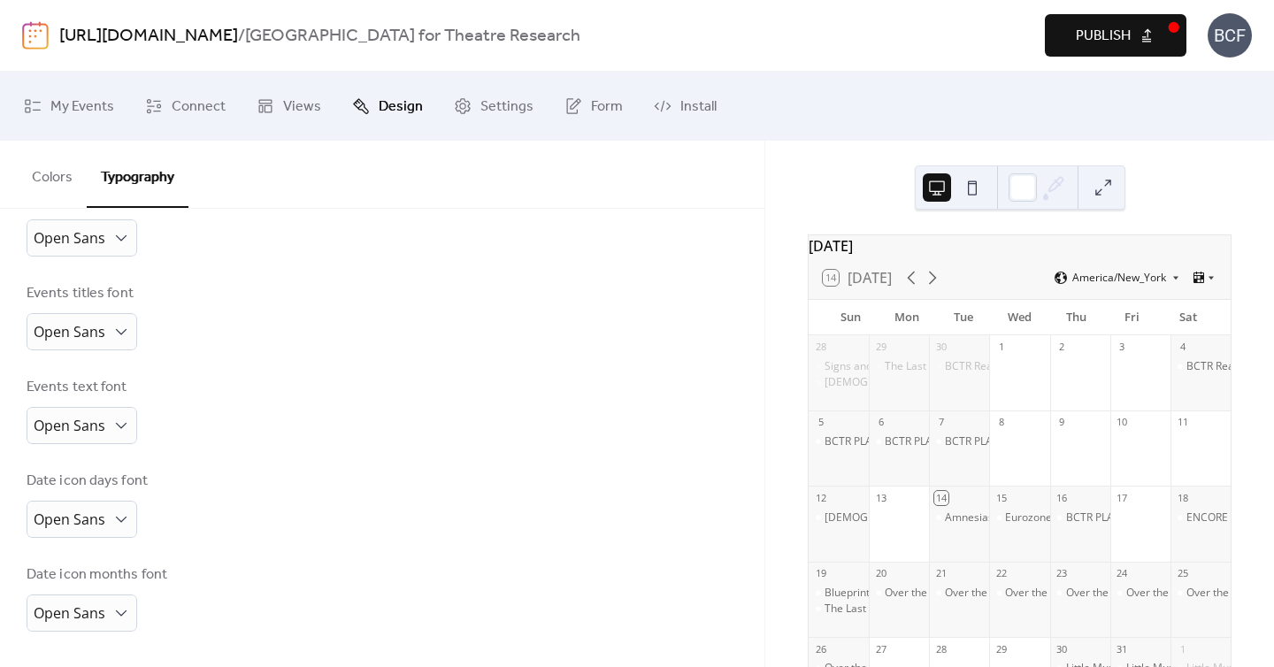
click at [57, 171] on button "Colors" at bounding box center [52, 173] width 69 height 65
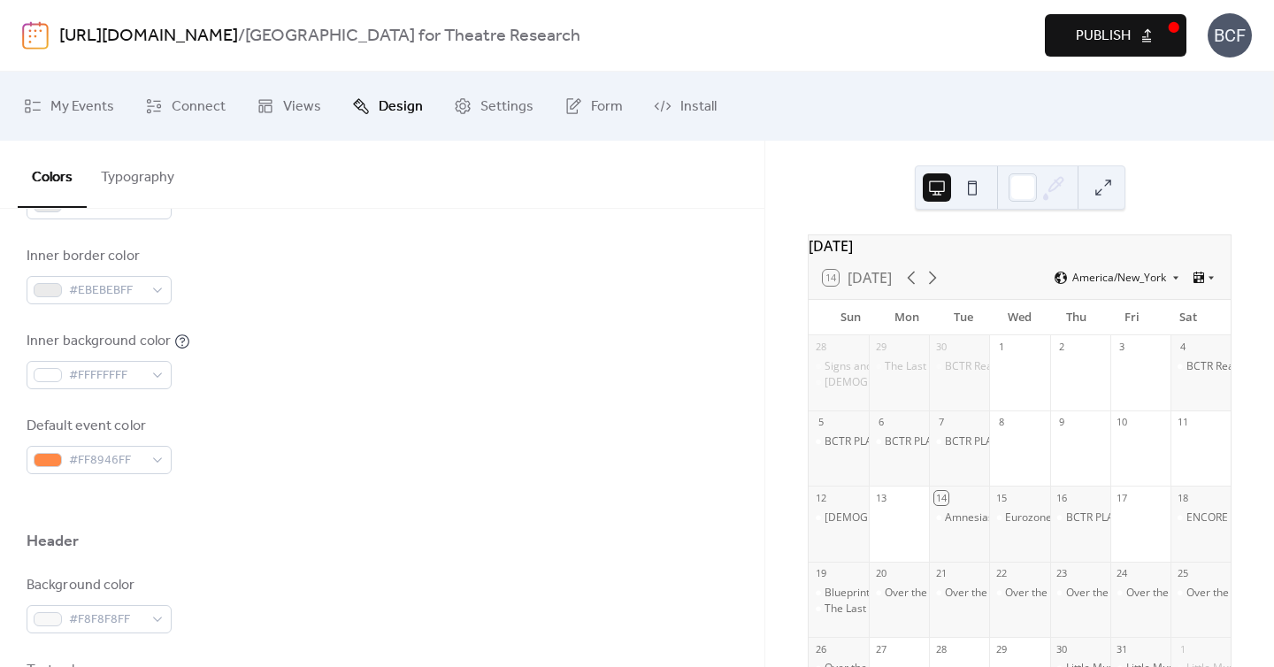
scroll to position [387, 0]
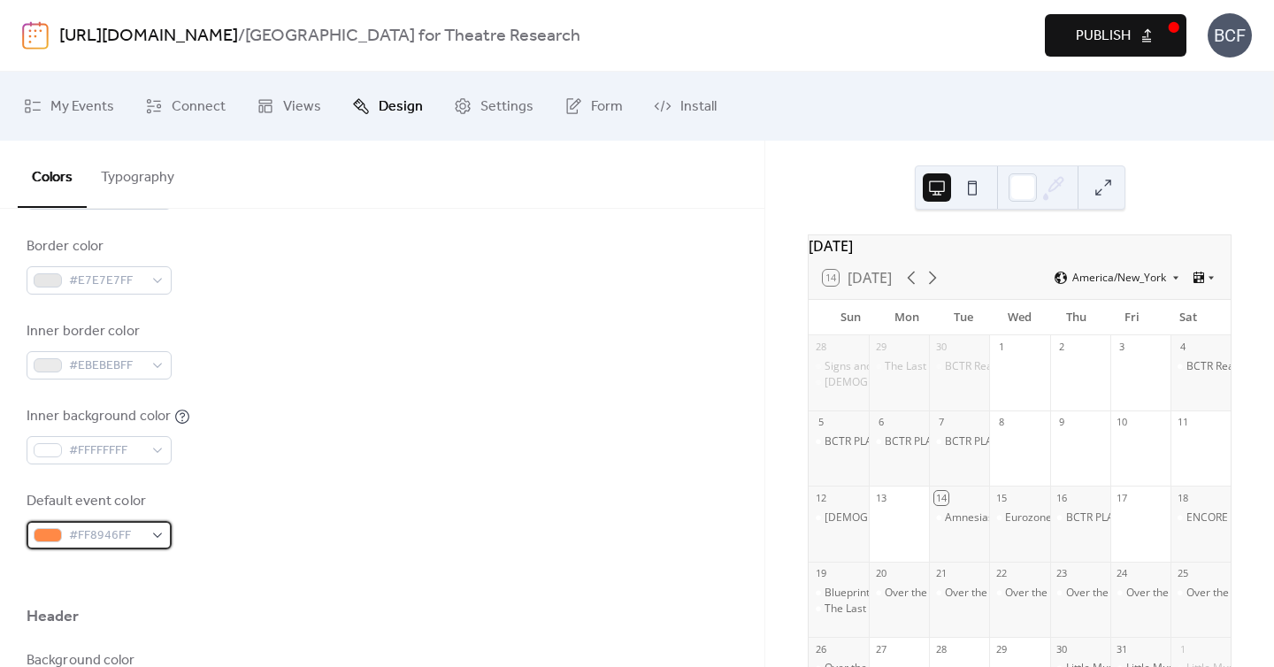
click at [148, 547] on div "#FF8946FF" at bounding box center [99, 535] width 145 height 28
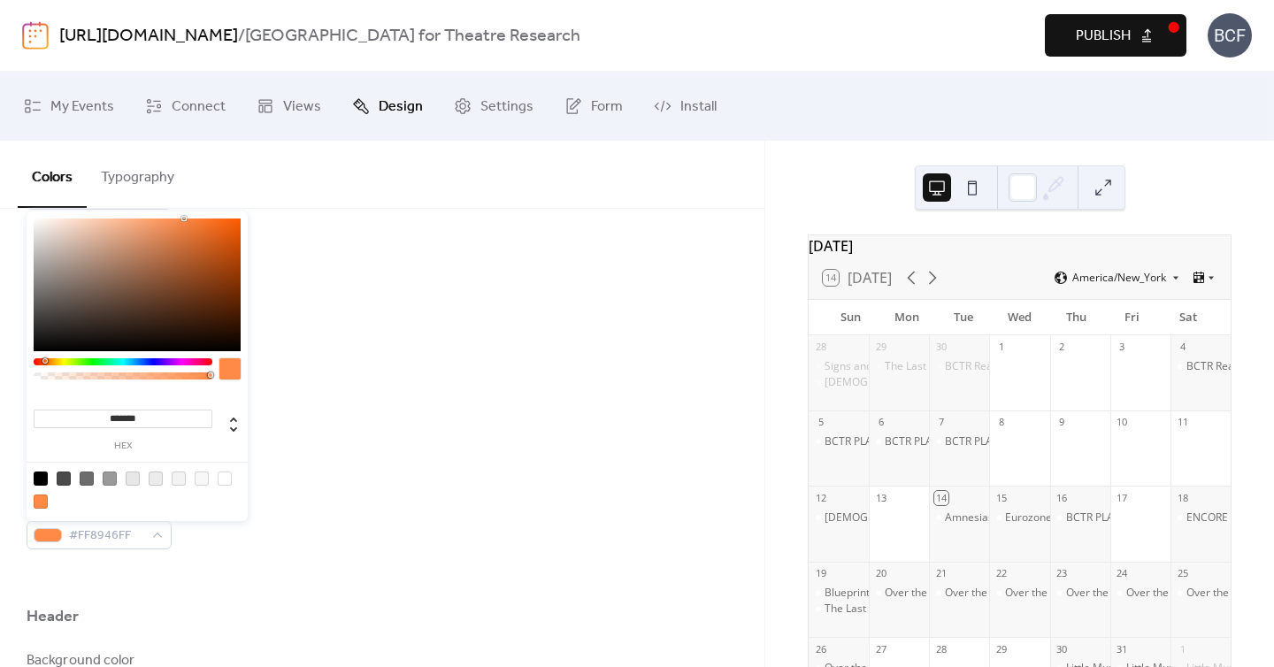
click at [44, 484] on div at bounding box center [41, 478] width 14 height 14
type input "*******"
click at [194, 549] on div at bounding box center [382, 577] width 711 height 57
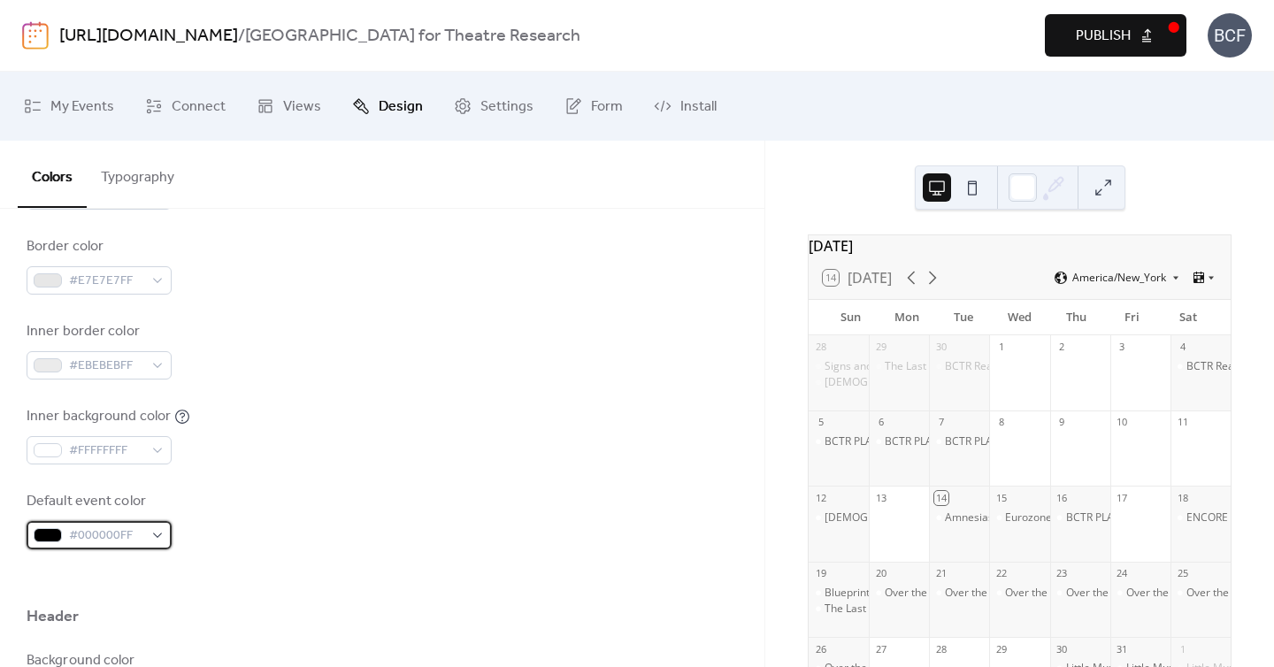
click at [159, 534] on div "#000000FF" at bounding box center [99, 535] width 145 height 28
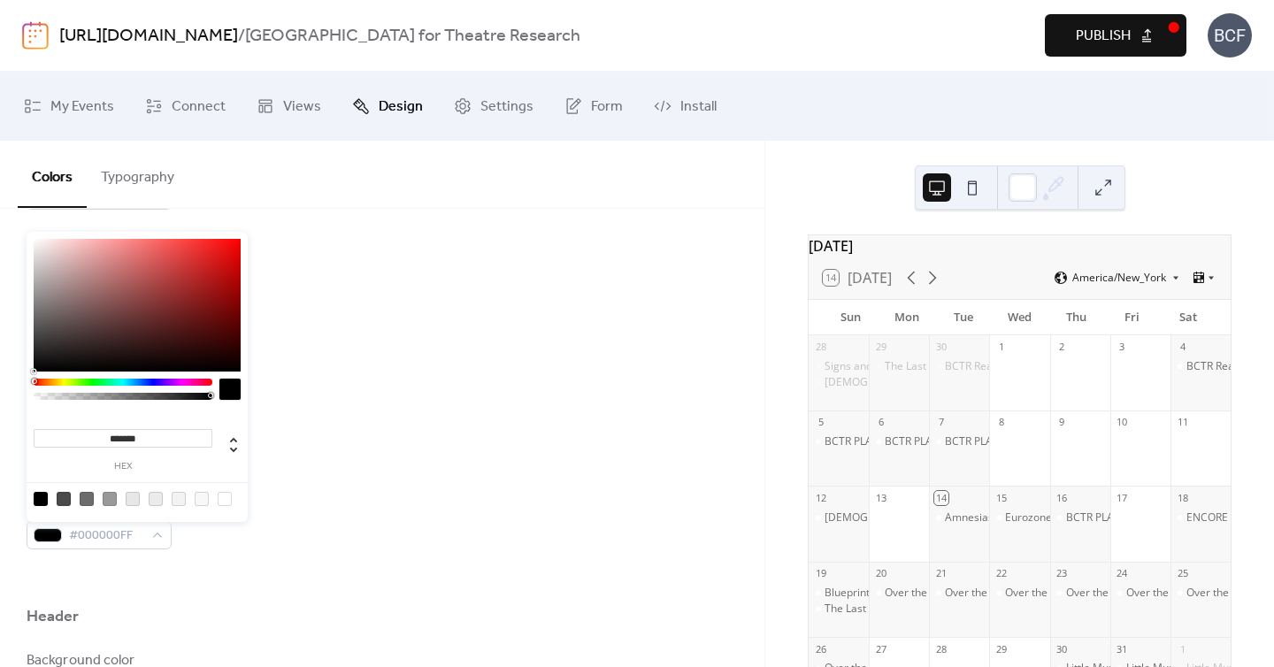
click at [53, 380] on div at bounding box center [123, 382] width 179 height 7
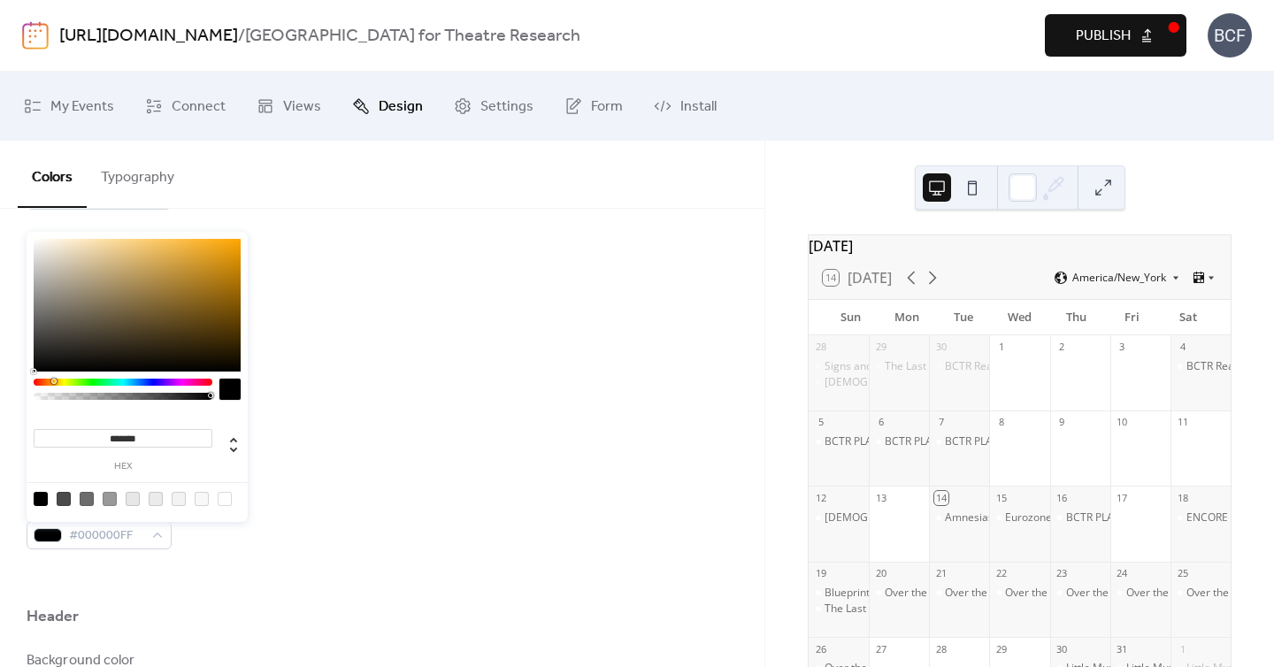
click at [238, 241] on div at bounding box center [137, 305] width 207 height 133
type input "*******"
drag, startPoint x: 238, startPoint y: 241, endPoint x: 257, endPoint y: 213, distance: 34.3
click at [257, 213] on body "https://brooklyncenterfortheatreresearch.com/ / Brooklyn Center for Theatre Res…" at bounding box center [637, 333] width 1274 height 667
click at [323, 404] on div "Background color #FFFFFFFF Text color #6C6C6CFF Border color #E7E7E7FF Inner bo…" at bounding box center [382, 307] width 711 height 483
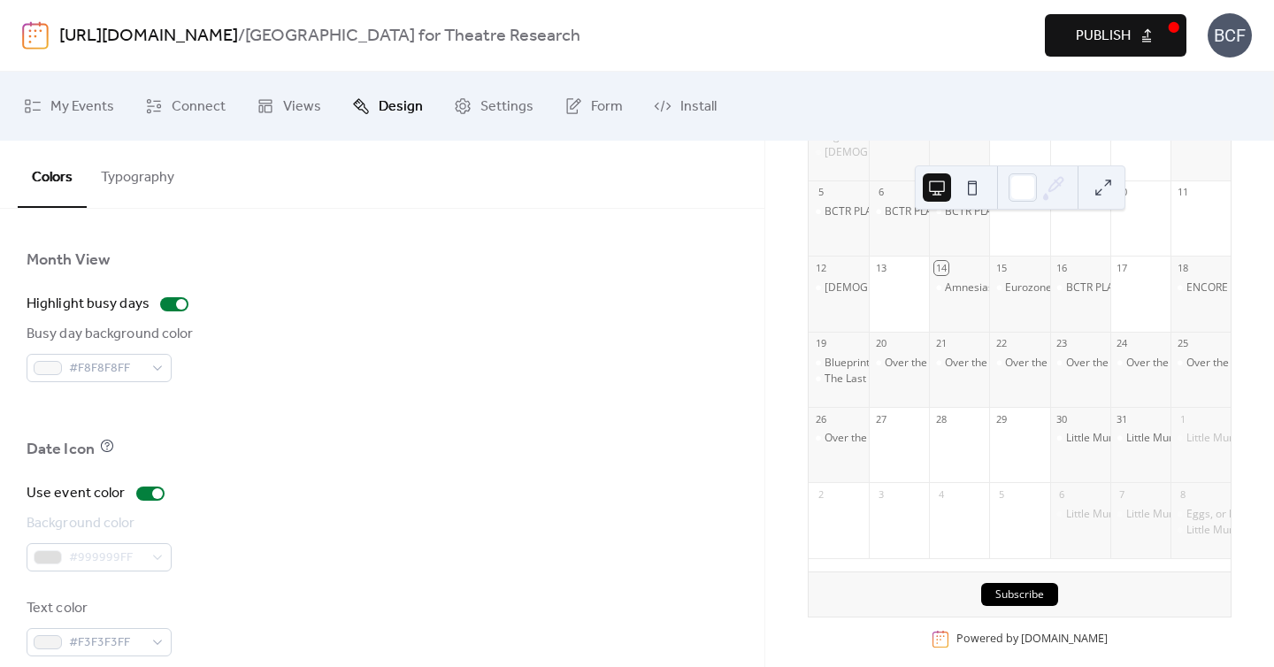
scroll to position [1238, 0]
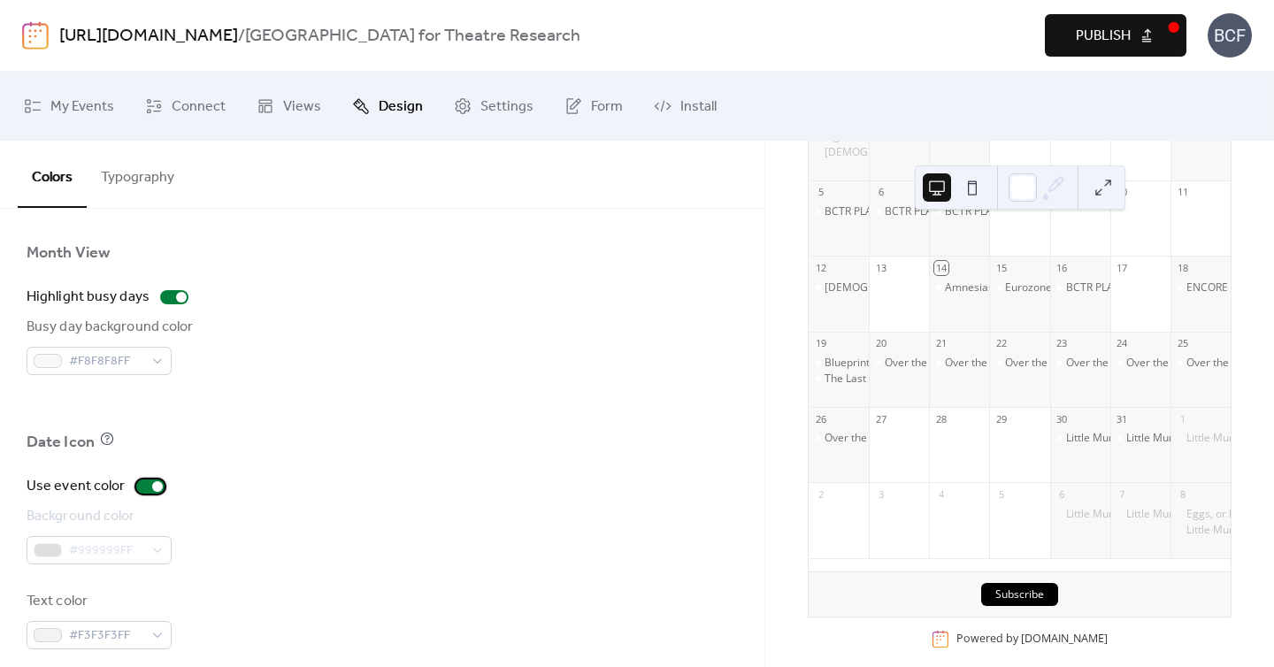
click at [142, 494] on label "Use event color" at bounding box center [99, 486] width 145 height 21
click at [200, 518] on div "Background color #999999FF" at bounding box center [382, 535] width 711 height 58
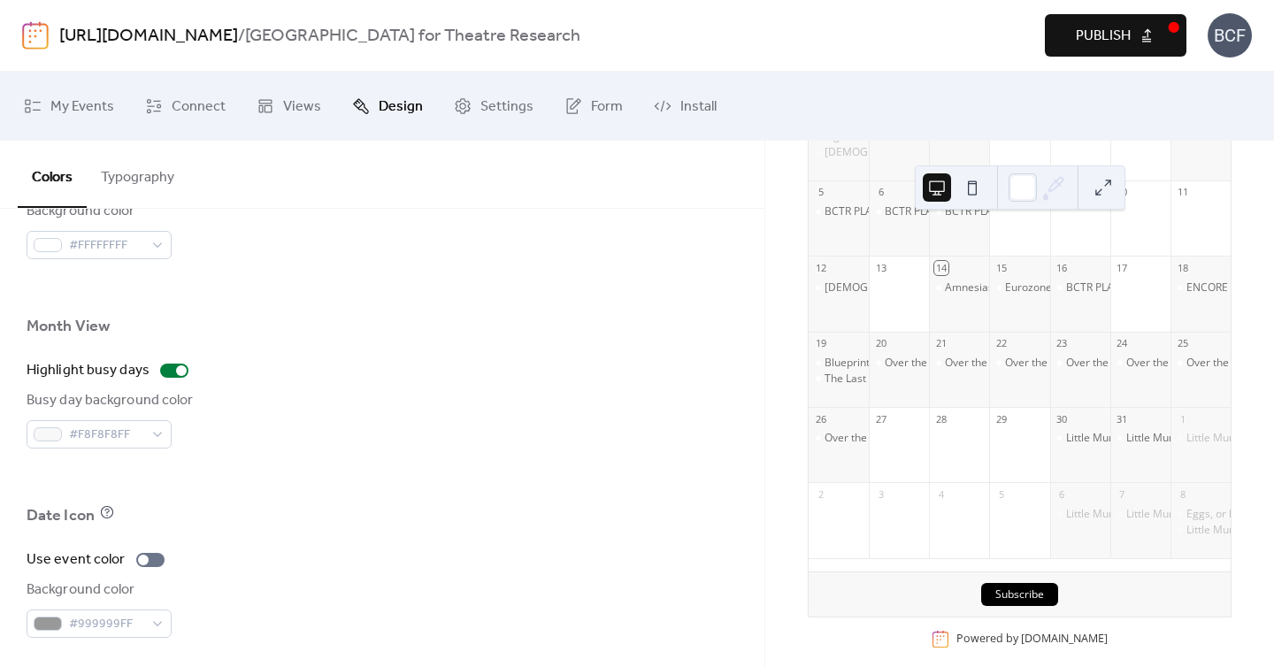
scroll to position [1126, 0]
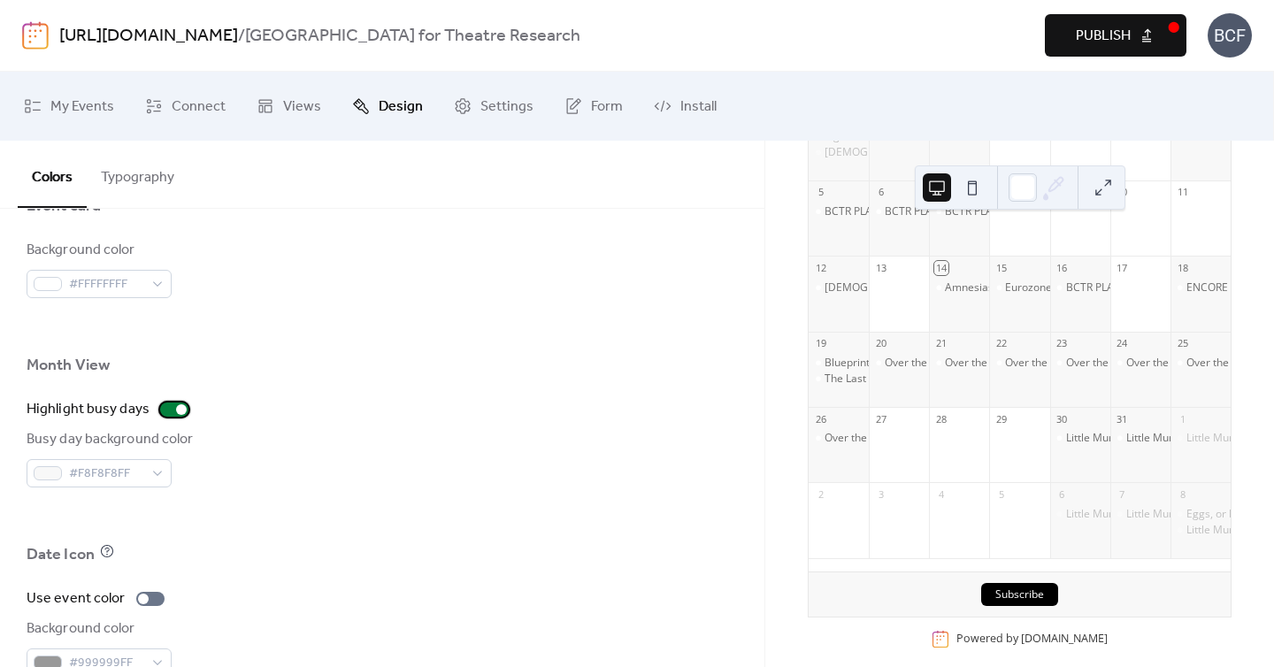
click at [167, 410] on div at bounding box center [174, 409] width 28 height 14
click at [1157, 31] on button "Publish" at bounding box center [1116, 35] width 142 height 42
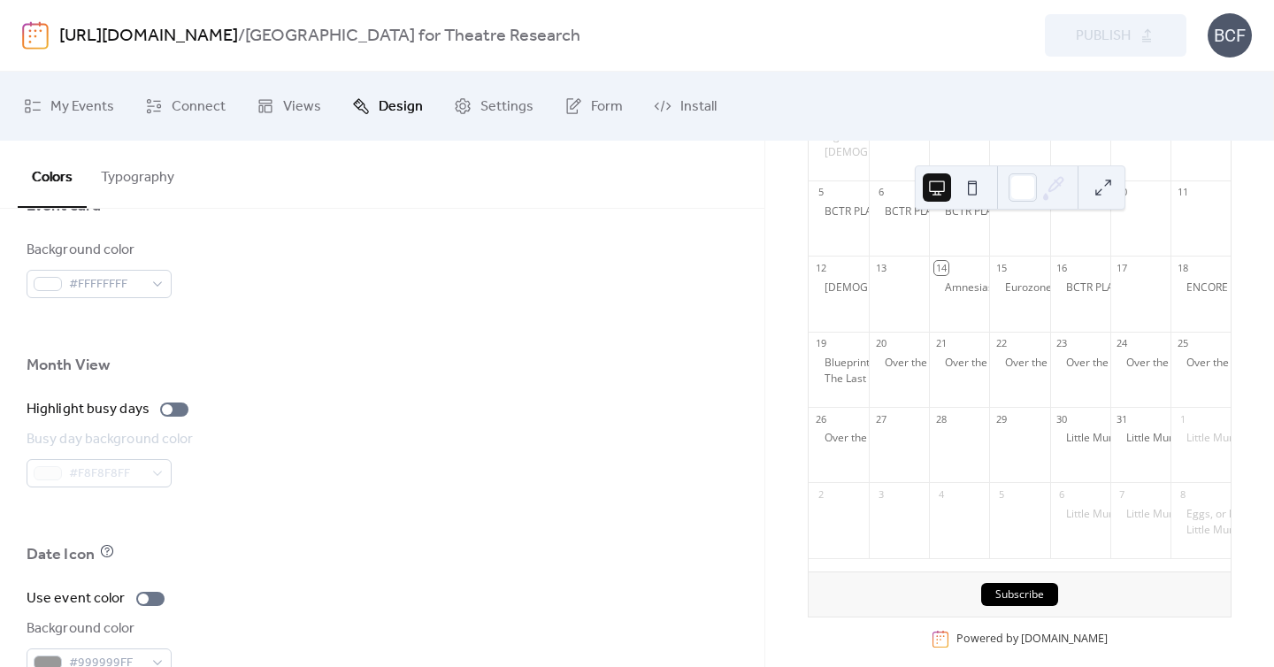
click at [133, 189] on button "Typography" at bounding box center [138, 173] width 102 height 65
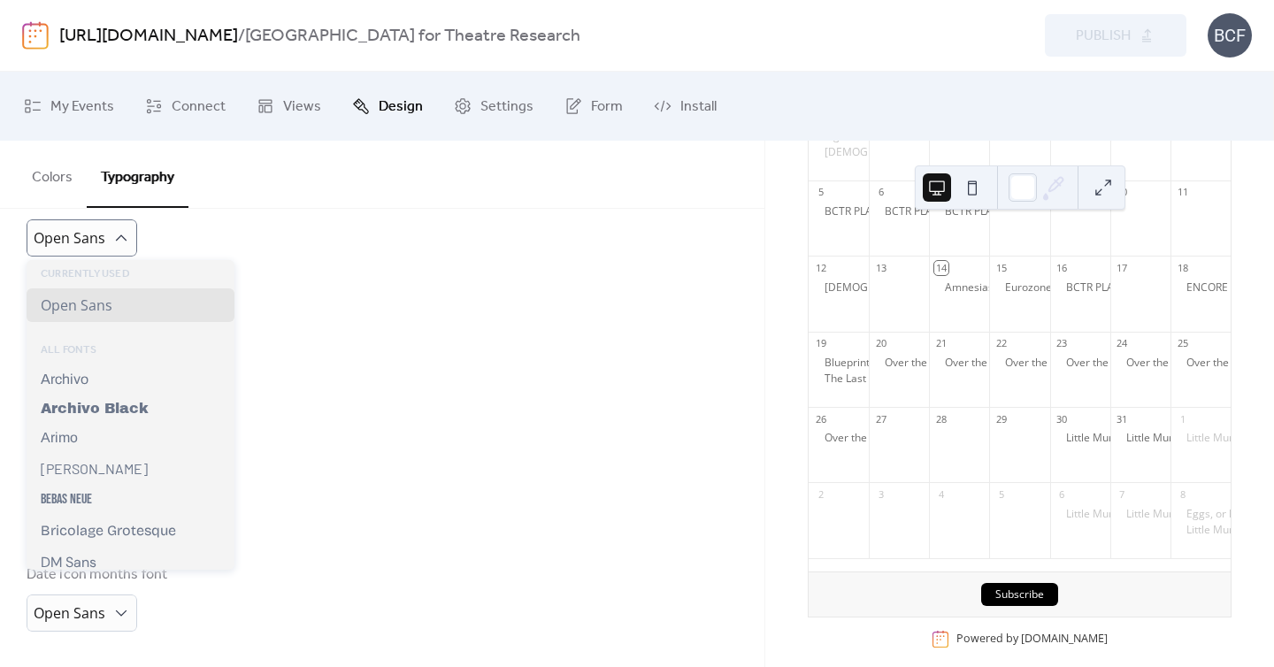
click at [295, 309] on div "Events titles font Open Sans" at bounding box center [382, 316] width 711 height 67
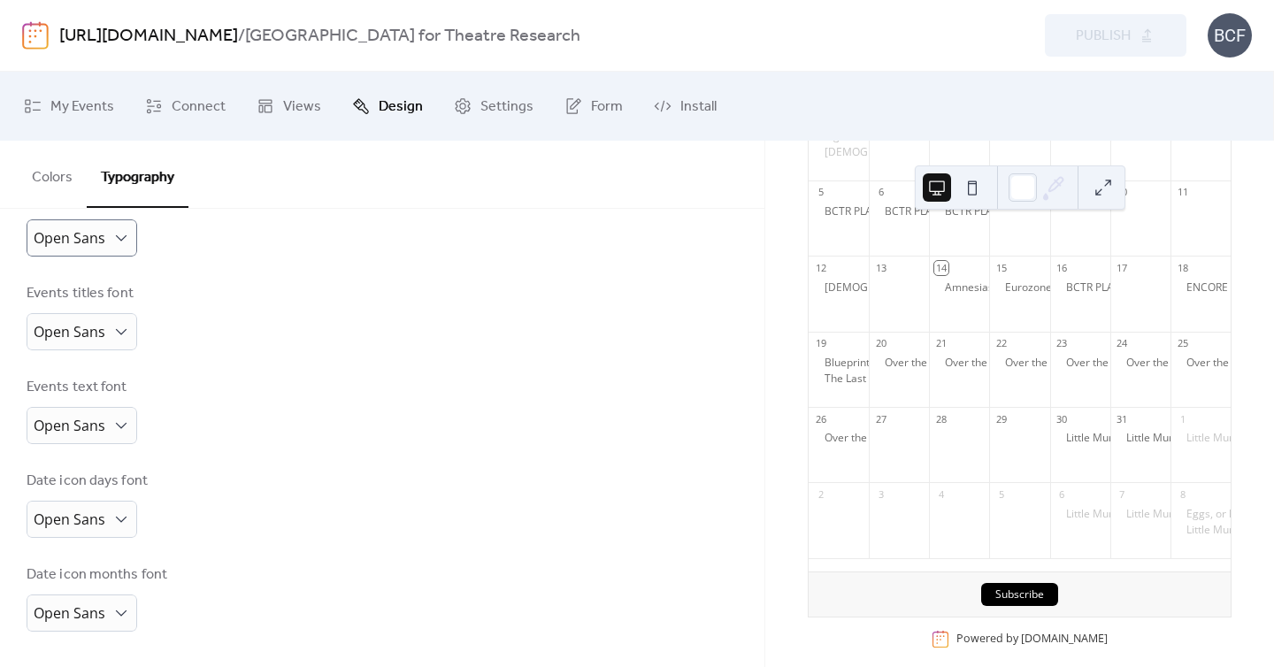
click at [63, 178] on button "Colors" at bounding box center [52, 173] width 69 height 65
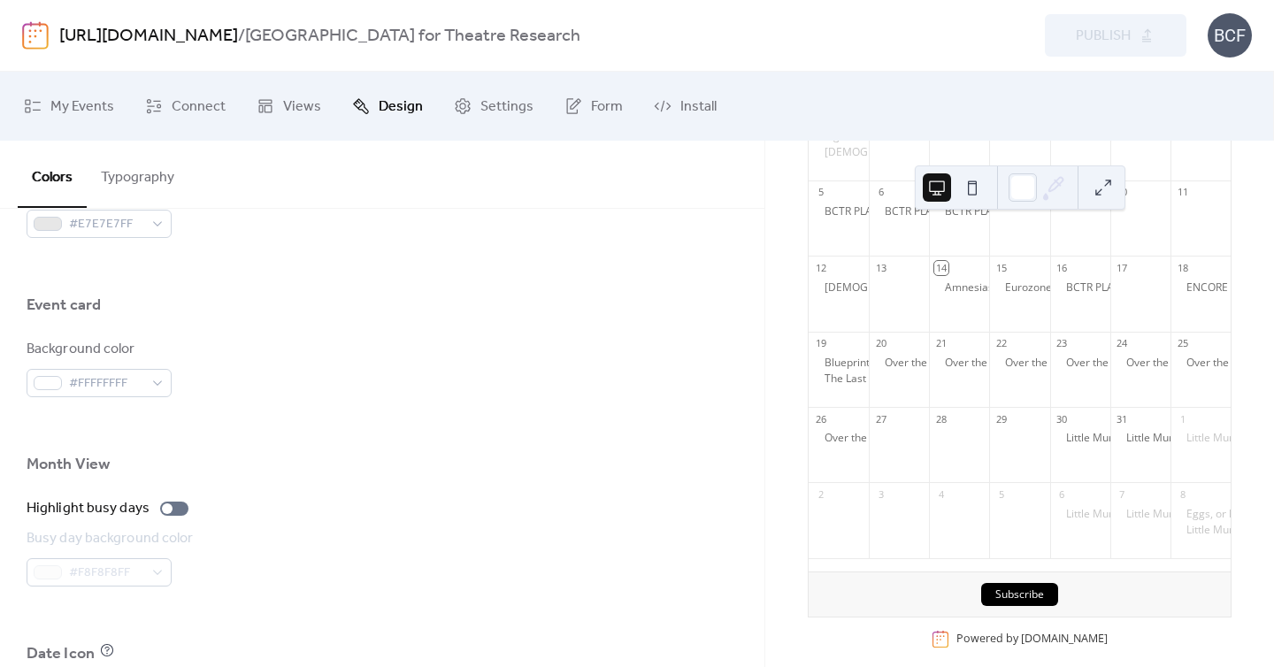
scroll to position [483, 0]
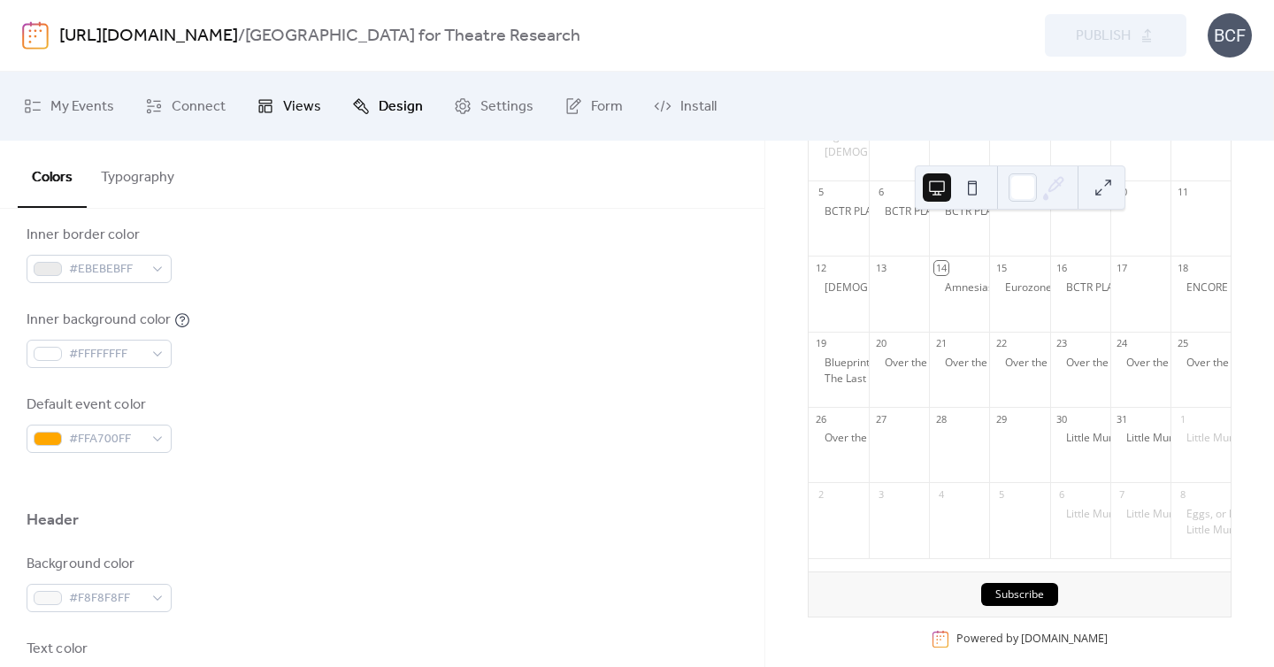
click at [309, 109] on span "Views" at bounding box center [302, 107] width 38 height 28
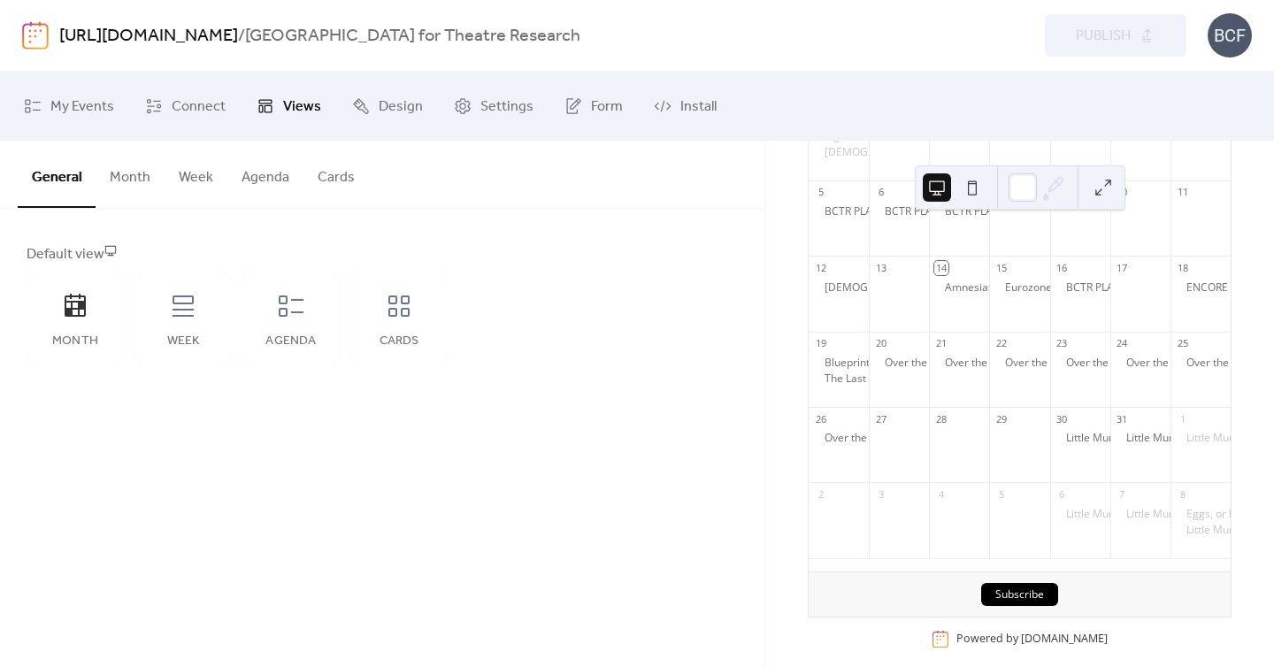
click at [126, 172] on button "Month" at bounding box center [130, 173] width 69 height 65
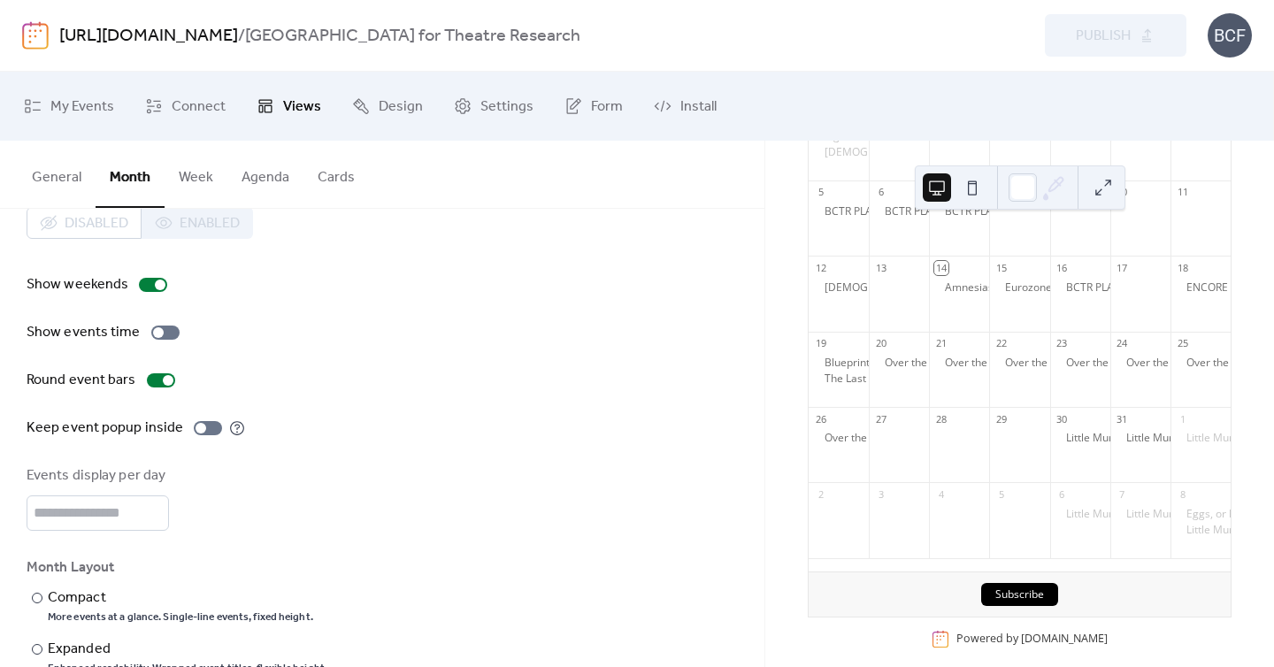
scroll to position [39, 0]
click at [149, 287] on div at bounding box center [153, 283] width 28 height 14
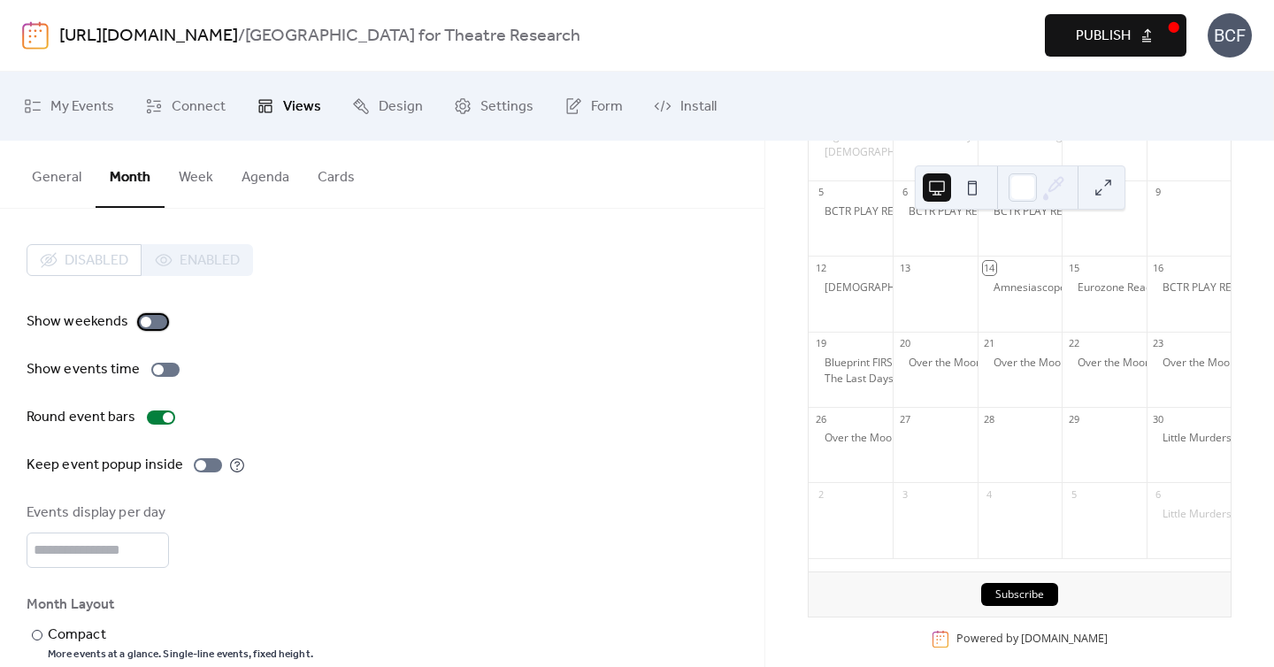
scroll to position [2, 0]
click at [141, 318] on div at bounding box center [146, 320] width 11 height 11
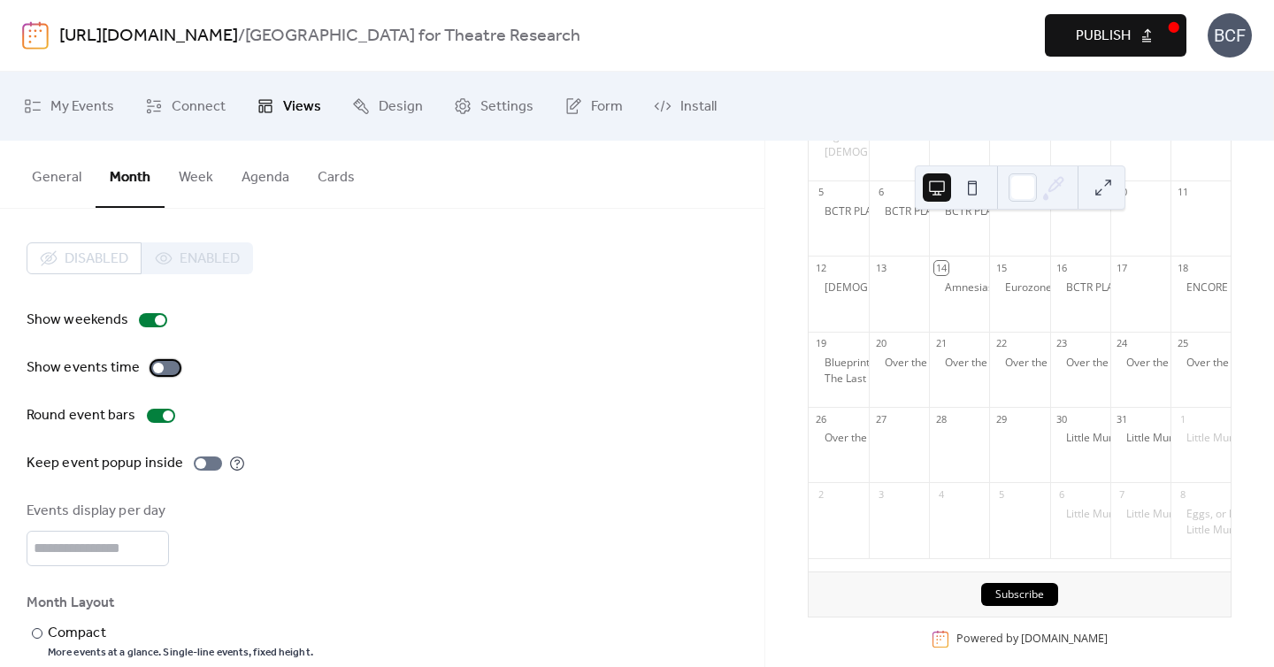
click at [164, 371] on div at bounding box center [165, 368] width 28 height 14
click at [151, 369] on div at bounding box center [165, 368] width 28 height 14
click at [155, 417] on div at bounding box center [161, 416] width 28 height 14
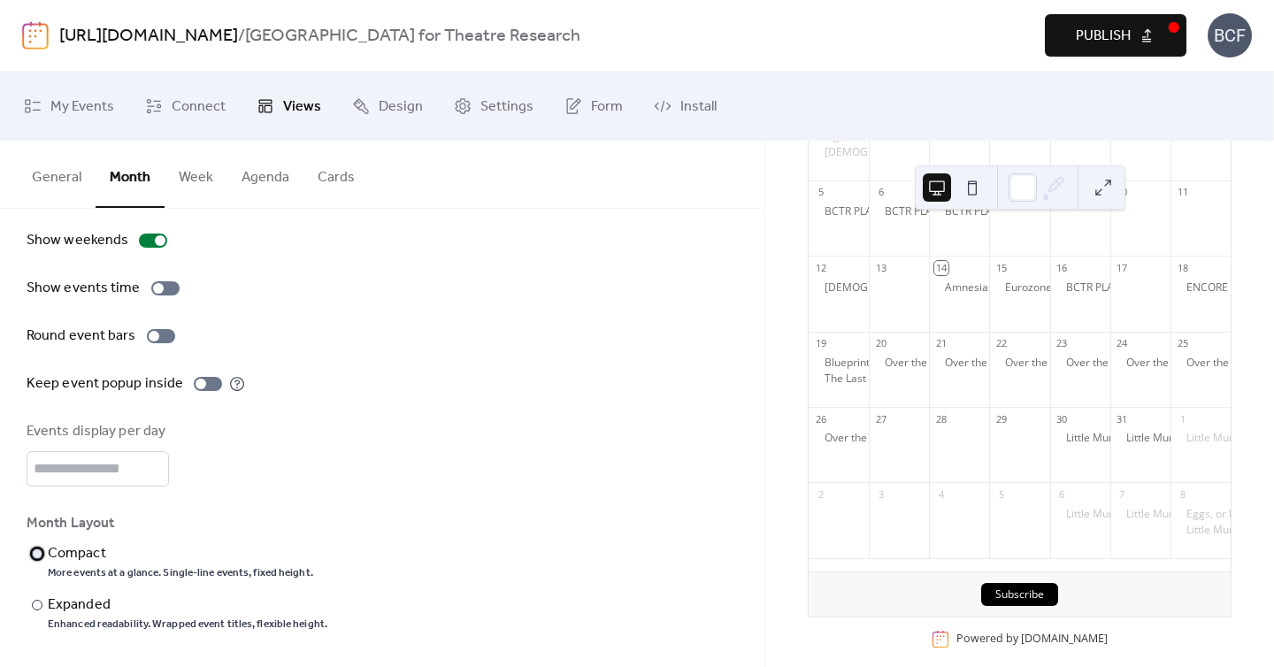
click at [96, 552] on div "Compact" at bounding box center [179, 553] width 262 height 21
click at [371, 539] on div "Month Layout ​ Compact More events at a glance. Single-line events, fixed heigh…" at bounding box center [382, 572] width 711 height 119
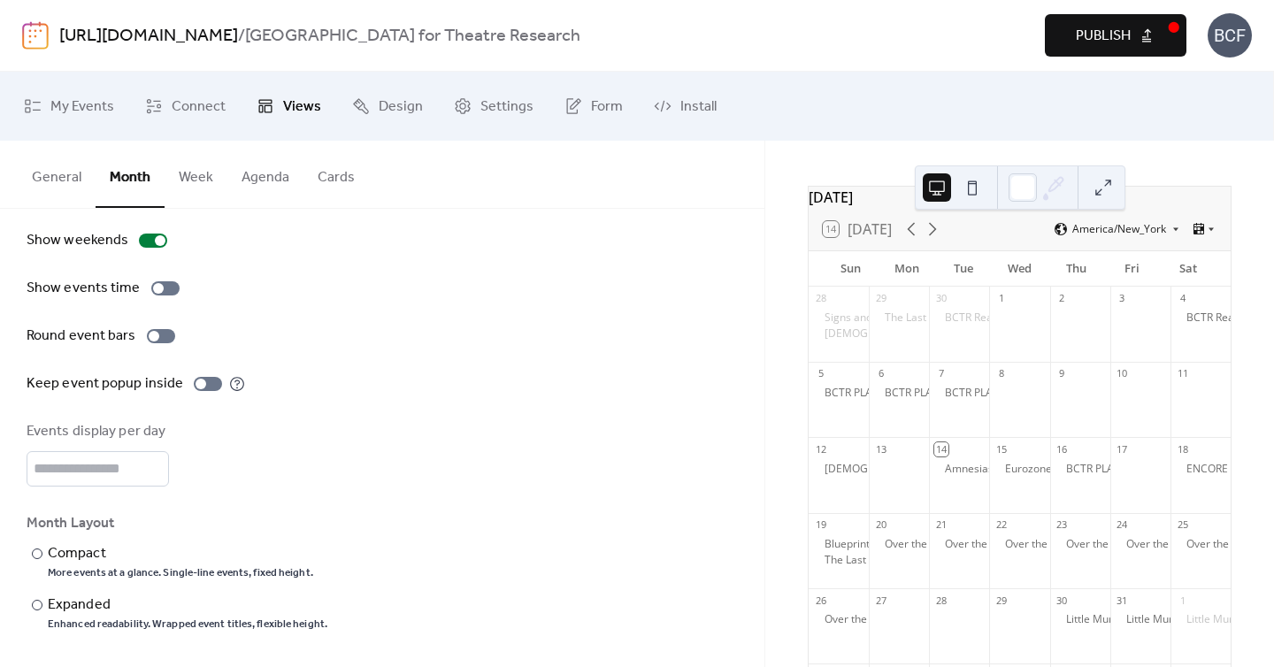
scroll to position [0, 0]
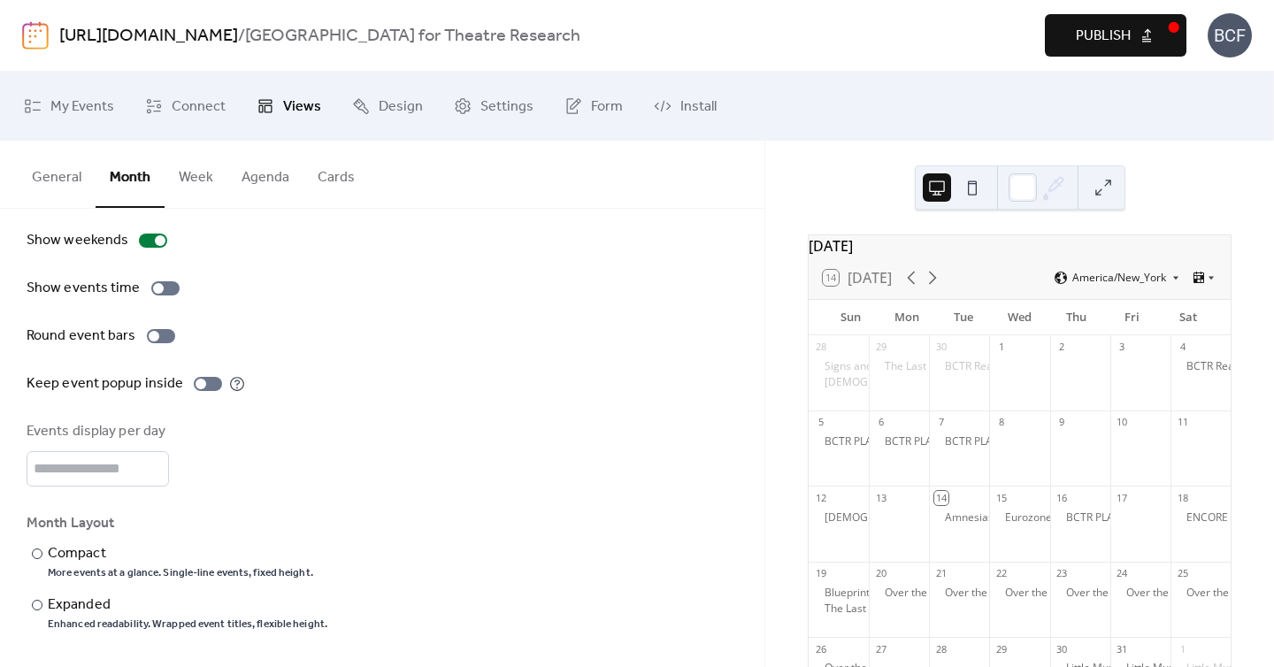
click at [1106, 183] on button at bounding box center [1103, 187] width 28 height 28
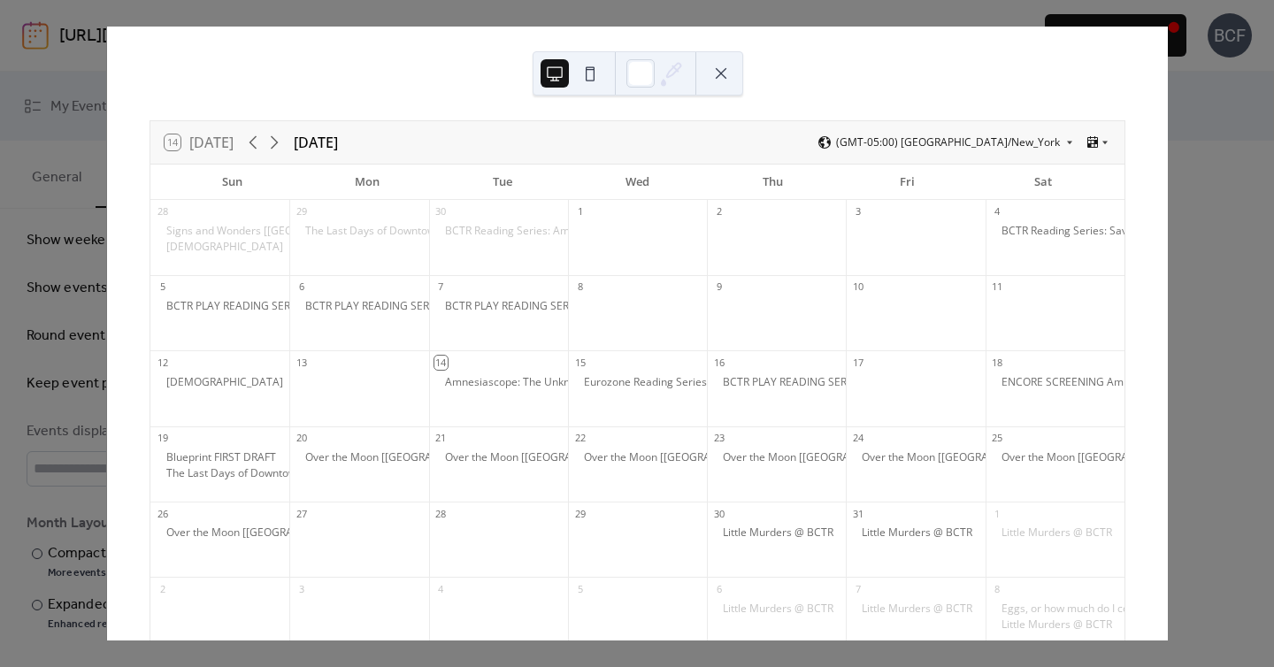
click at [1167, 314] on div "14 Today October 2025 (GMT-05:00) America/New_York Sun Mon Tue Wed Thu Fri Sat …" at bounding box center [636, 334] width 1061 height 614
click at [1167, 157] on div "14 Today October 2025 (GMT-05:00) America/New_York Sun Mon Tue Wed Thu Fri Sat …" at bounding box center [636, 334] width 1061 height 614
click at [732, 72] on button at bounding box center [721, 73] width 28 height 28
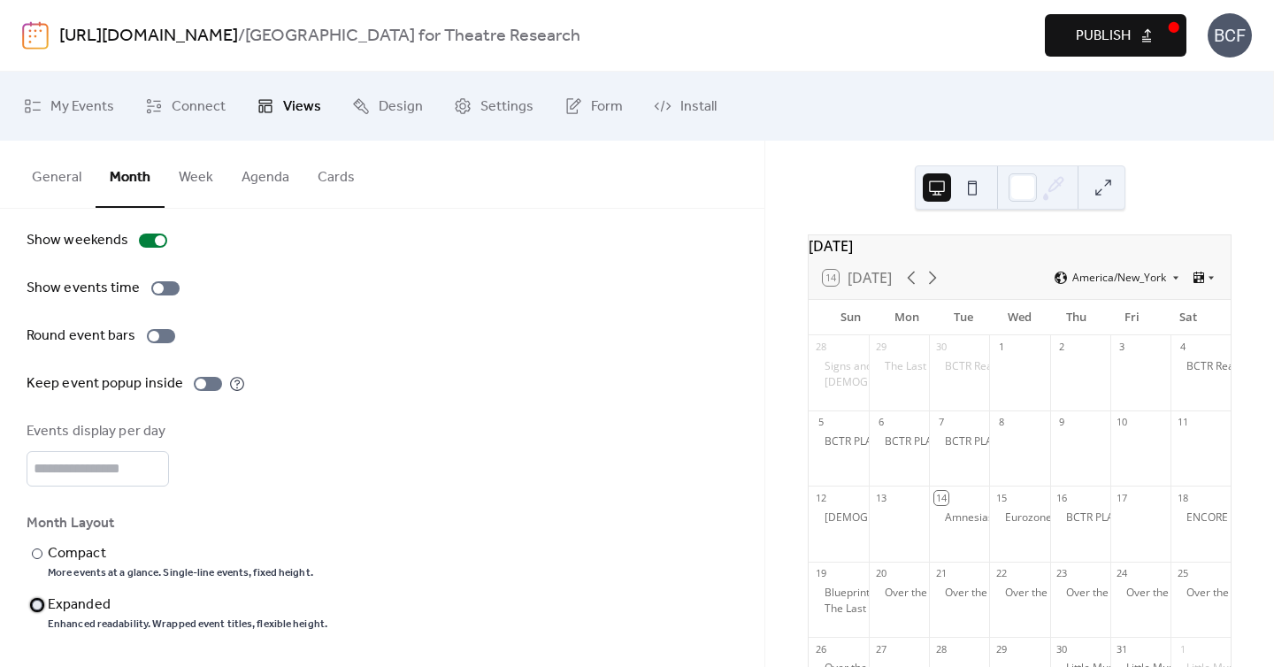
click at [91, 603] on div "Expanded" at bounding box center [186, 604] width 276 height 21
click at [1105, 181] on button at bounding box center [1103, 187] width 28 height 28
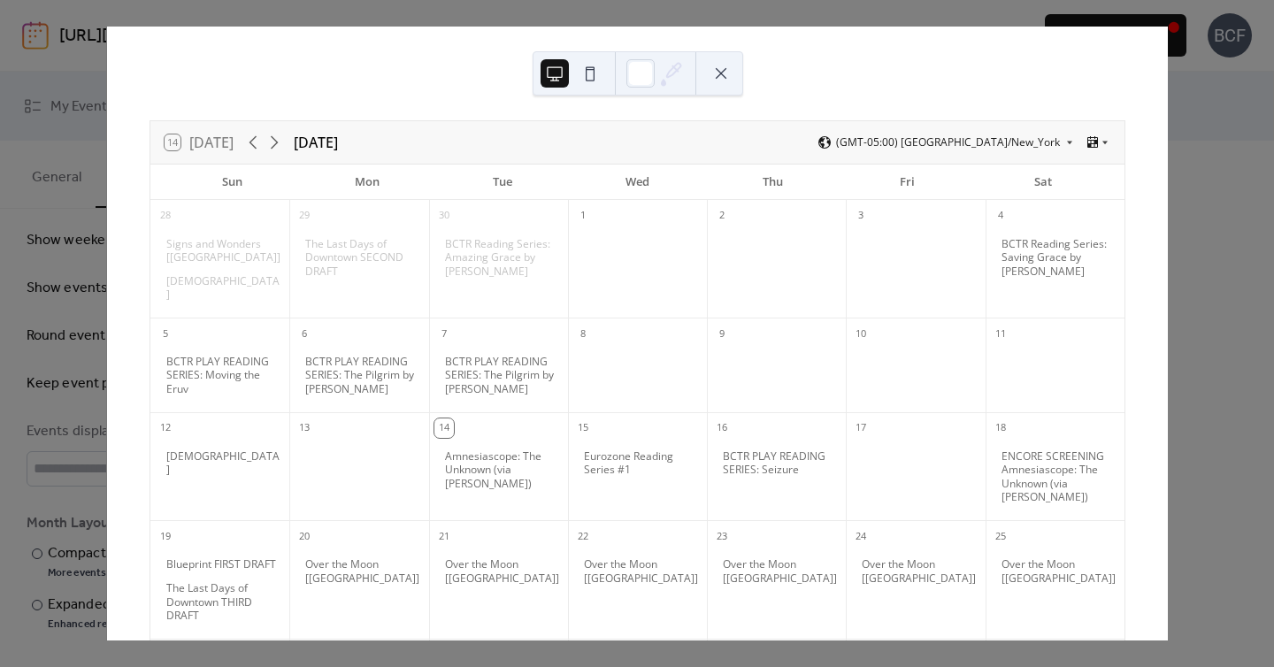
click at [1167, 302] on div "14 Today October 2025 (GMT-05:00) America/New_York Sun Mon Tue Wed Thu Fri Sat …" at bounding box center [636, 334] width 1061 height 614
click at [712, 73] on button at bounding box center [721, 73] width 28 height 28
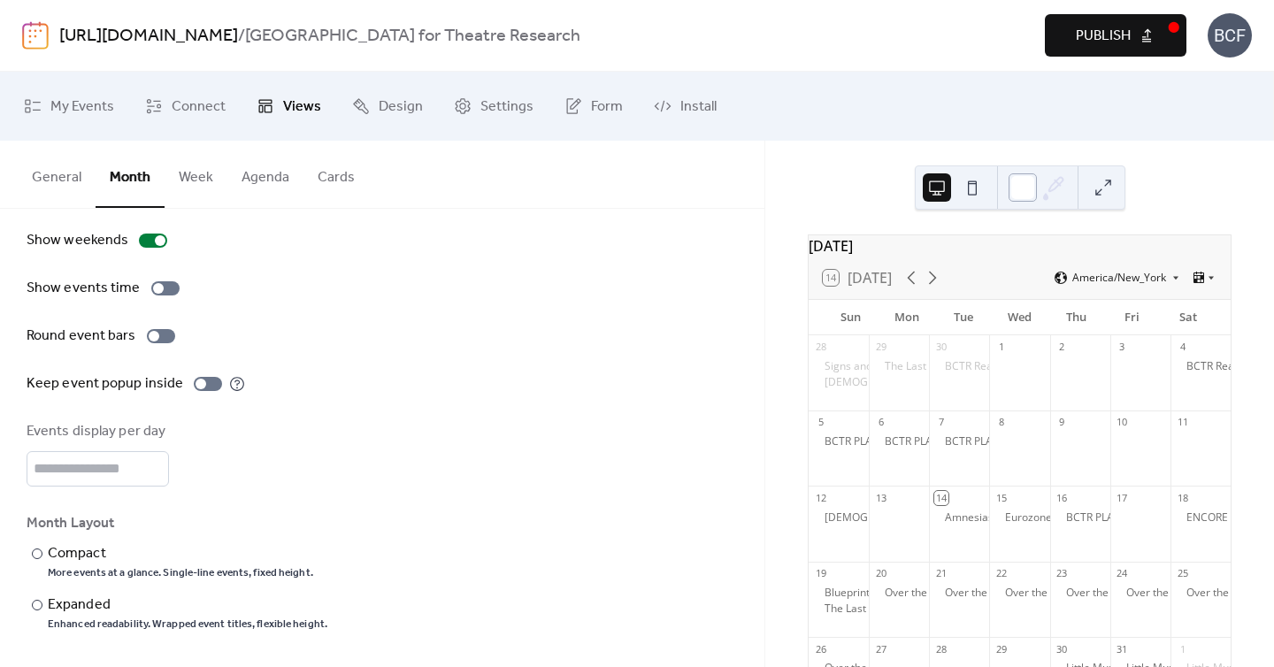
click at [1020, 192] on div at bounding box center [1022, 187] width 28 height 28
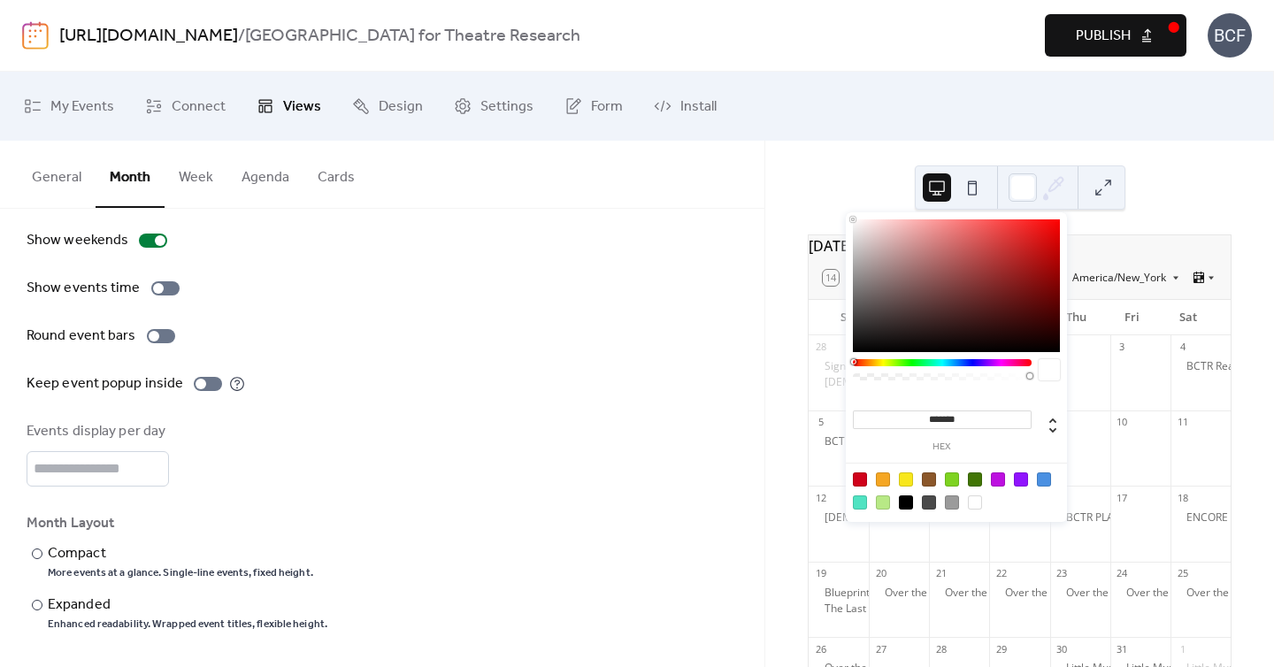
click at [886, 479] on div at bounding box center [883, 479] width 14 height 14
type input "*******"
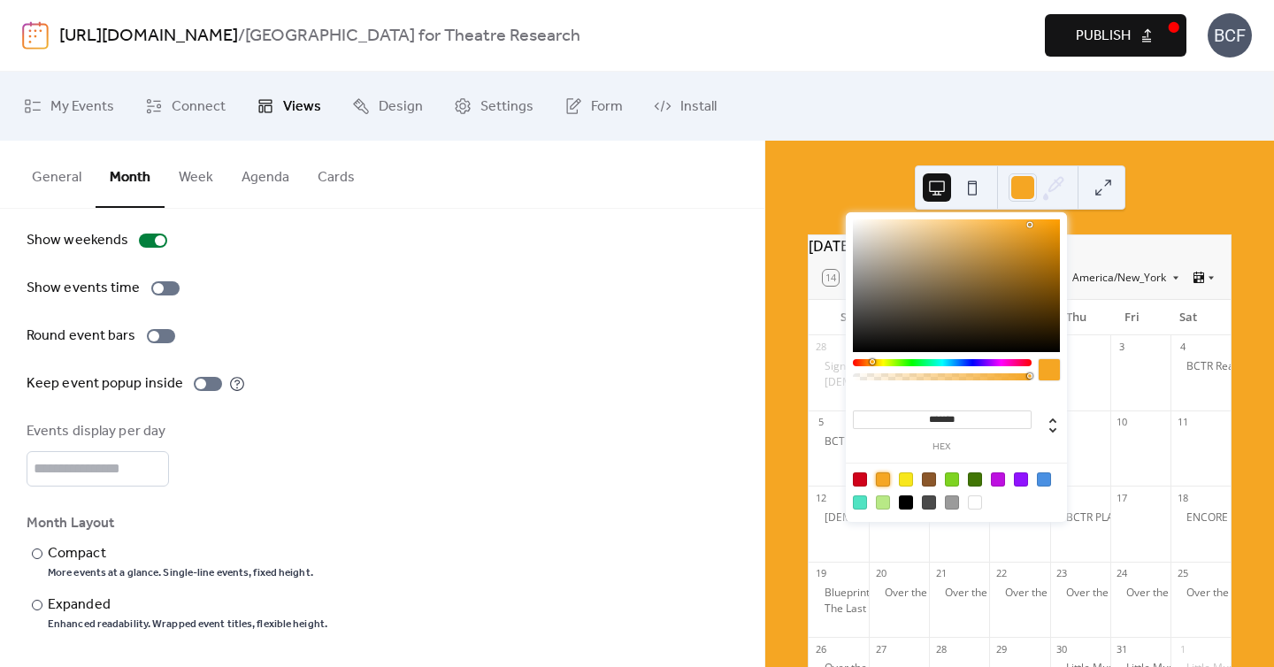
click at [678, 449] on div "Events display per day *" at bounding box center [382, 453] width 711 height 65
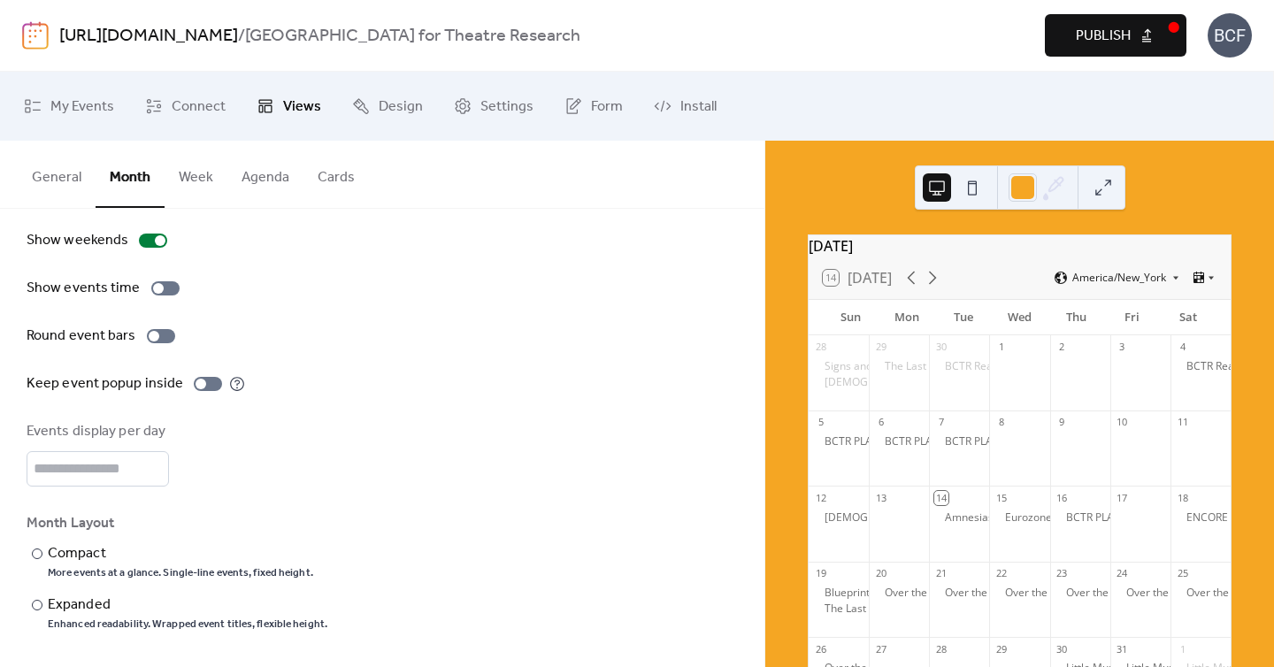
click at [1007, 187] on div at bounding box center [1020, 187] width 211 height 44
click at [1028, 188] on div at bounding box center [1022, 187] width 28 height 28
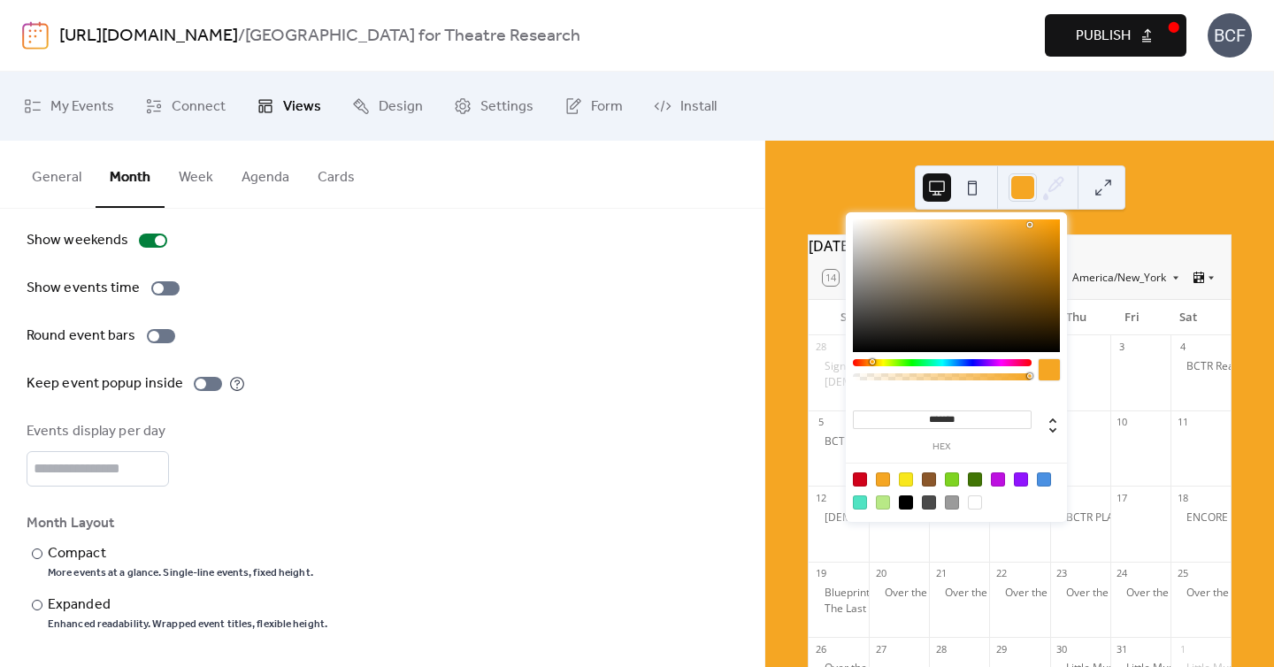
click at [973, 500] on div at bounding box center [975, 502] width 14 height 14
type input "*******"
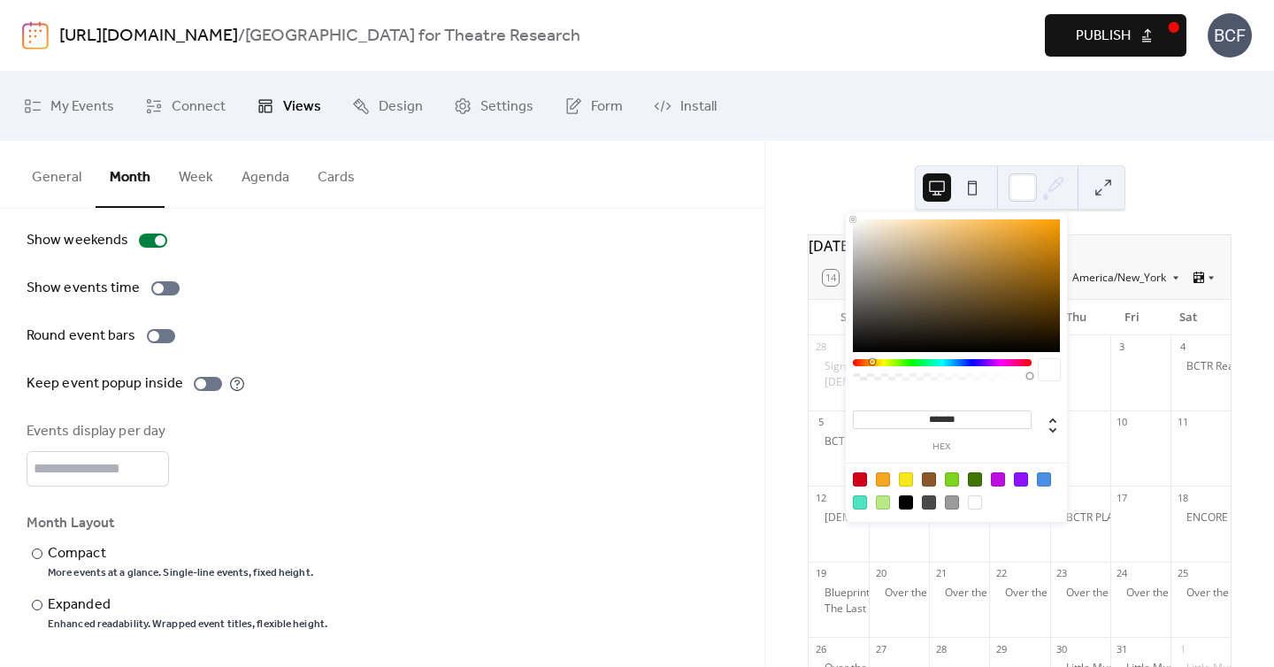
click at [559, 463] on div "Events display per day *" at bounding box center [382, 453] width 711 height 65
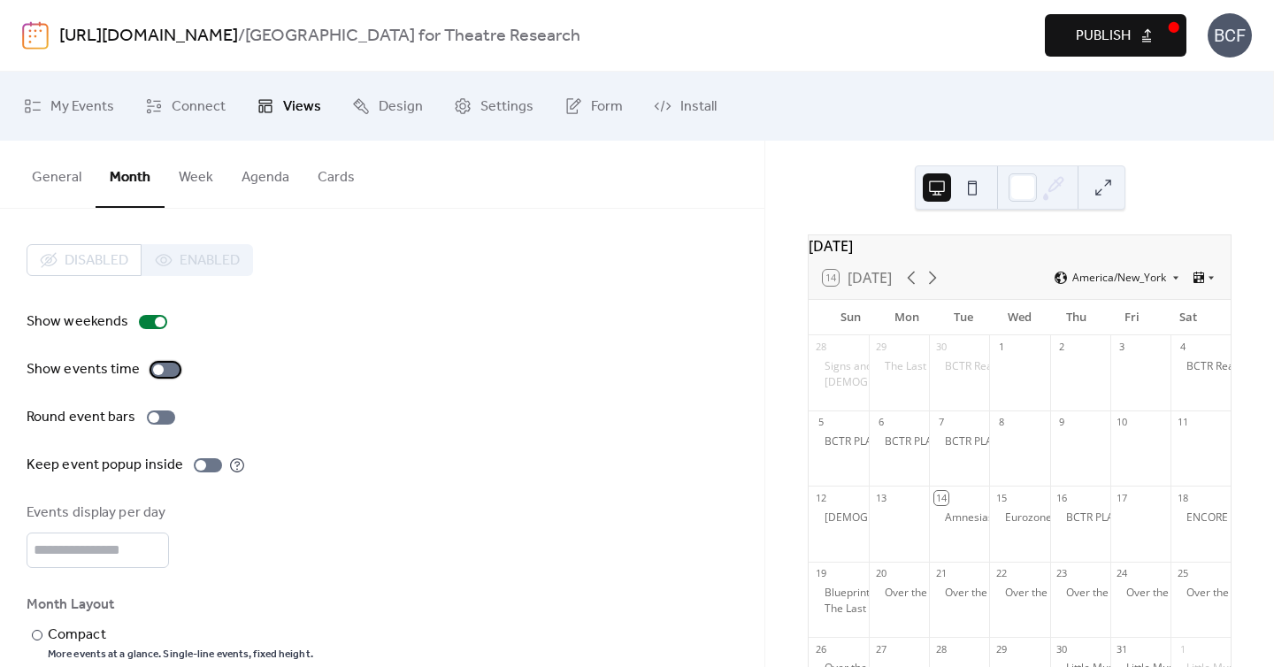
click at [172, 369] on div at bounding box center [165, 370] width 28 height 14
click at [1089, 35] on span "Publish" at bounding box center [1103, 36] width 55 height 21
click at [770, 203] on div "October 2025 14 Today America/New_York Sun Mon Tue Wed Thu Fri Sat 28 Signs and…" at bounding box center [1019, 404] width 509 height 526
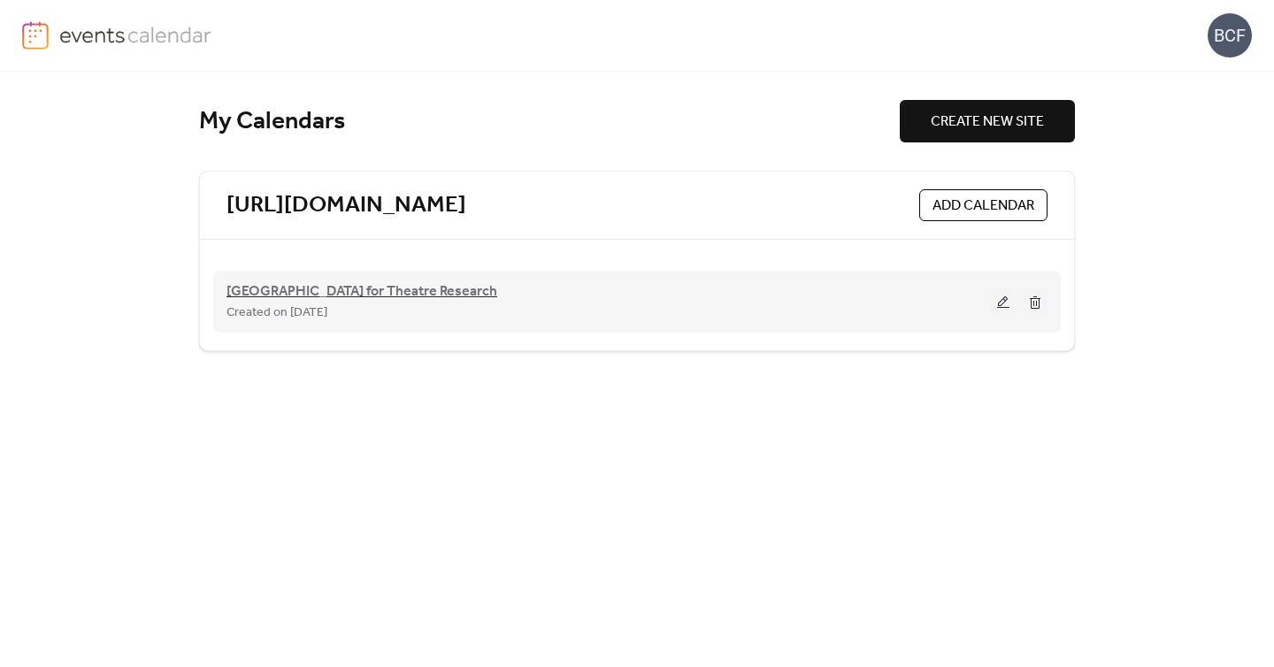
click at [426, 291] on span "[GEOGRAPHIC_DATA] for Theatre Research" at bounding box center [361, 291] width 271 height 21
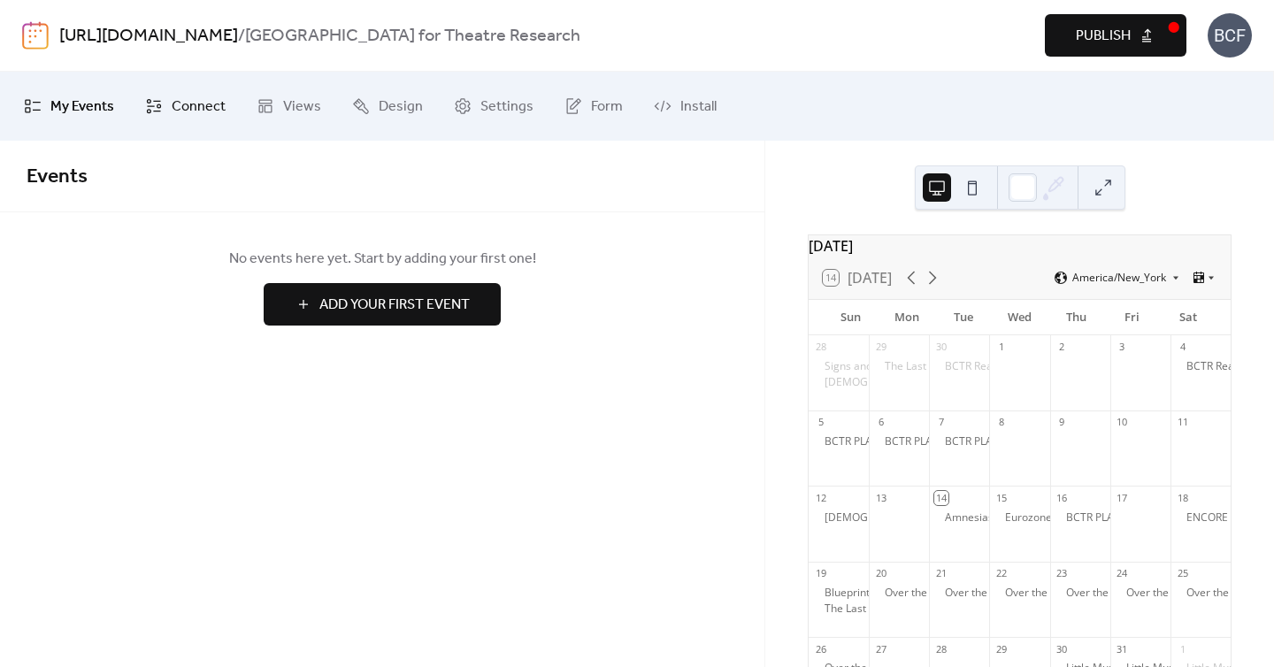
click at [150, 100] on icon at bounding box center [154, 106] width 18 height 18
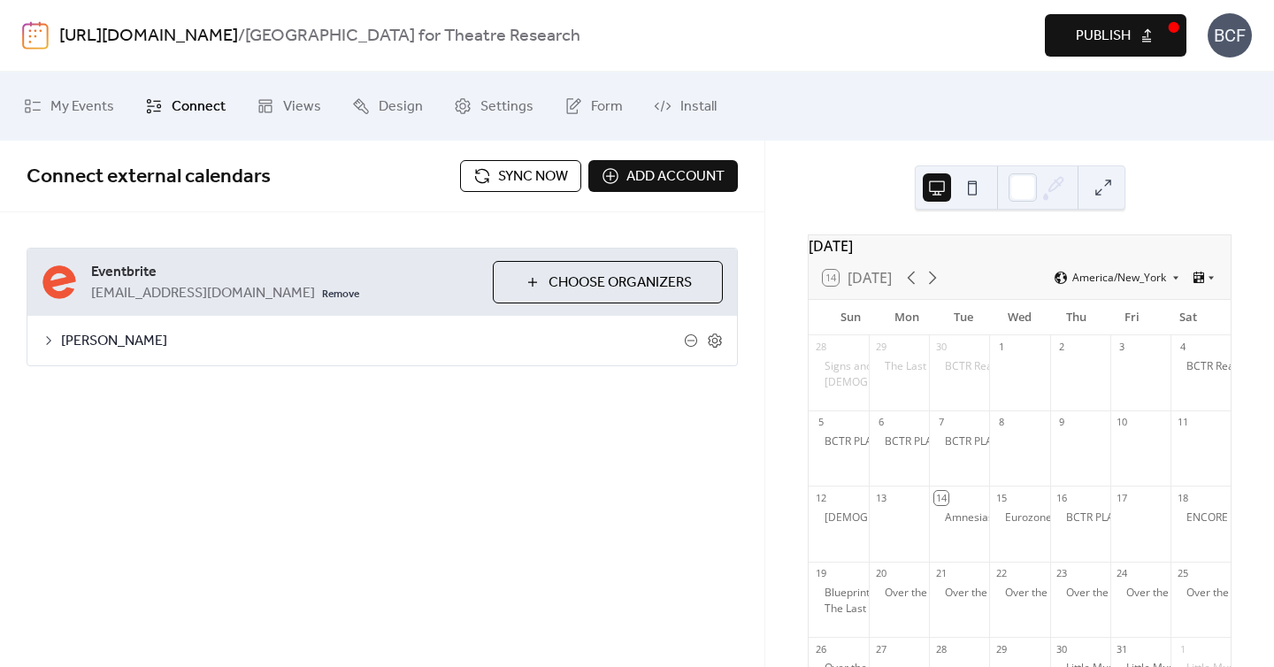
click at [547, 181] on span "Sync now" at bounding box center [533, 176] width 70 height 21
click at [493, 95] on span "Settings" at bounding box center [506, 107] width 53 height 28
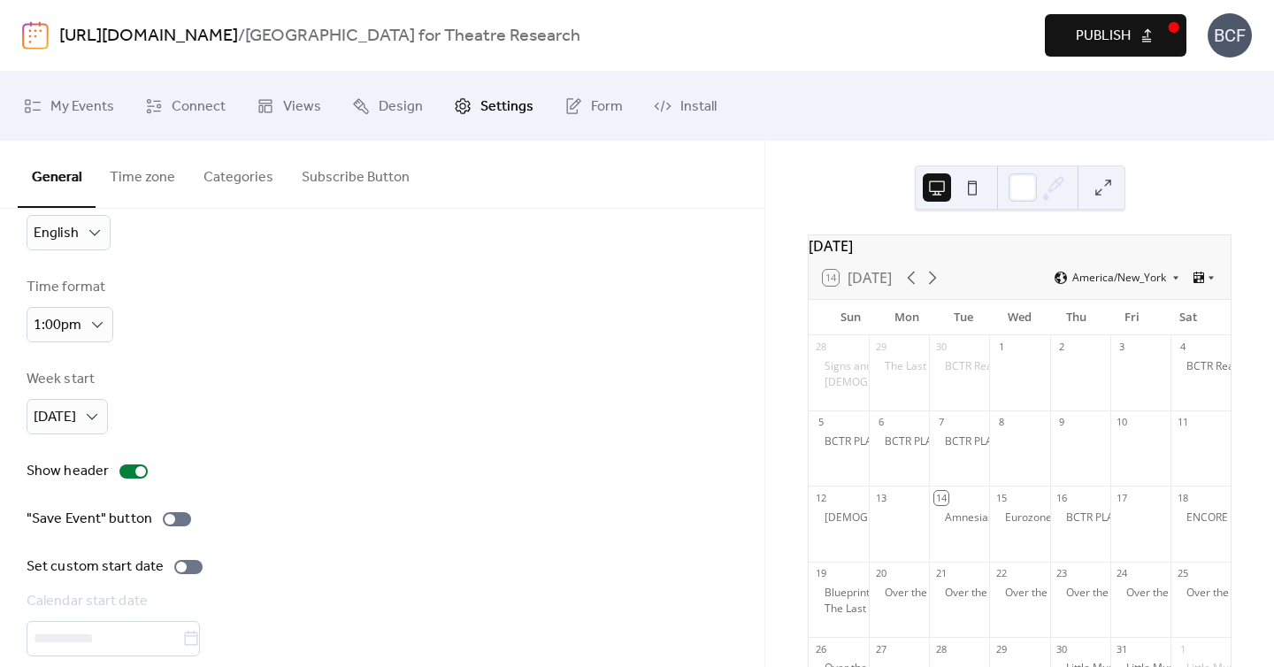
scroll to position [132, 0]
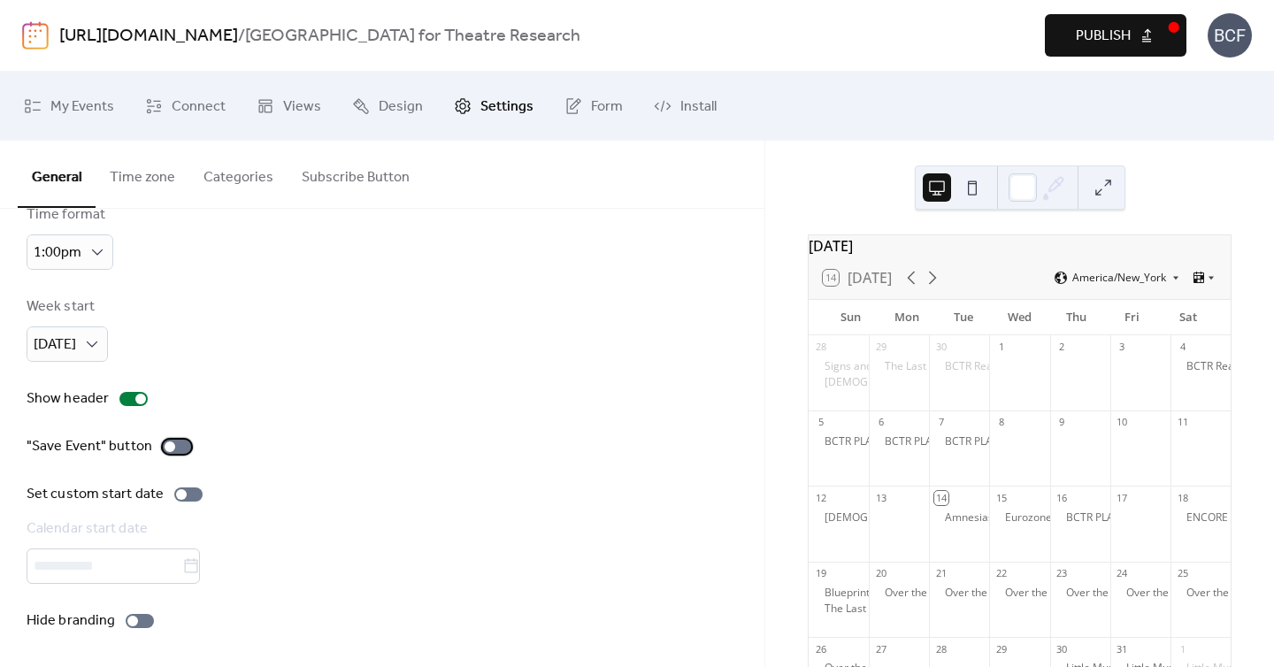
click at [182, 448] on div at bounding box center [177, 447] width 28 height 14
click at [182, 448] on div at bounding box center [184, 446] width 11 height 11
click at [145, 621] on div at bounding box center [140, 621] width 28 height 14
click at [160, 190] on button "Time zone" at bounding box center [143, 173] width 94 height 65
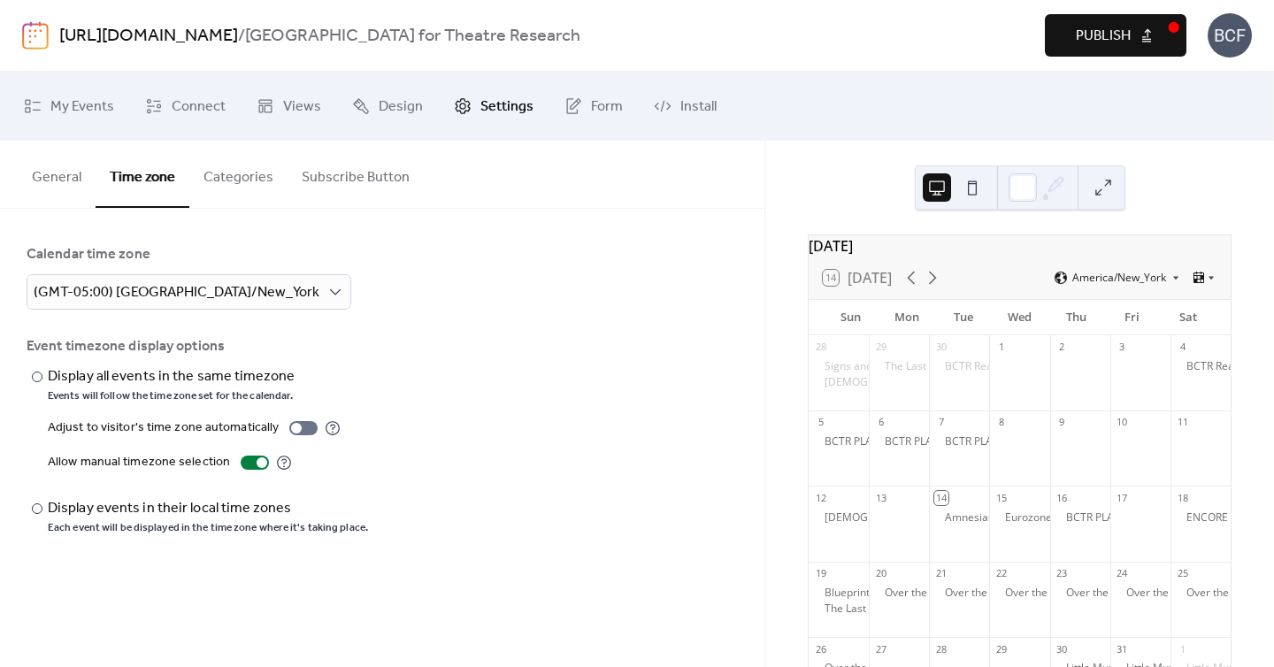
click at [212, 174] on button "Categories" at bounding box center [238, 173] width 98 height 65
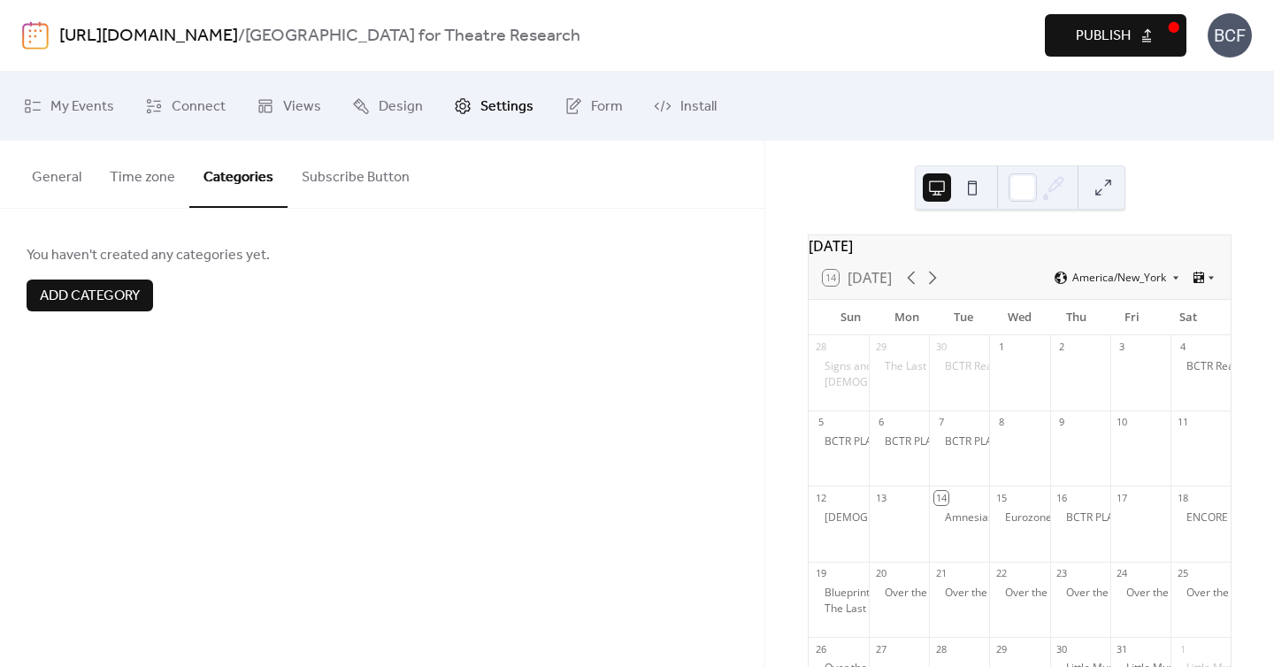
click at [364, 164] on button "Subscribe Button" at bounding box center [355, 173] width 136 height 65
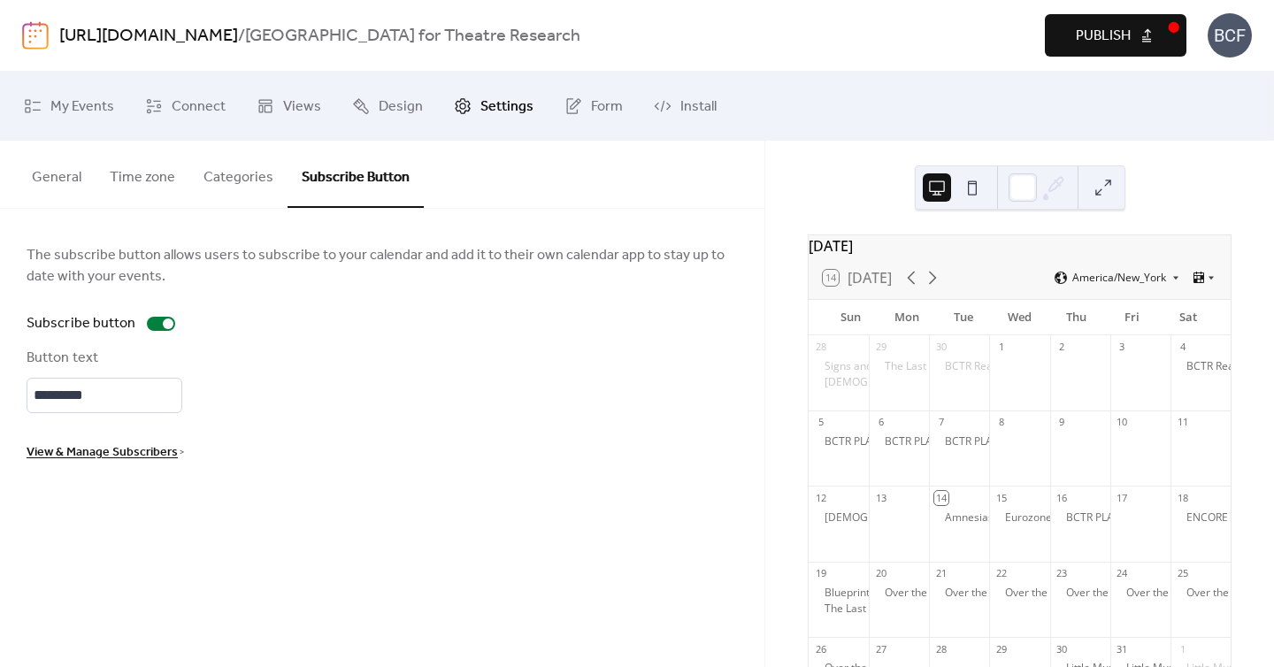
click at [53, 178] on button "General" at bounding box center [57, 173] width 78 height 65
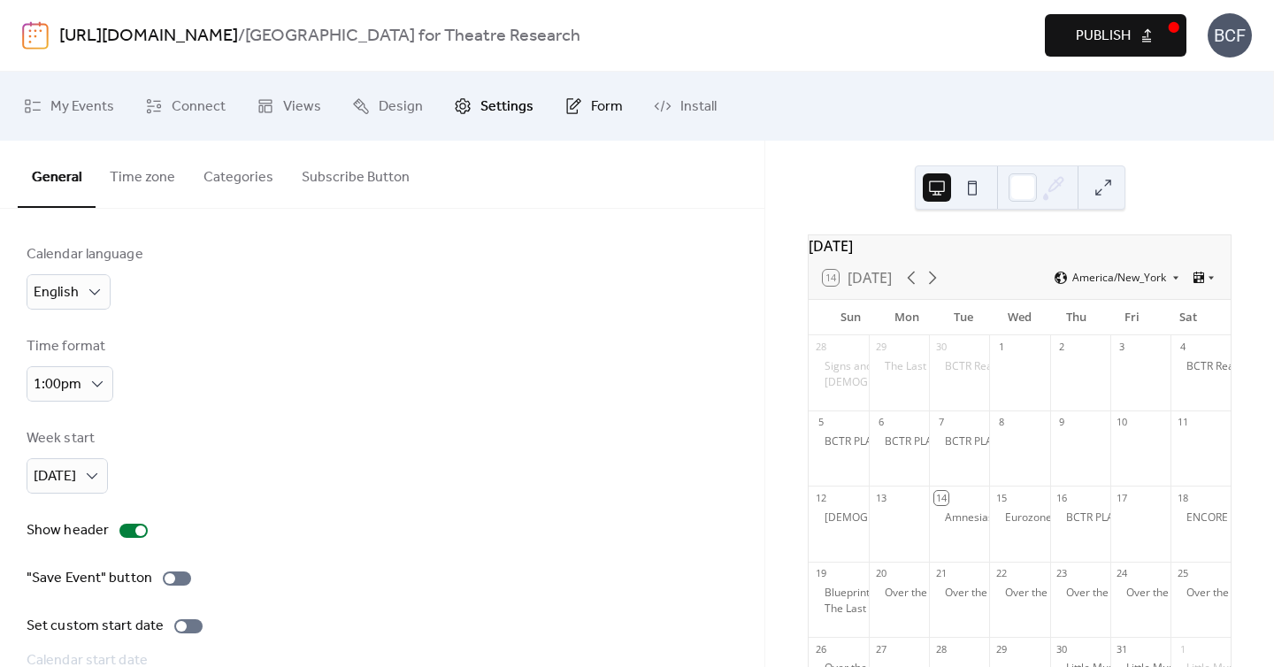
click at [591, 118] on span "Form" at bounding box center [607, 107] width 32 height 28
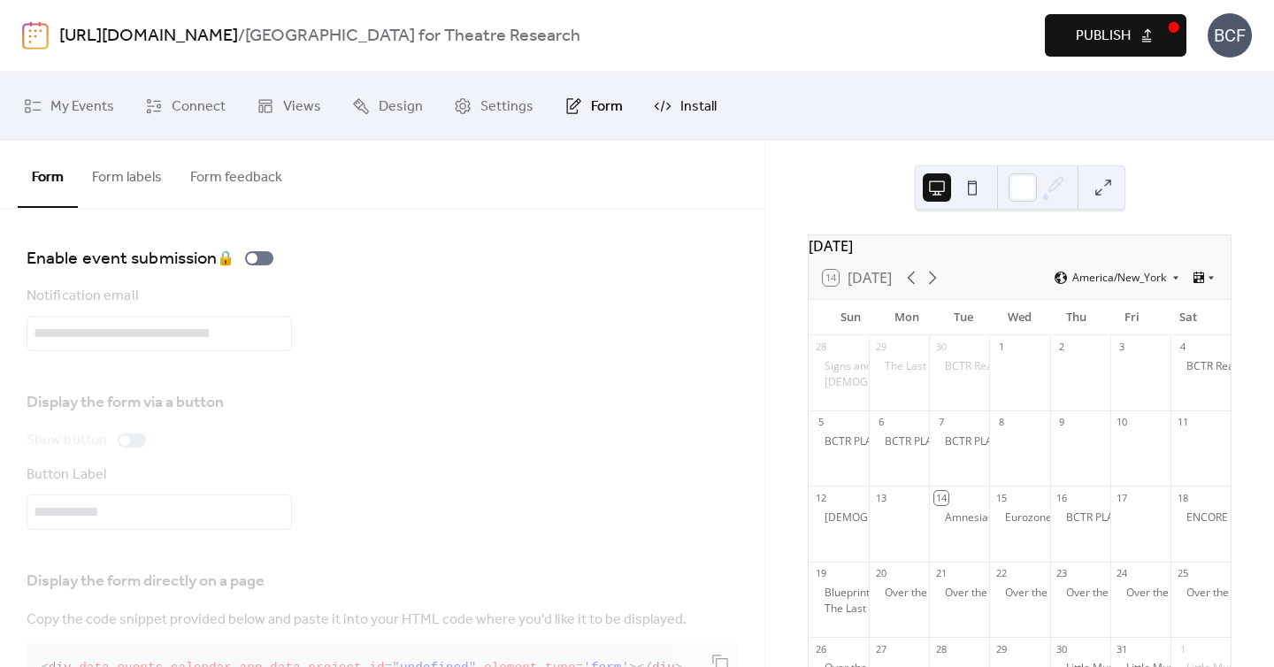
click at [680, 103] on span "Install" at bounding box center [698, 107] width 36 height 28
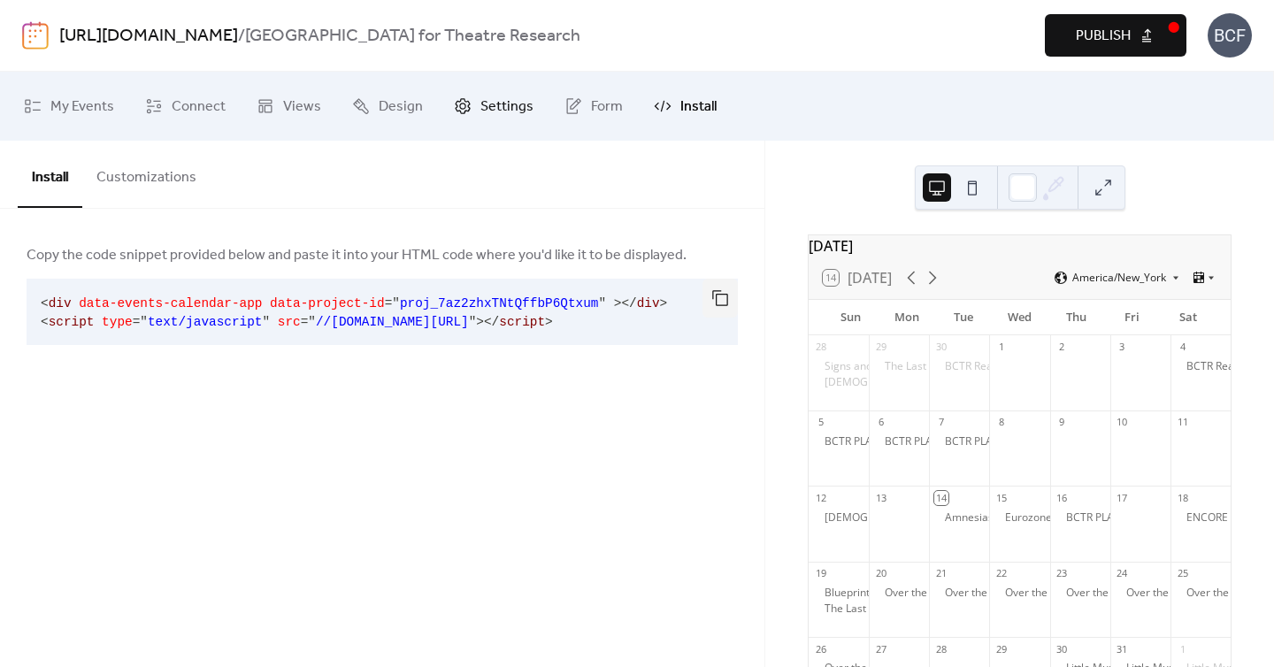
click at [486, 103] on span "Settings" at bounding box center [506, 107] width 53 height 28
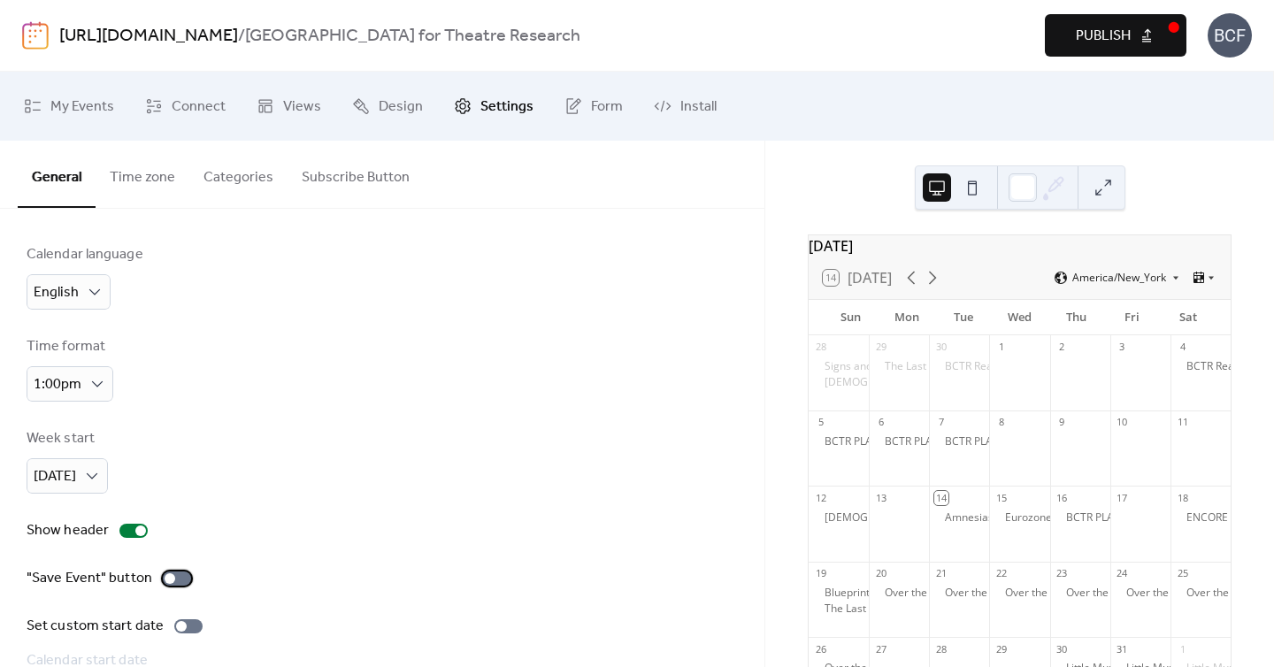
click at [174, 576] on div at bounding box center [177, 578] width 28 height 14
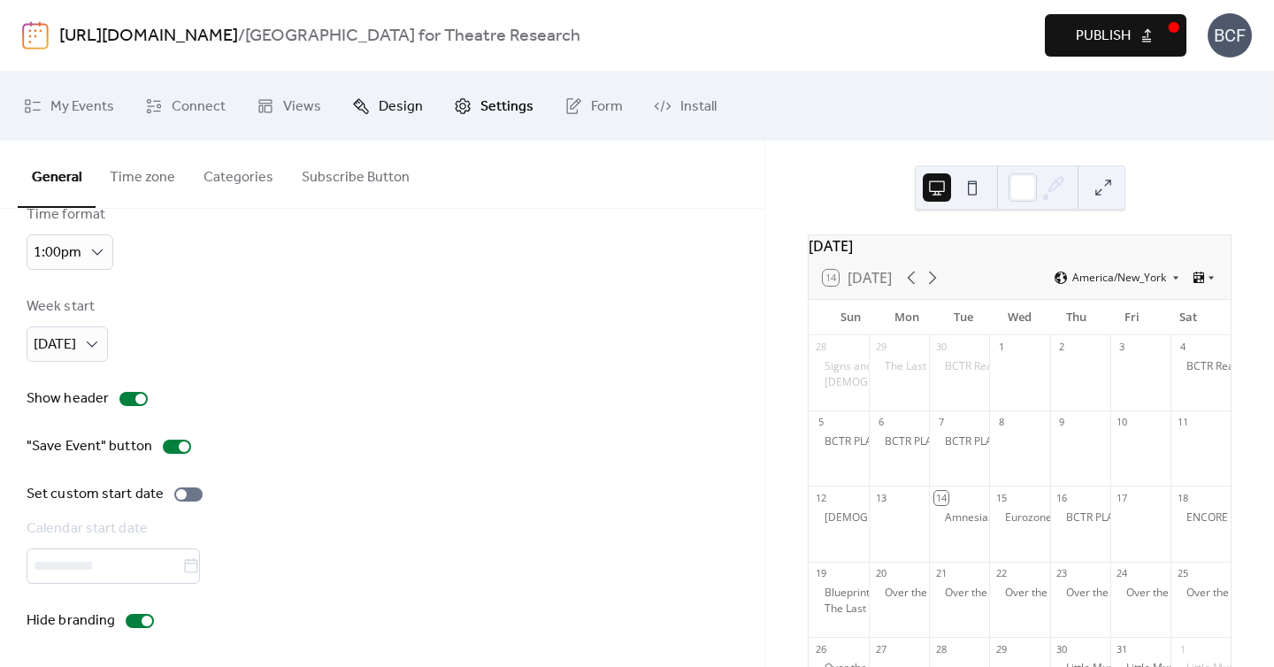
click at [402, 107] on span "Design" at bounding box center [401, 107] width 44 height 28
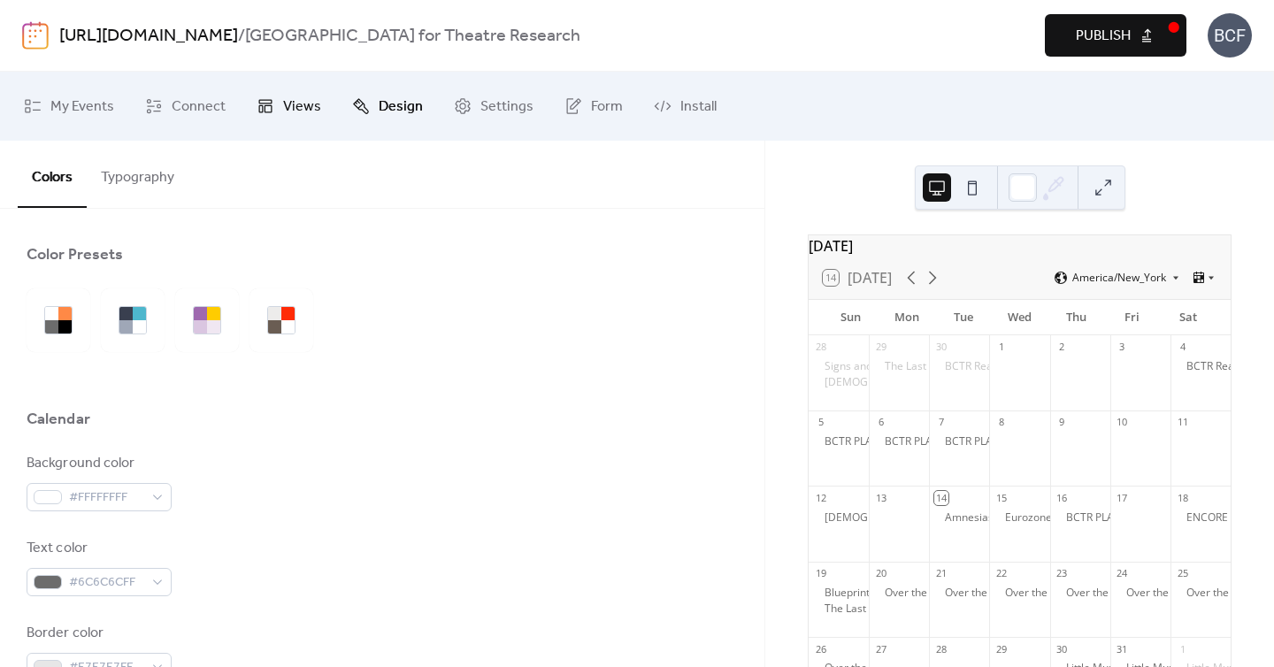
click at [301, 108] on span "Views" at bounding box center [302, 107] width 38 height 28
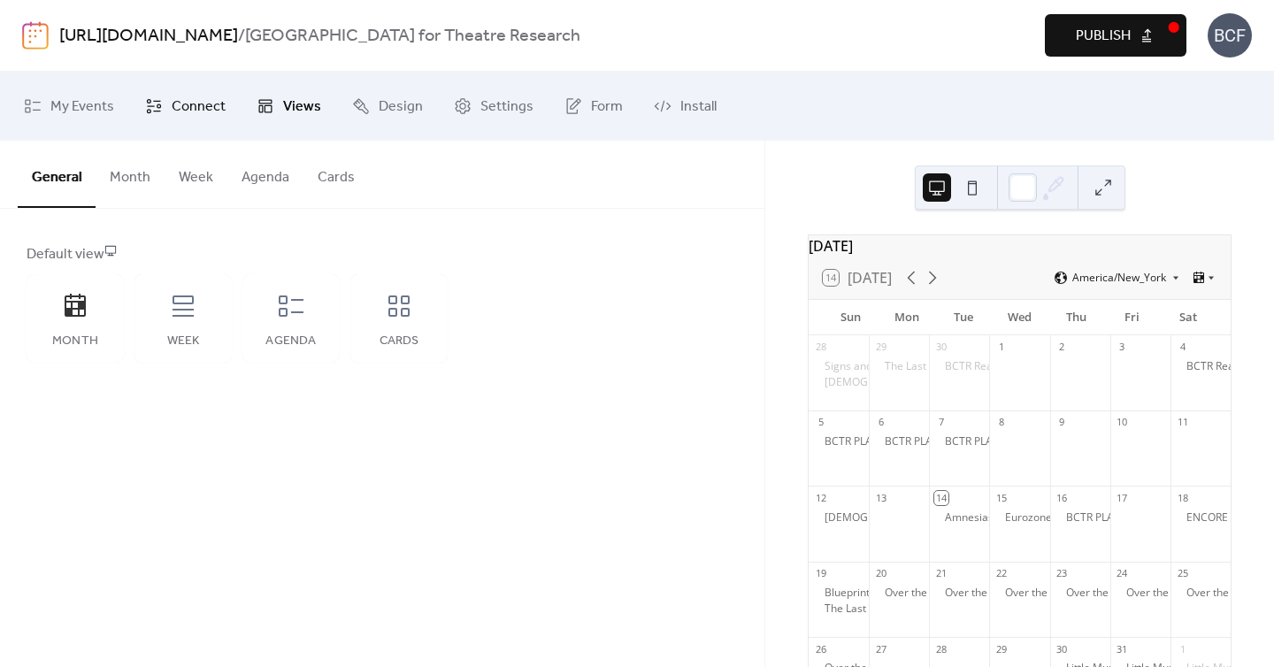
click at [211, 100] on span "Connect" at bounding box center [199, 107] width 54 height 28
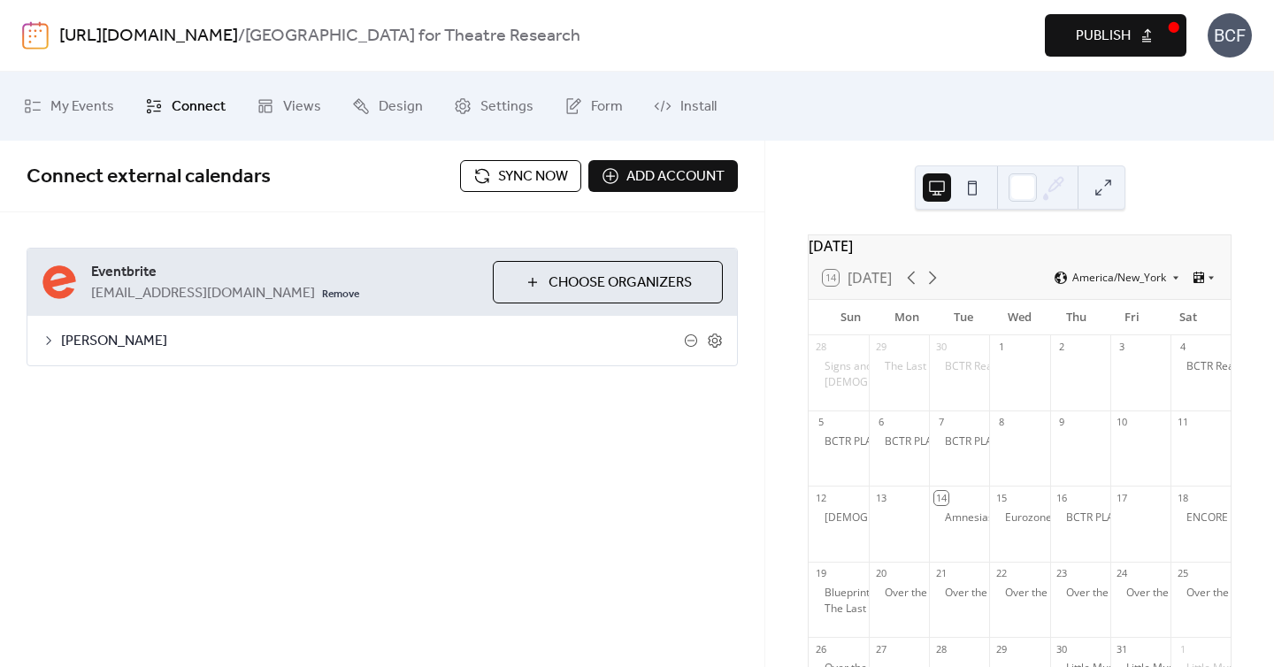
click at [723, 341] on div "[PERSON_NAME]" at bounding box center [381, 341] width 709 height 50
click at [719, 341] on icon at bounding box center [715, 341] width 16 height 16
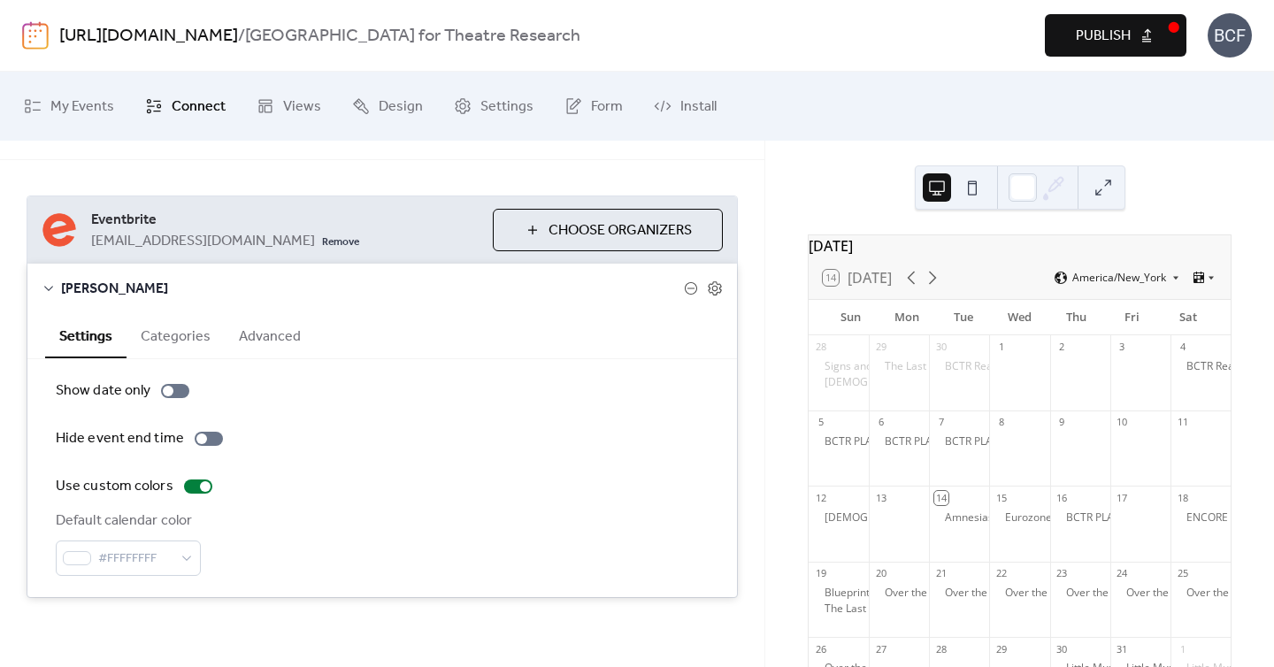
scroll to position [53, 0]
click at [199, 328] on button "Categories" at bounding box center [175, 333] width 98 height 43
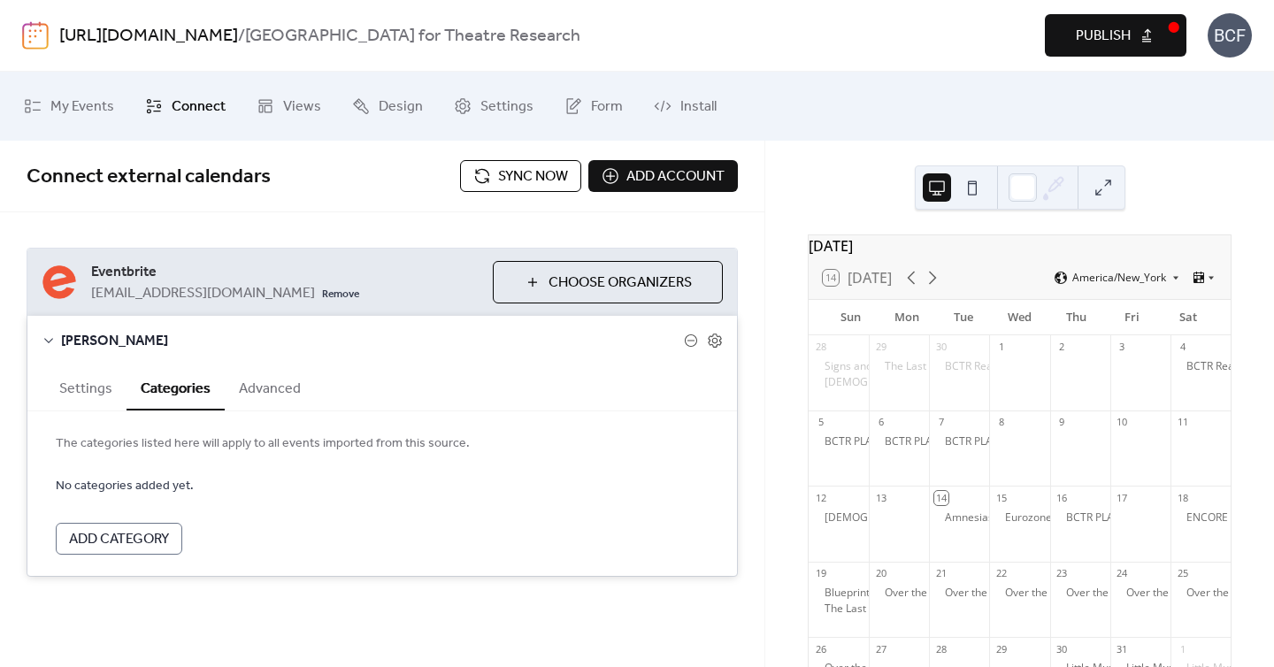
click at [275, 387] on button "Advanced" at bounding box center [270, 386] width 90 height 43
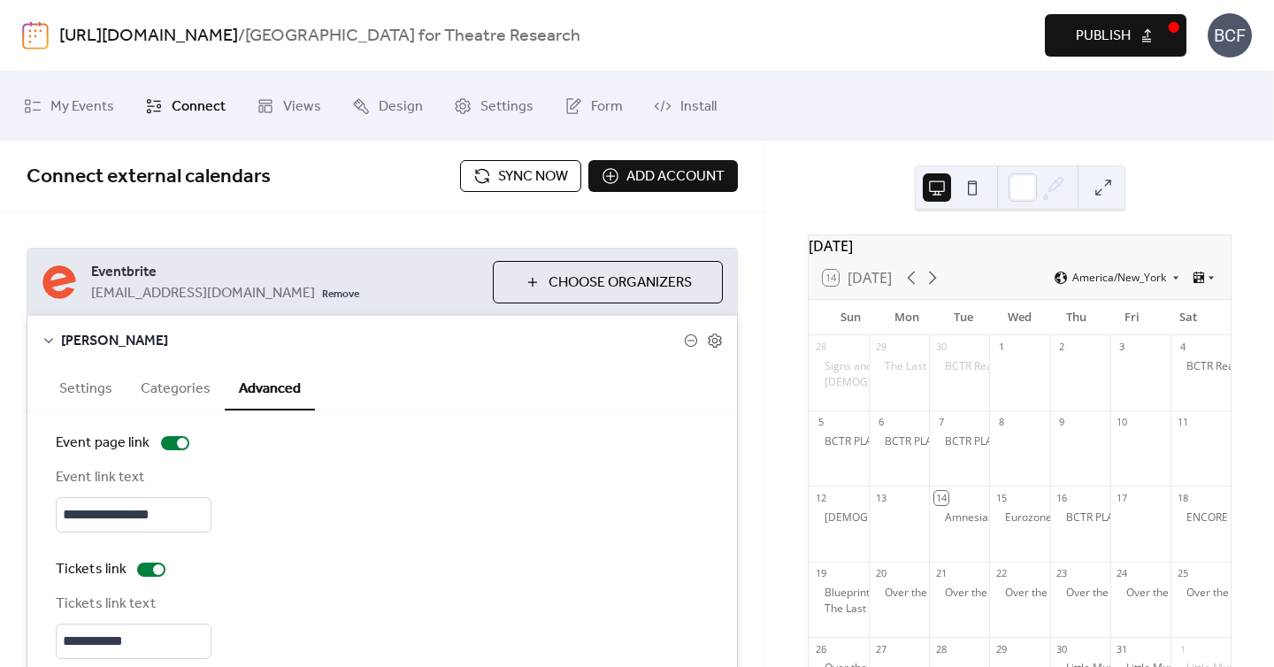
click at [100, 382] on button "Settings" at bounding box center [85, 386] width 81 height 43
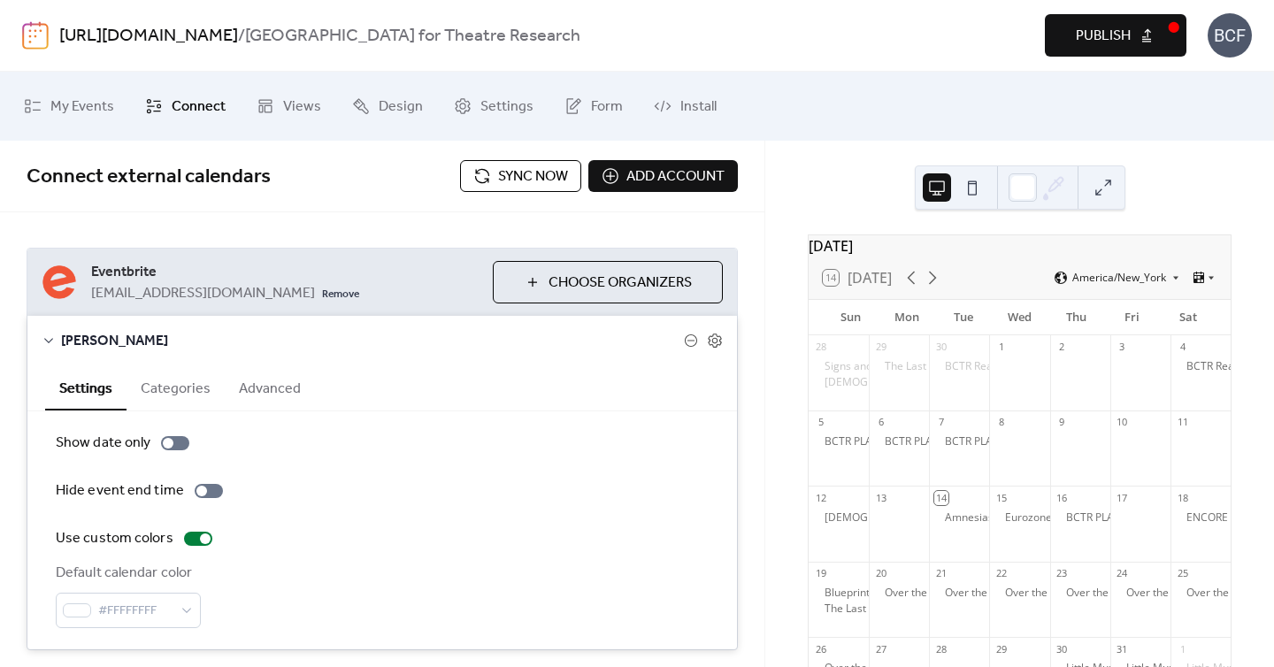
click at [325, 200] on div "Connect external calendars Sync now Add account" at bounding box center [382, 177] width 764 height 72
click at [1091, 42] on span "Publish" at bounding box center [1103, 36] width 55 height 21
click at [509, 171] on span "Sync now" at bounding box center [533, 176] width 70 height 21
click at [1011, 74] on div "My Events Connect Views Design Settings Form Install" at bounding box center [637, 106] width 1274 height 69
click at [536, 182] on span "Sync now" at bounding box center [533, 176] width 70 height 21
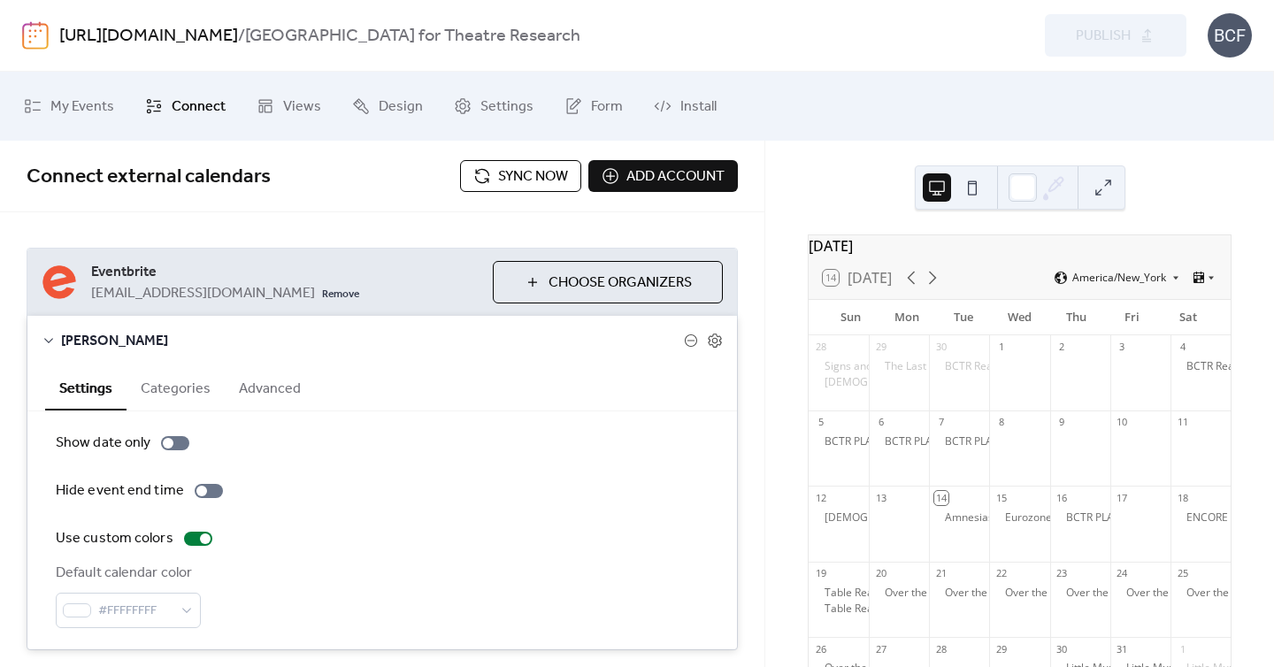
click at [485, 186] on button "Sync now" at bounding box center [520, 176] width 121 height 32
click at [517, 172] on span "Sync now" at bounding box center [533, 176] width 70 height 21
click at [1244, 37] on div "BCF" at bounding box center [1229, 35] width 44 height 44
click at [1202, 69] on span "Account" at bounding box center [1194, 79] width 52 height 21
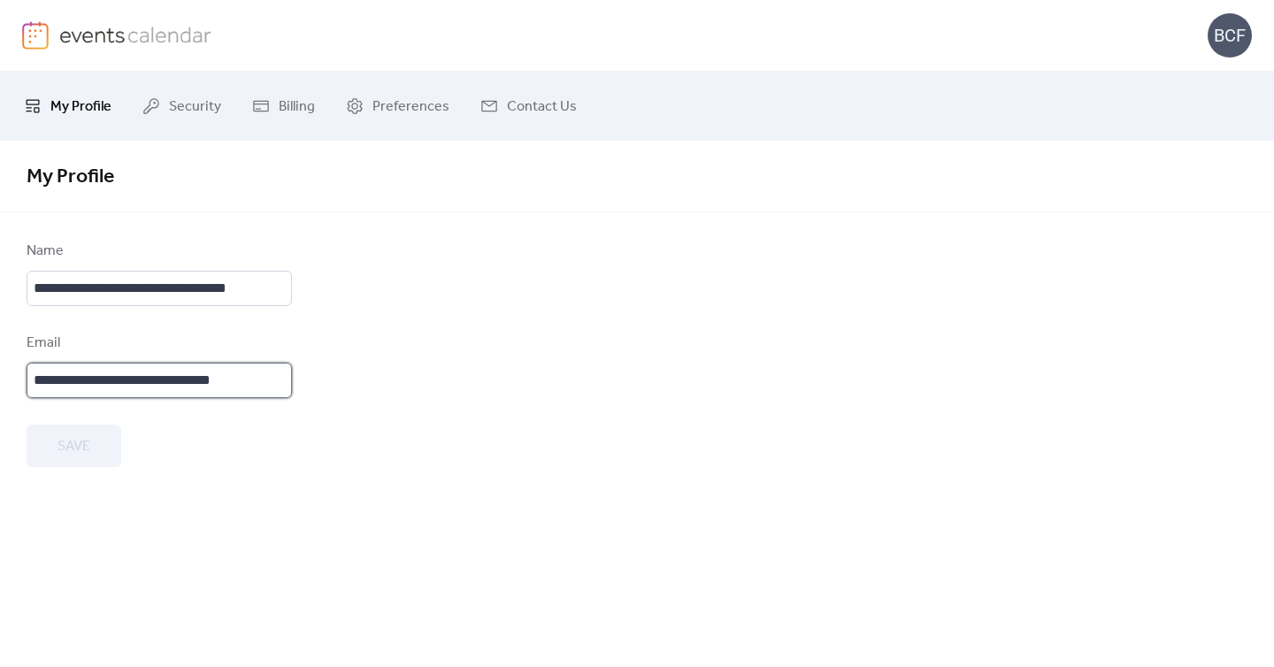
click at [275, 381] on input "**********" at bounding box center [159, 380] width 265 height 35
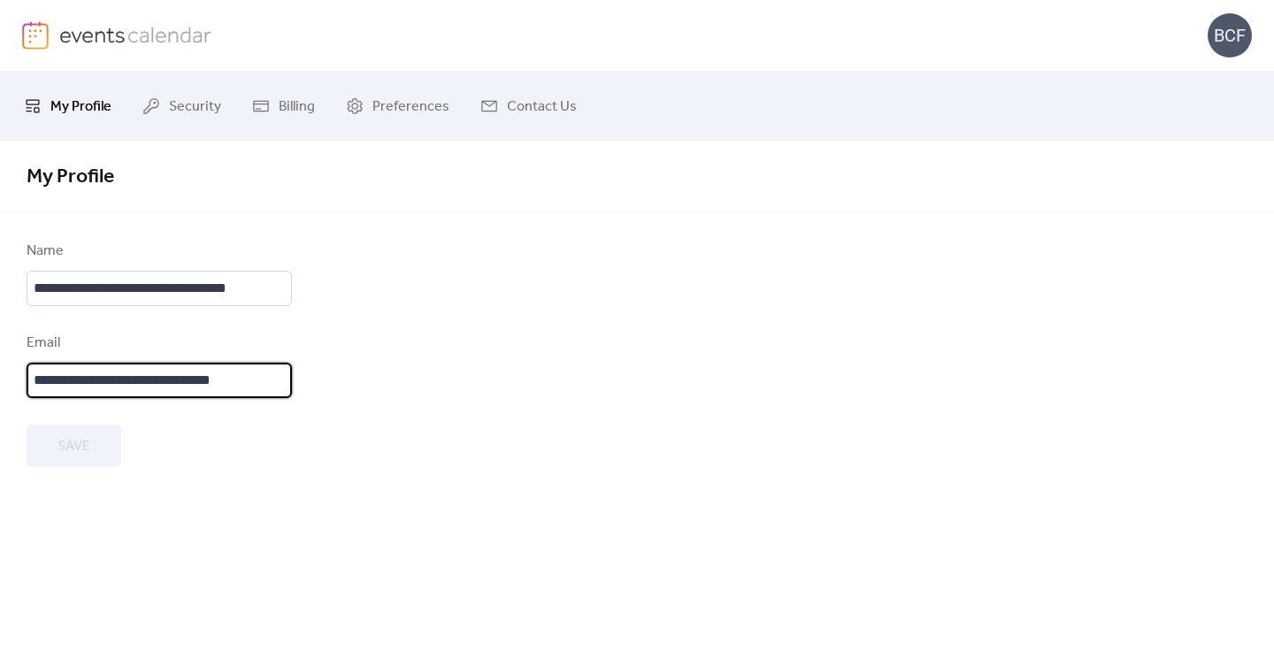
click at [275, 381] on input "**********" at bounding box center [159, 380] width 265 height 35
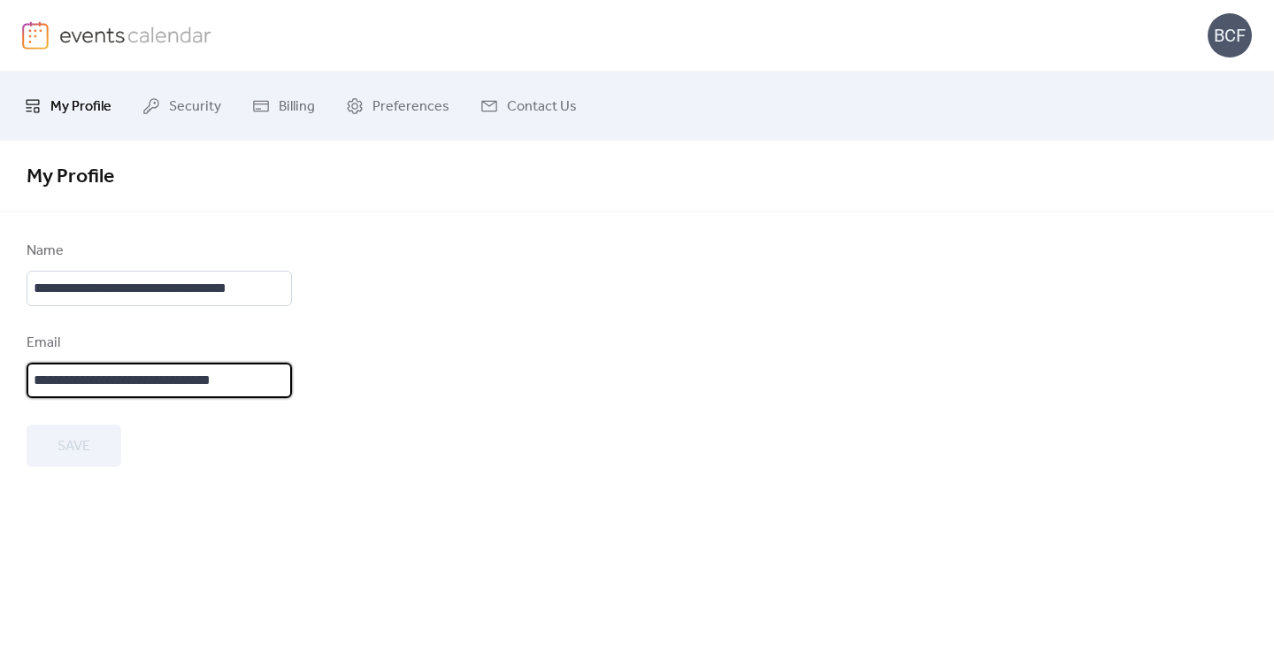
click at [441, 346] on form "**********" at bounding box center [637, 354] width 1221 height 226
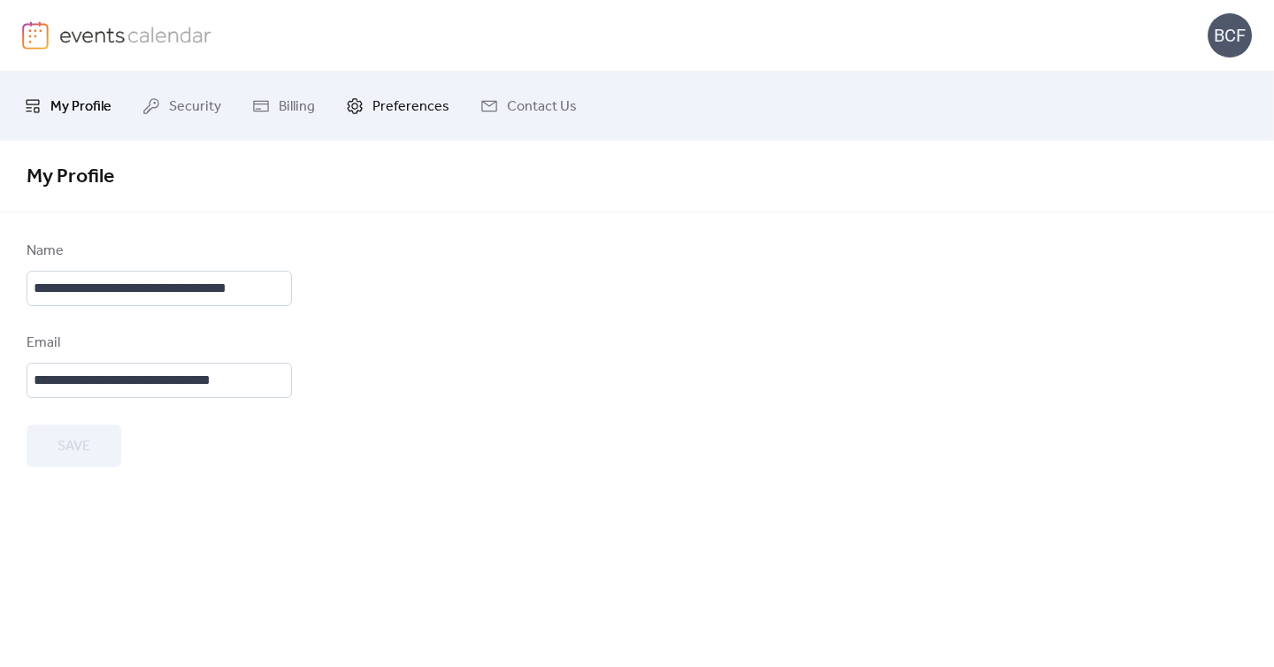
click at [388, 97] on span "Preferences" at bounding box center [410, 107] width 77 height 28
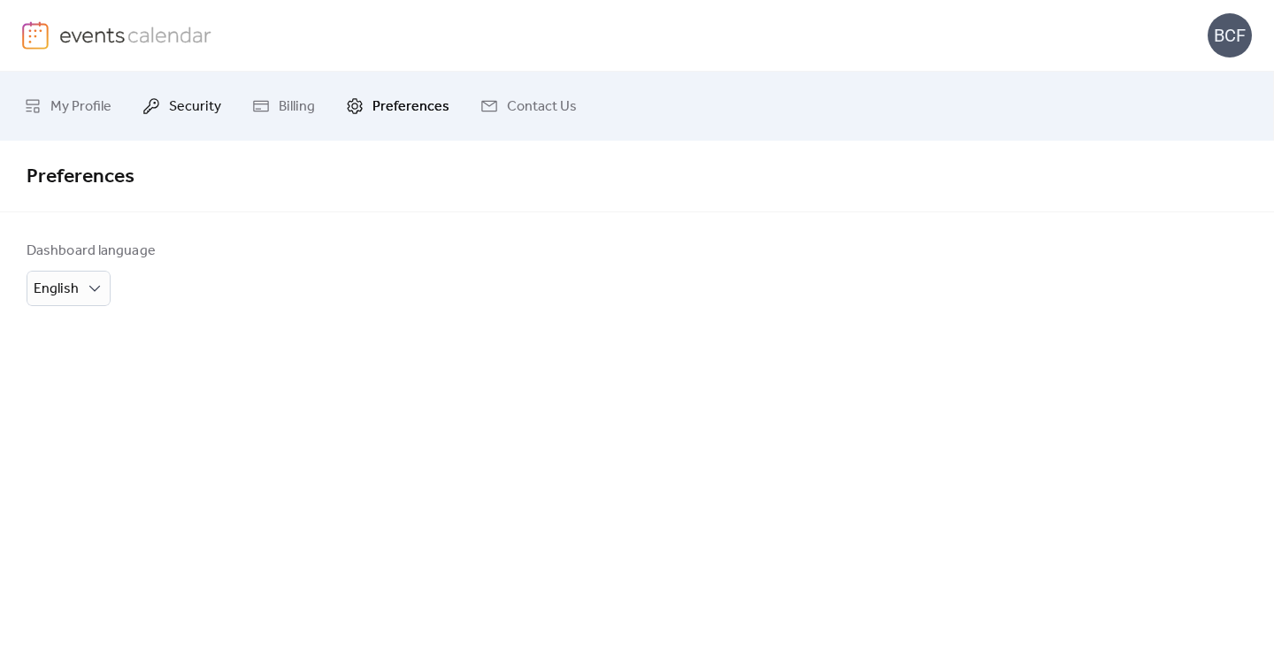
click at [188, 104] on span "Security" at bounding box center [195, 107] width 52 height 28
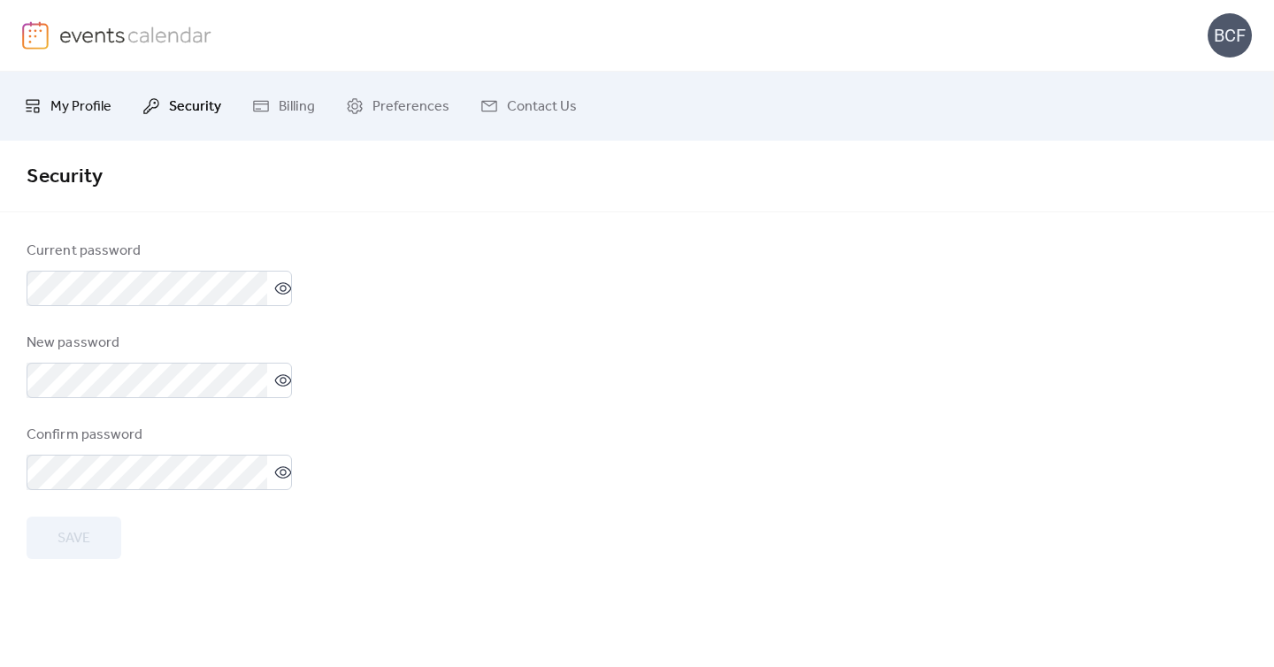
click at [80, 100] on span "My Profile" at bounding box center [80, 107] width 61 height 28
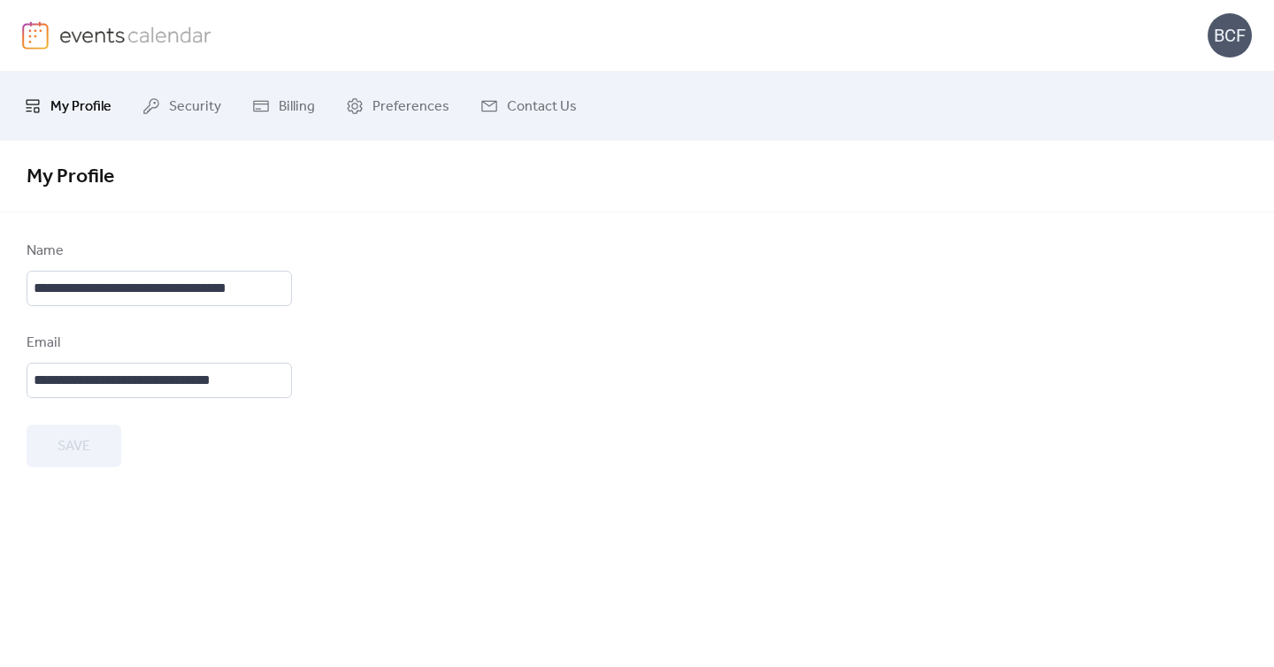
click at [82, 115] on span "My Profile" at bounding box center [80, 107] width 61 height 28
click at [130, 38] on img at bounding box center [135, 34] width 153 height 27
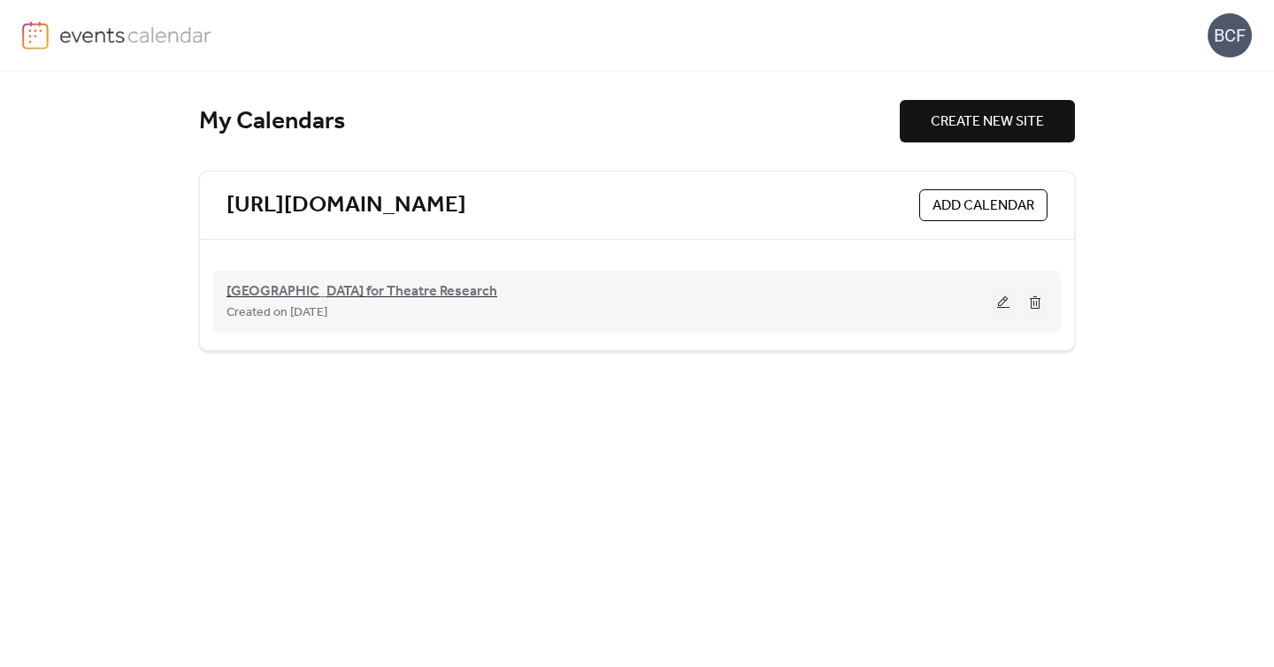
click at [391, 293] on span "[GEOGRAPHIC_DATA] for Theatre Research" at bounding box center [361, 291] width 271 height 21
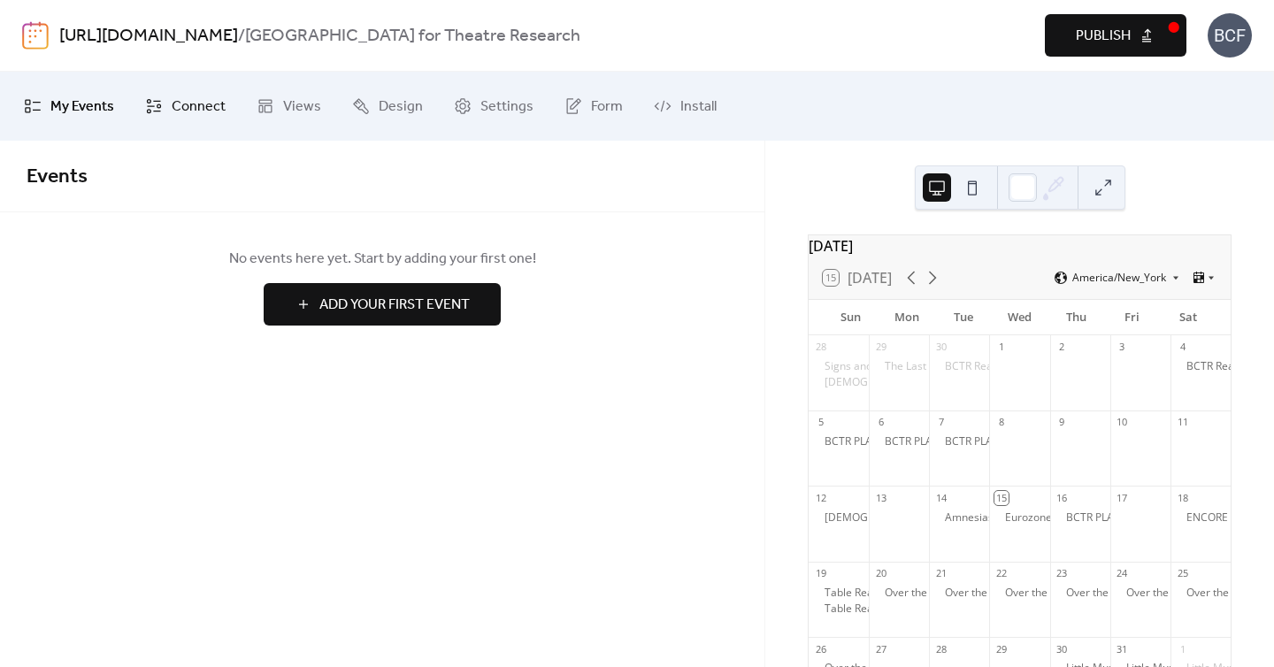
click at [210, 111] on span "Connect" at bounding box center [199, 107] width 54 height 28
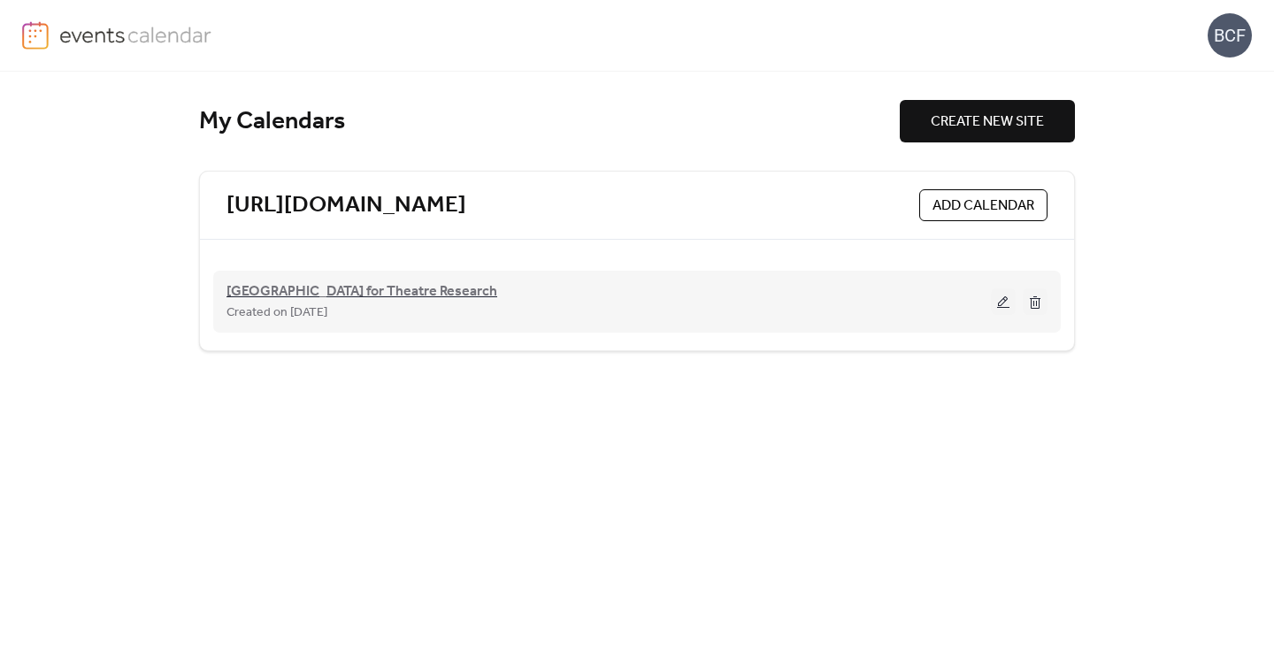
click at [404, 282] on span "[GEOGRAPHIC_DATA] for Theatre Research" at bounding box center [361, 291] width 271 height 21
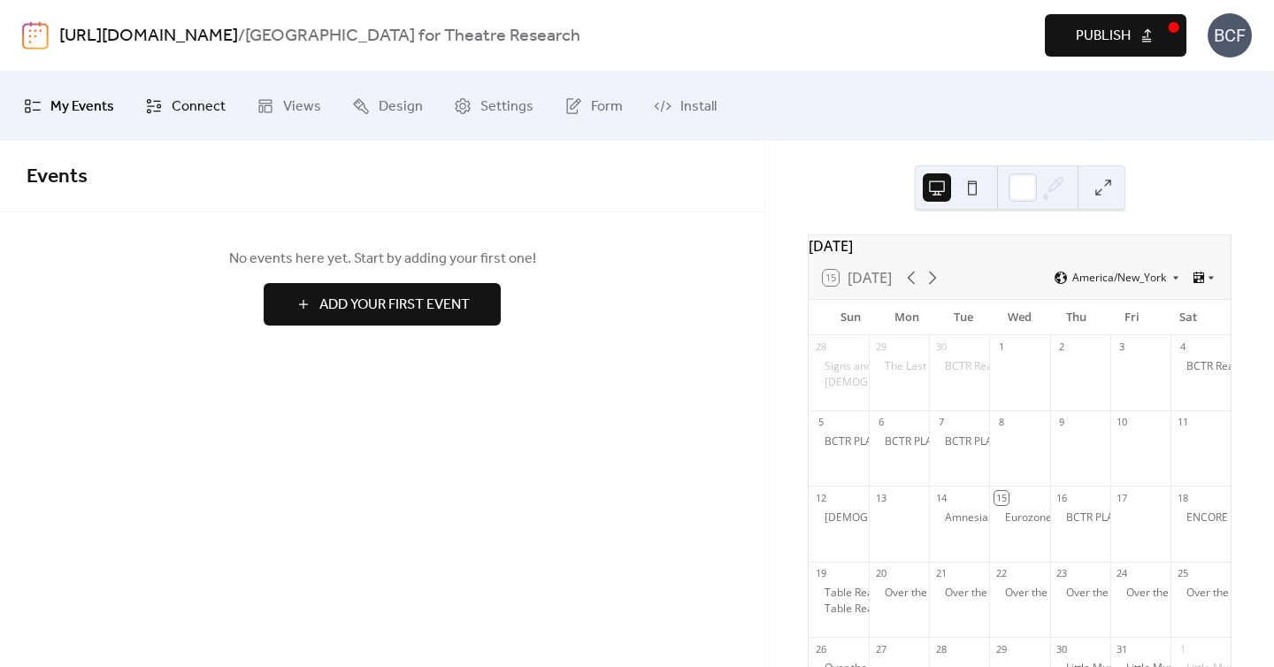
click at [194, 108] on span "Connect" at bounding box center [199, 107] width 54 height 28
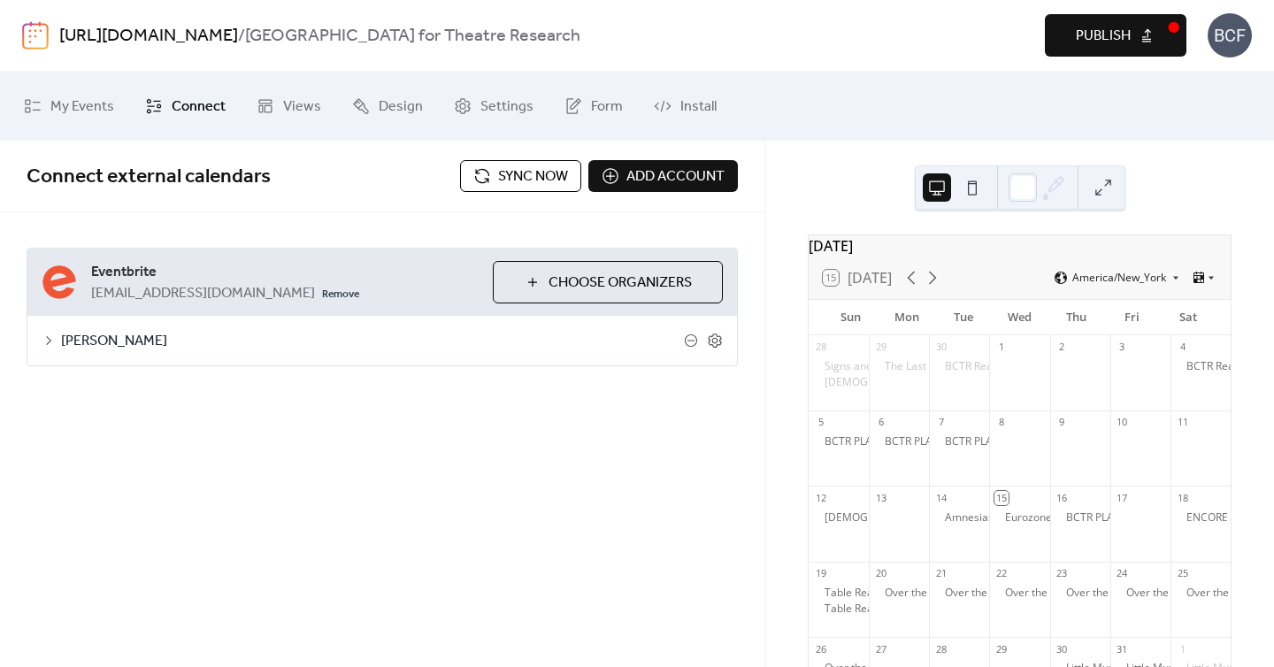
click at [498, 176] on span "Sync now" at bounding box center [533, 176] width 70 height 21
click at [1094, 35] on span "Publish" at bounding box center [1103, 36] width 55 height 21
click at [1221, 29] on div "BCF" at bounding box center [1229, 35] width 44 height 44
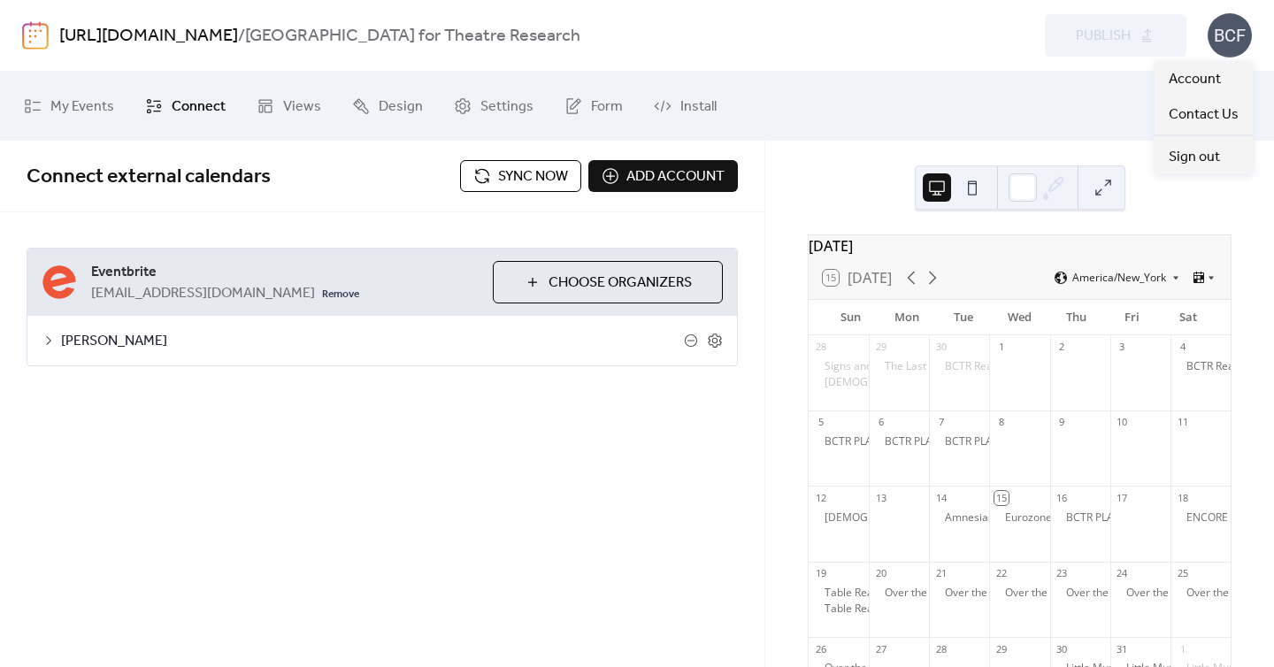
click at [994, 59] on div "https://brooklyncenterfortheatreresearch.com/ / Brooklyn Center for Theatre Res…" at bounding box center [636, 35] width 1229 height 71
click at [1244, 32] on div "BCF" at bounding box center [1229, 35] width 44 height 44
click at [1208, 72] on span "Account" at bounding box center [1194, 79] width 52 height 21
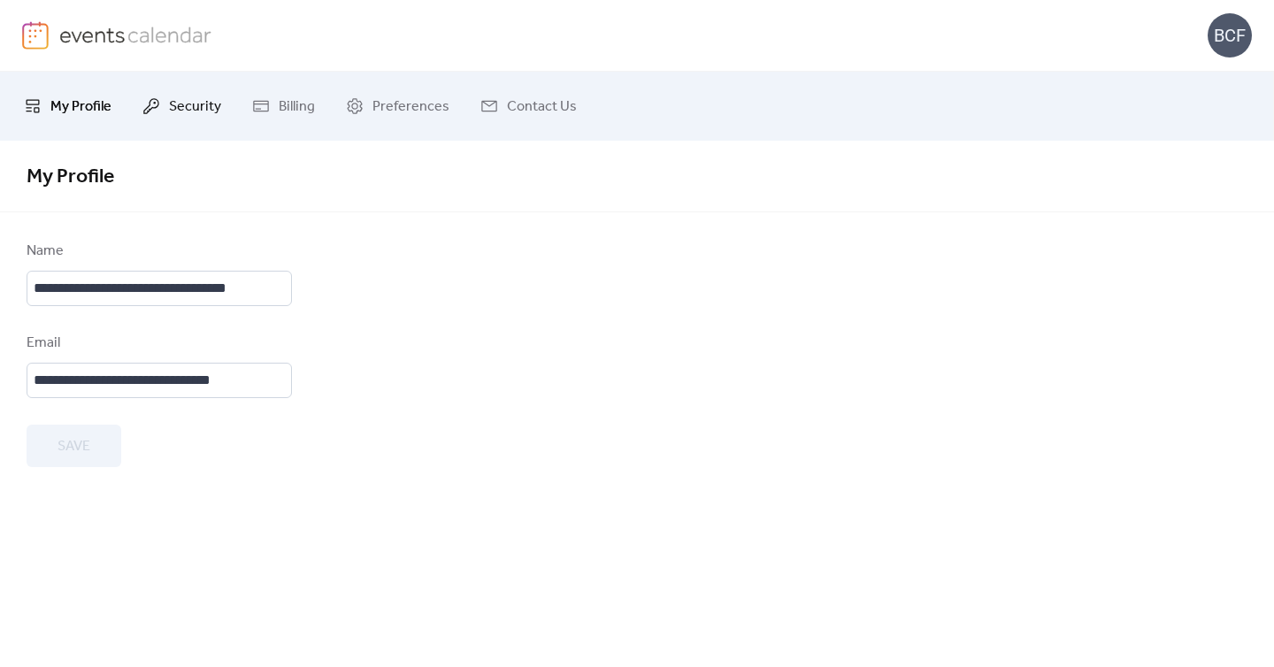
click at [204, 105] on span "Security" at bounding box center [195, 107] width 52 height 28
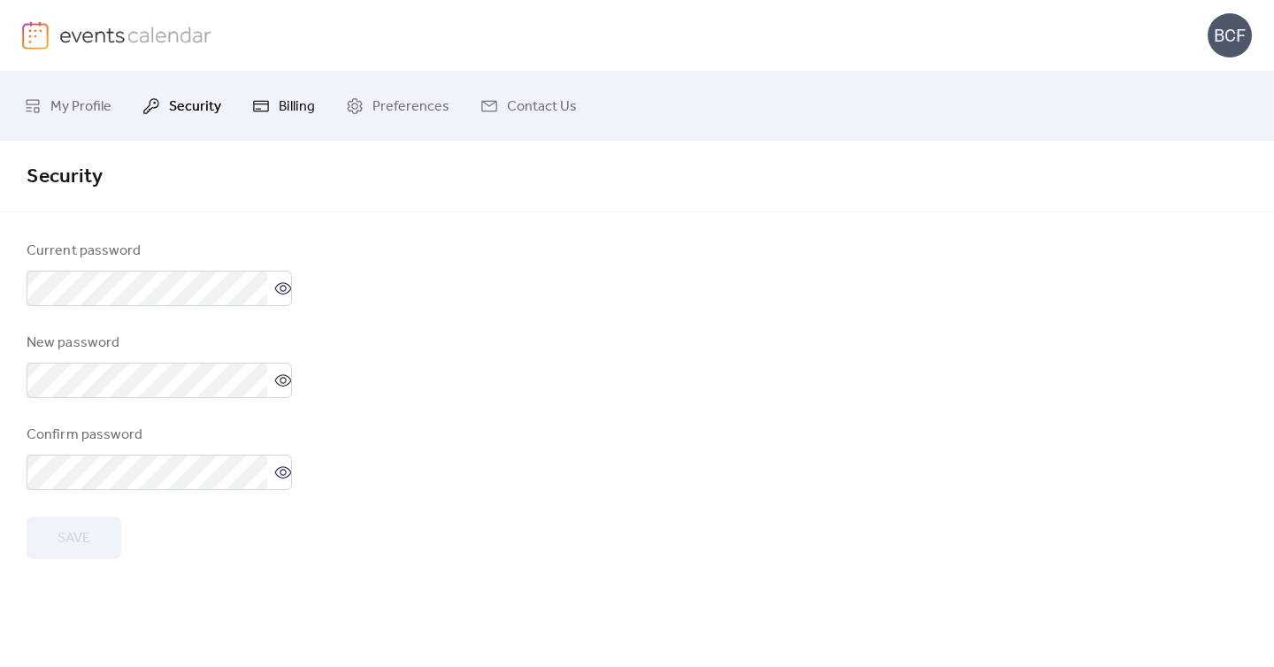
click at [279, 103] on span "Billing" at bounding box center [297, 107] width 36 height 28
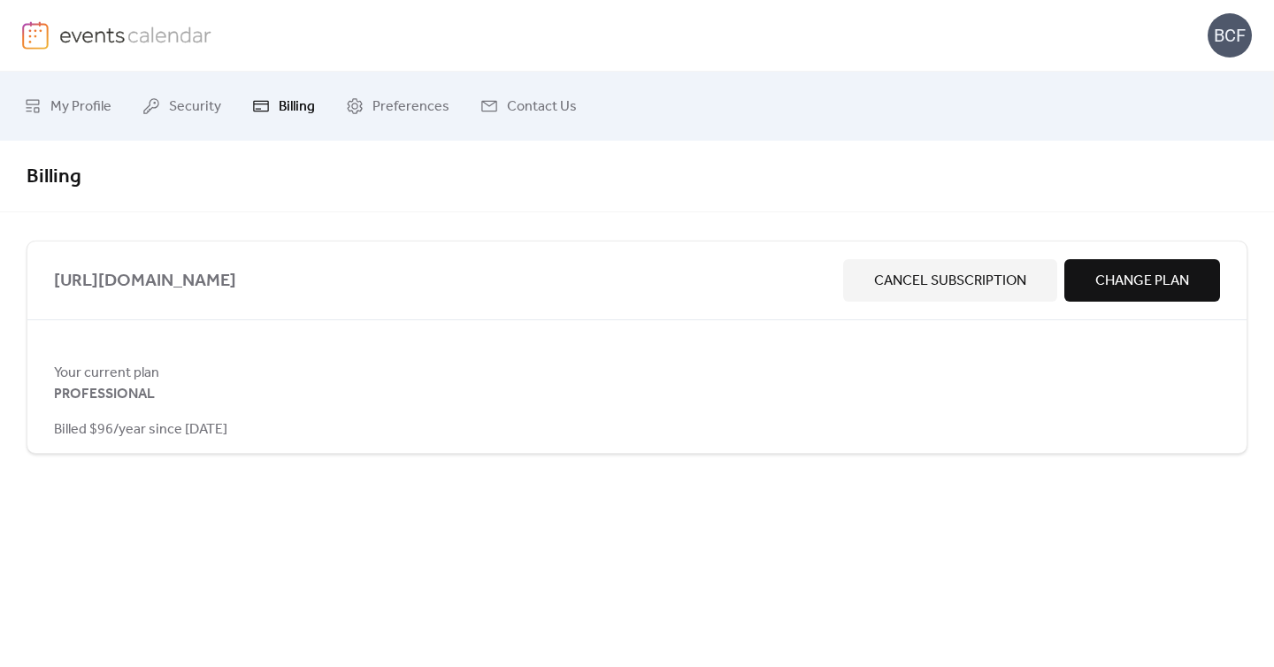
click at [125, 389] on span "PROFESSIONAL" at bounding box center [104, 394] width 101 height 21
click at [380, 119] on span "Preferences" at bounding box center [410, 107] width 77 height 28
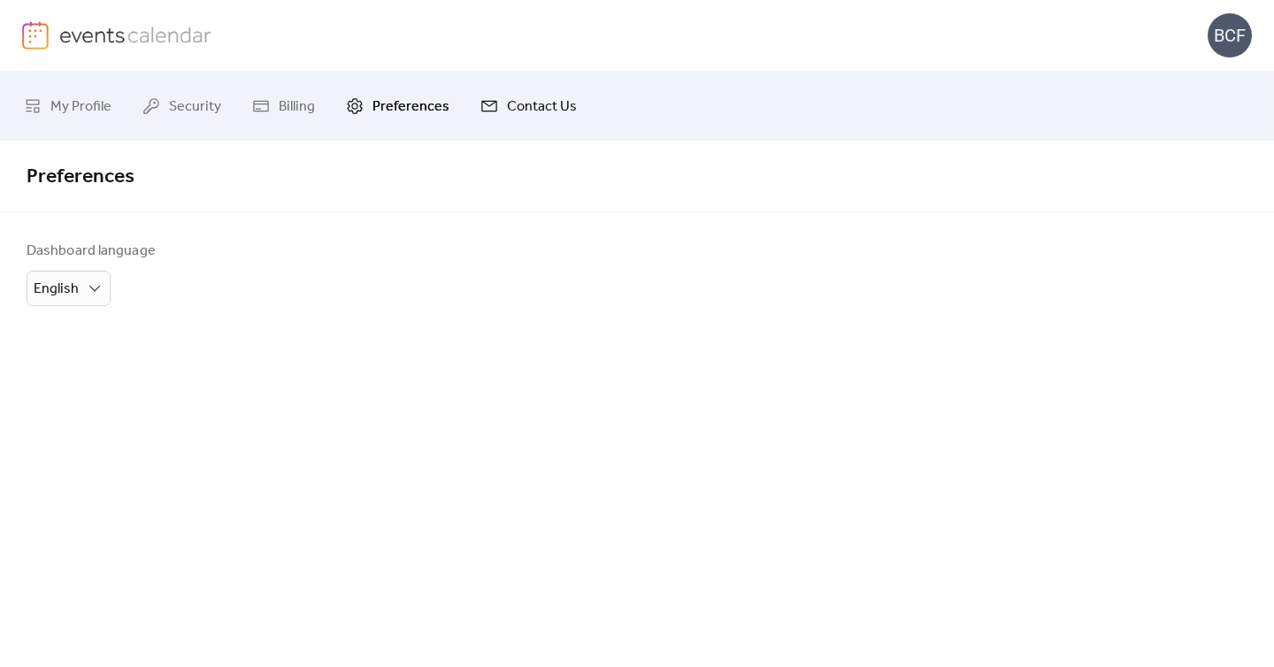
click at [514, 93] on span "Contact Us" at bounding box center [542, 107] width 70 height 28
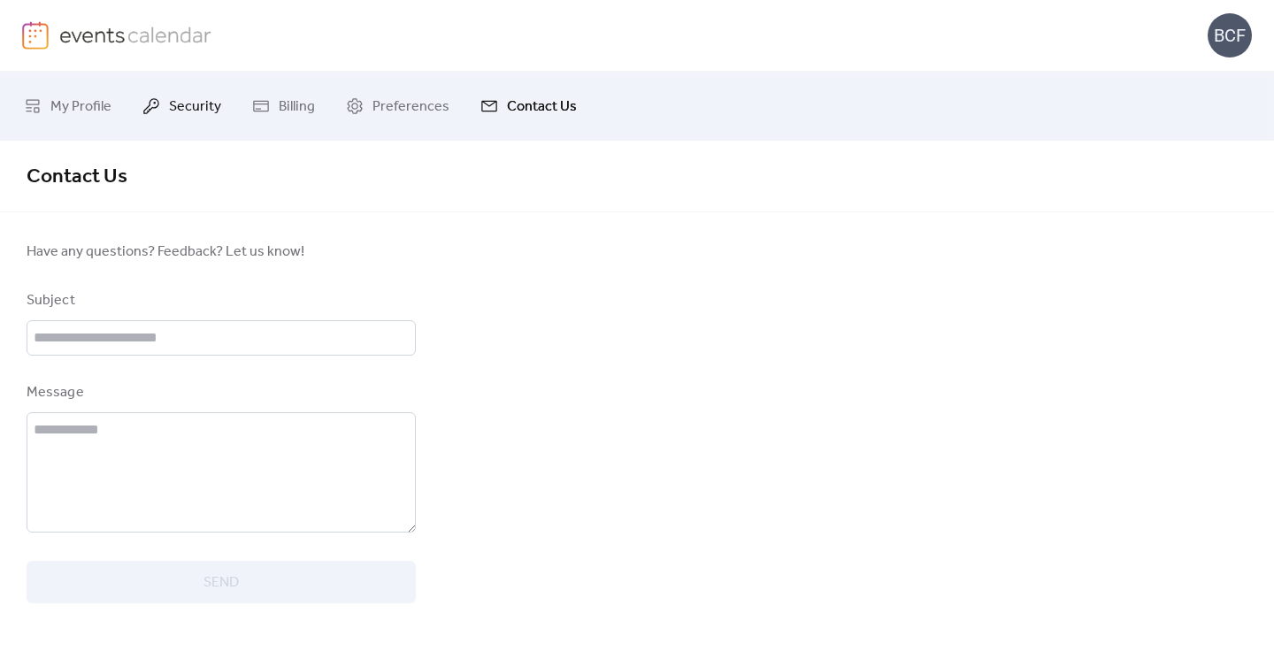
click at [189, 100] on span "Security" at bounding box center [195, 107] width 52 height 28
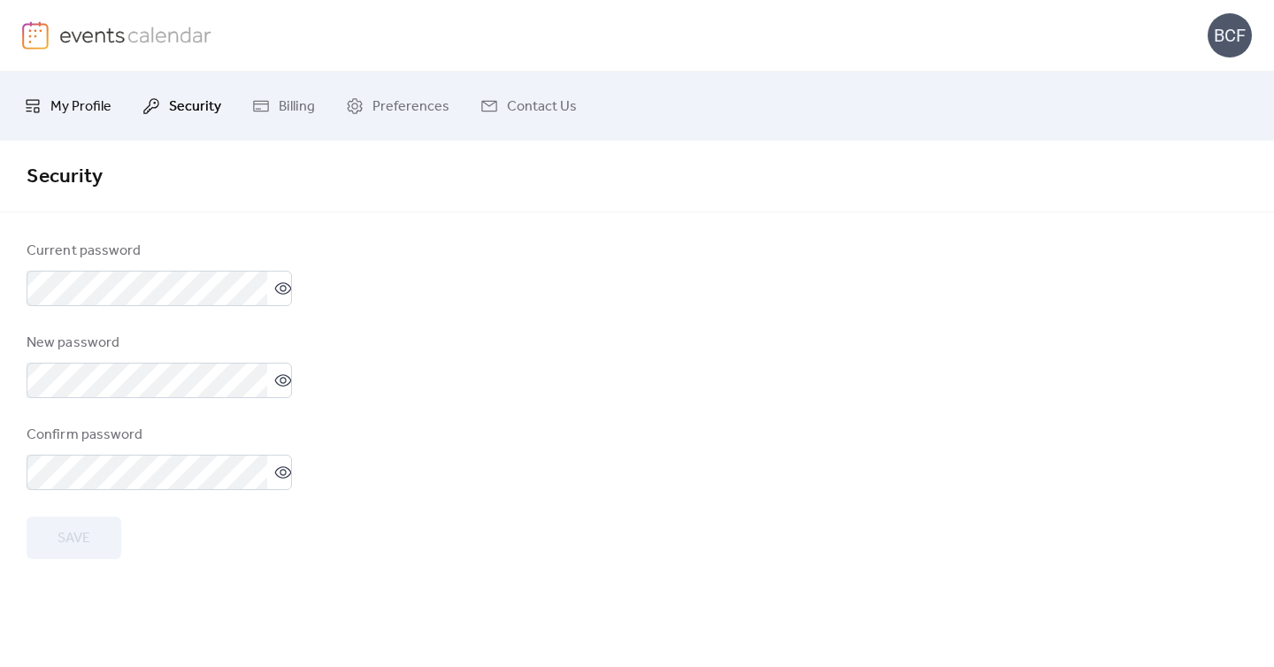
click at [57, 113] on span "My Profile" at bounding box center [80, 107] width 61 height 28
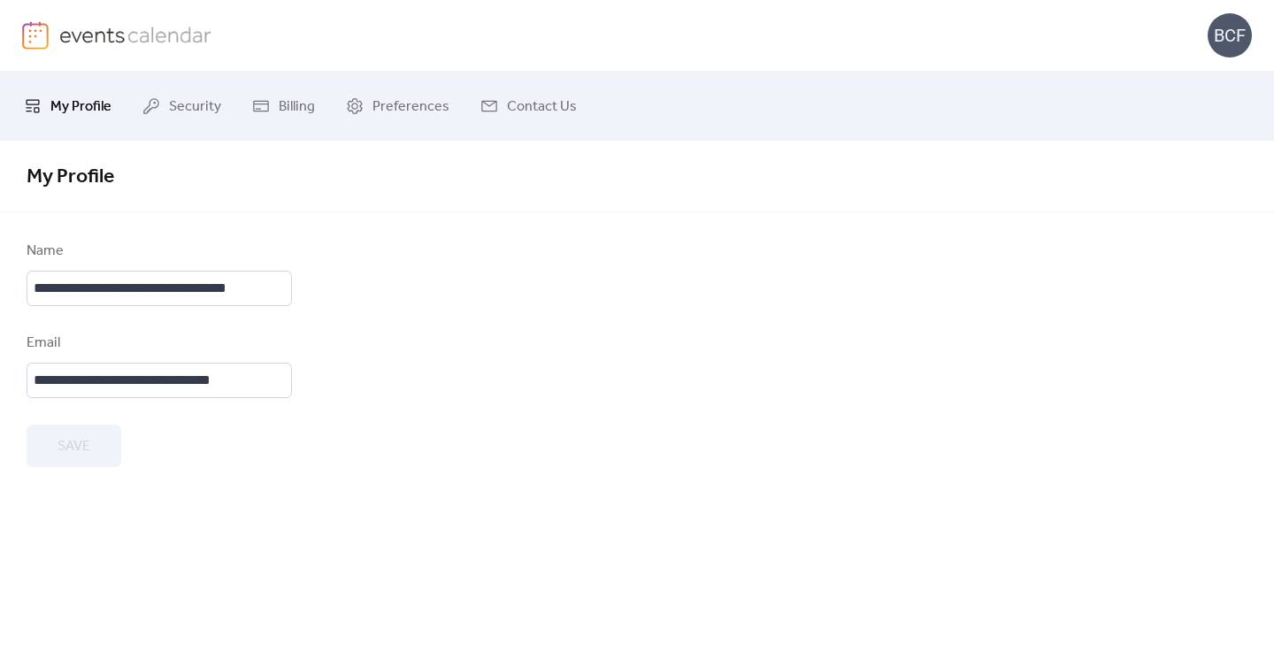
click at [172, 34] on img at bounding box center [135, 34] width 153 height 27
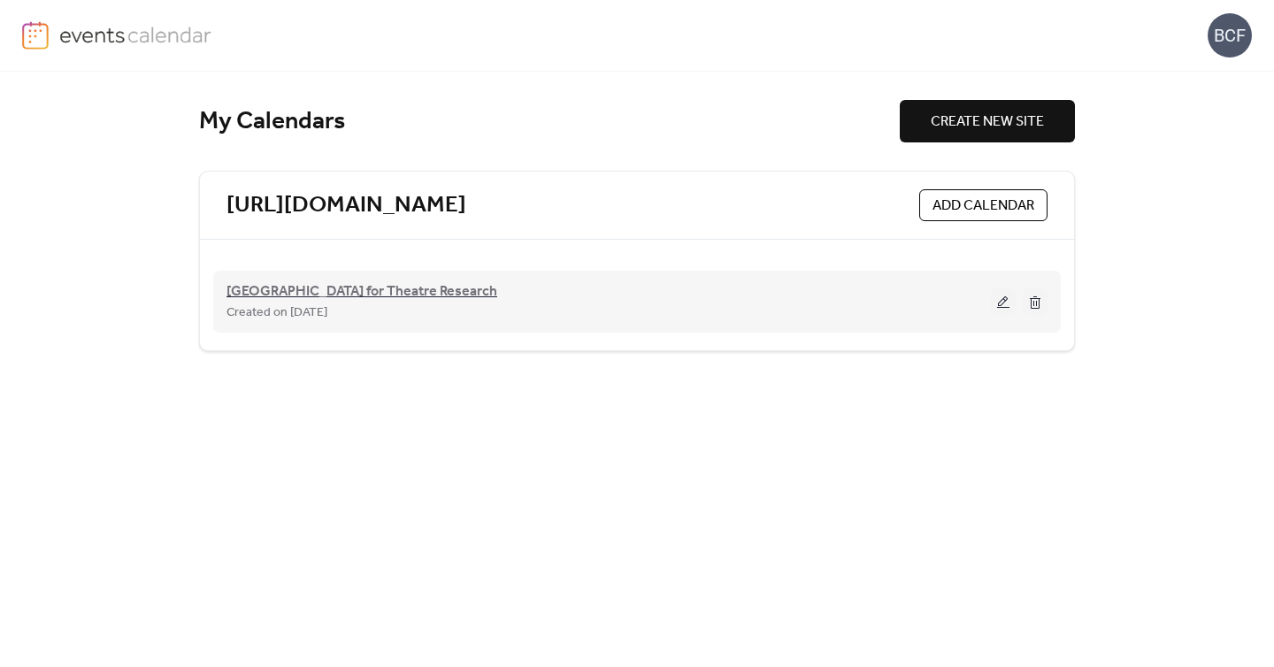
click at [396, 294] on span "[GEOGRAPHIC_DATA] for Theatre Research" at bounding box center [361, 291] width 271 height 21
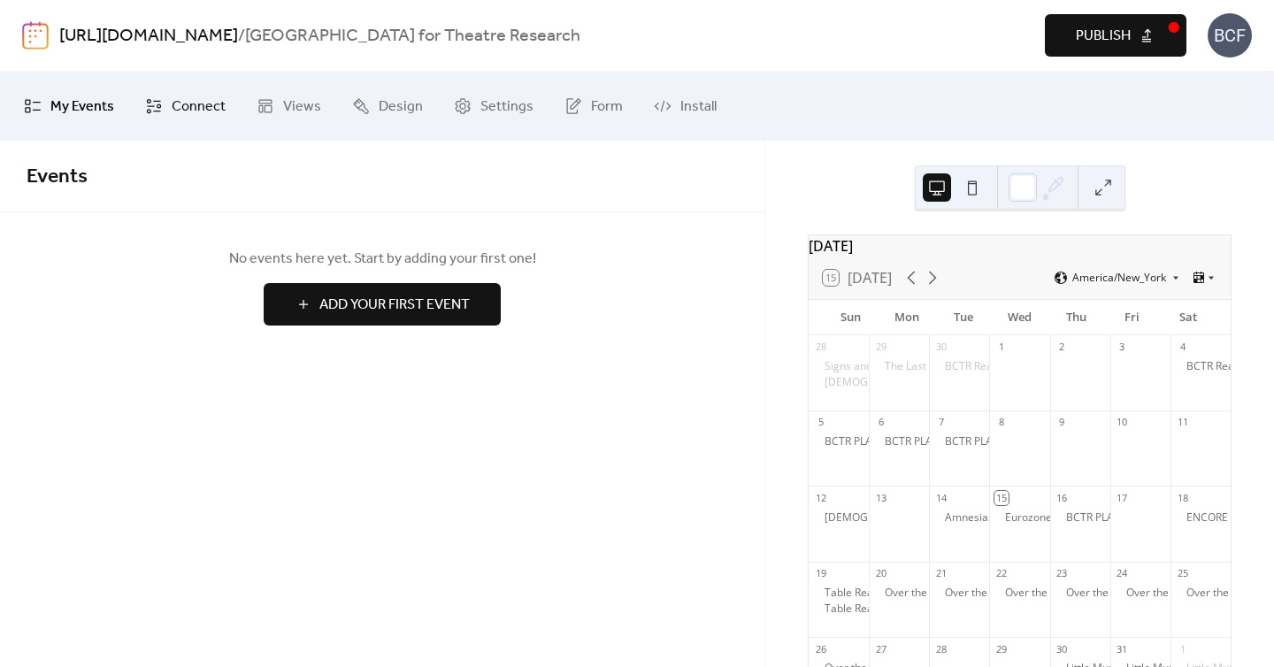
click at [182, 97] on span "Connect" at bounding box center [199, 107] width 54 height 28
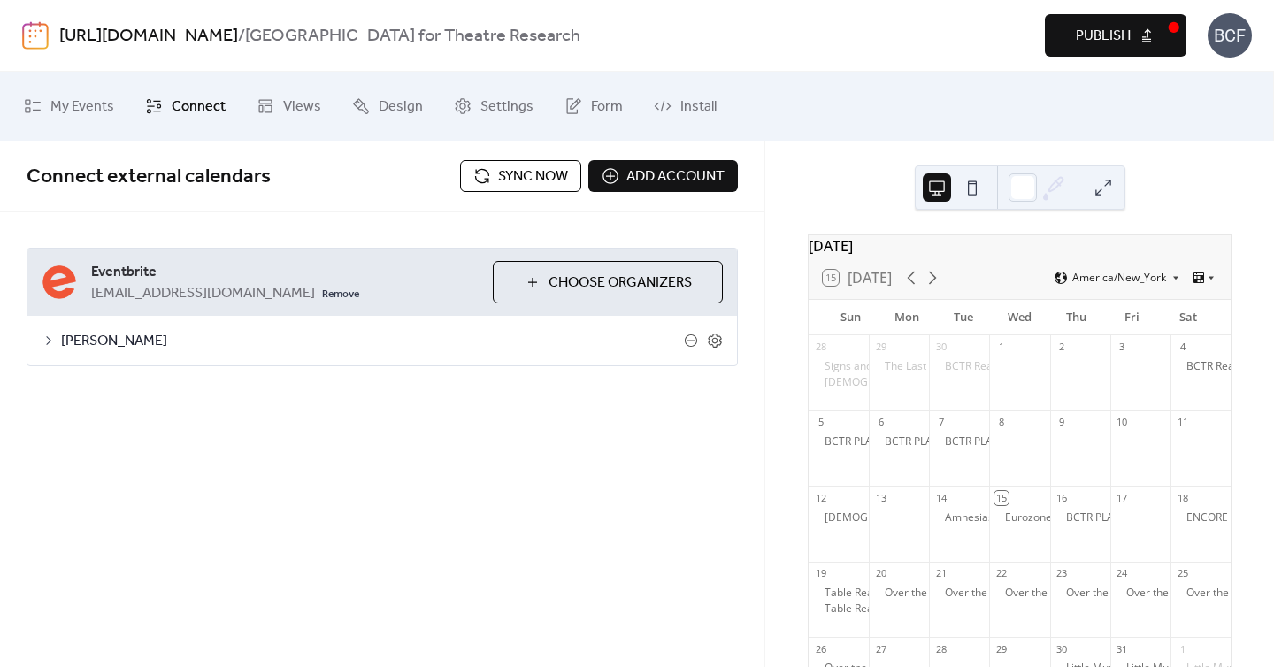
click at [1150, 23] on button "Publish" at bounding box center [1116, 35] width 142 height 42
click at [188, 109] on span "Connect" at bounding box center [199, 107] width 54 height 28
click at [506, 185] on span "Sync now" at bounding box center [533, 176] width 70 height 21
click at [547, 154] on div "Connect external calendars Sync now Add account" at bounding box center [382, 177] width 764 height 72
click at [545, 174] on span "Sync now" at bounding box center [533, 176] width 70 height 21
